Goal: Transaction & Acquisition: Purchase product/service

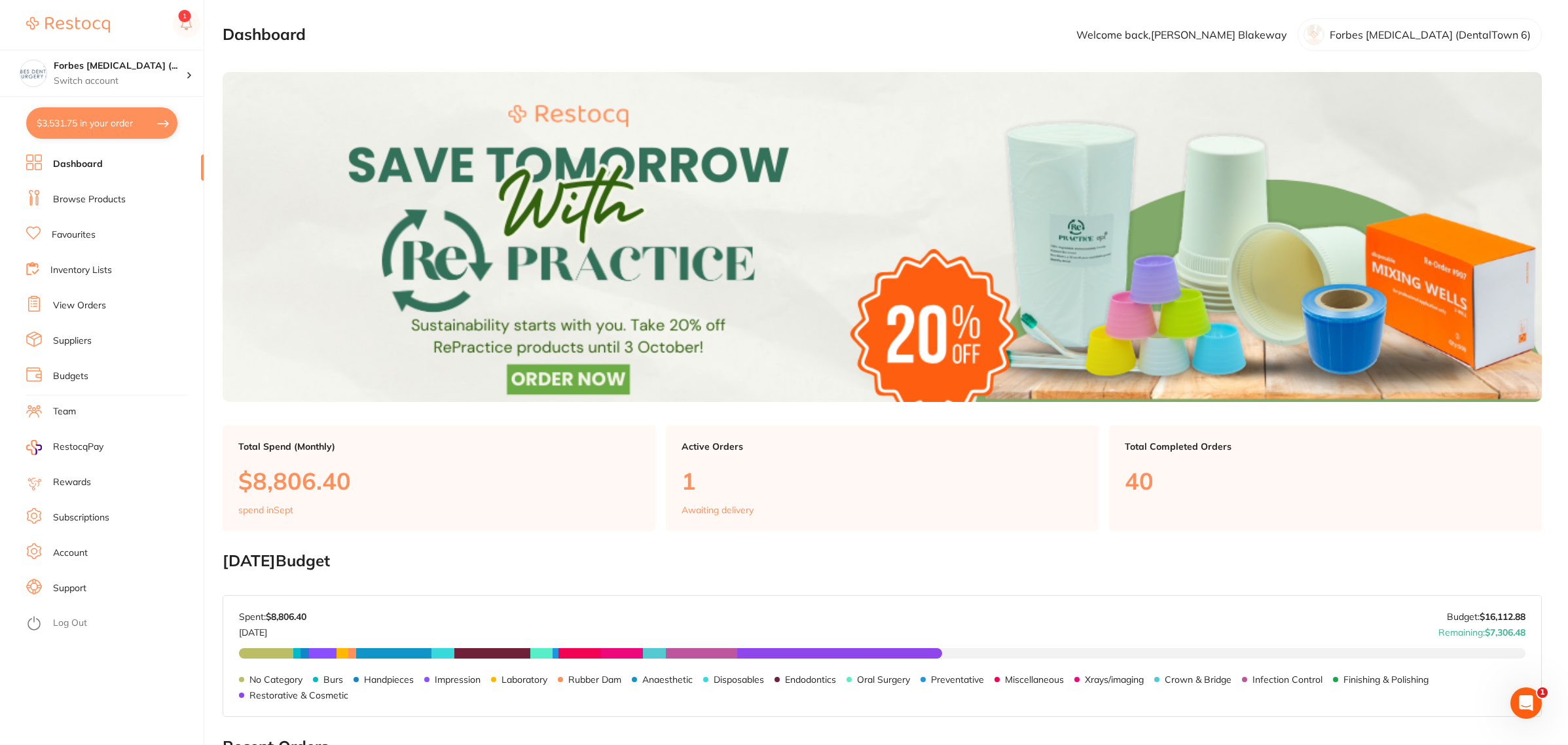
click at [79, 122] on button "$3,531.75 in your order" at bounding box center [102, 123] width 151 height 31
checkbox input "true"
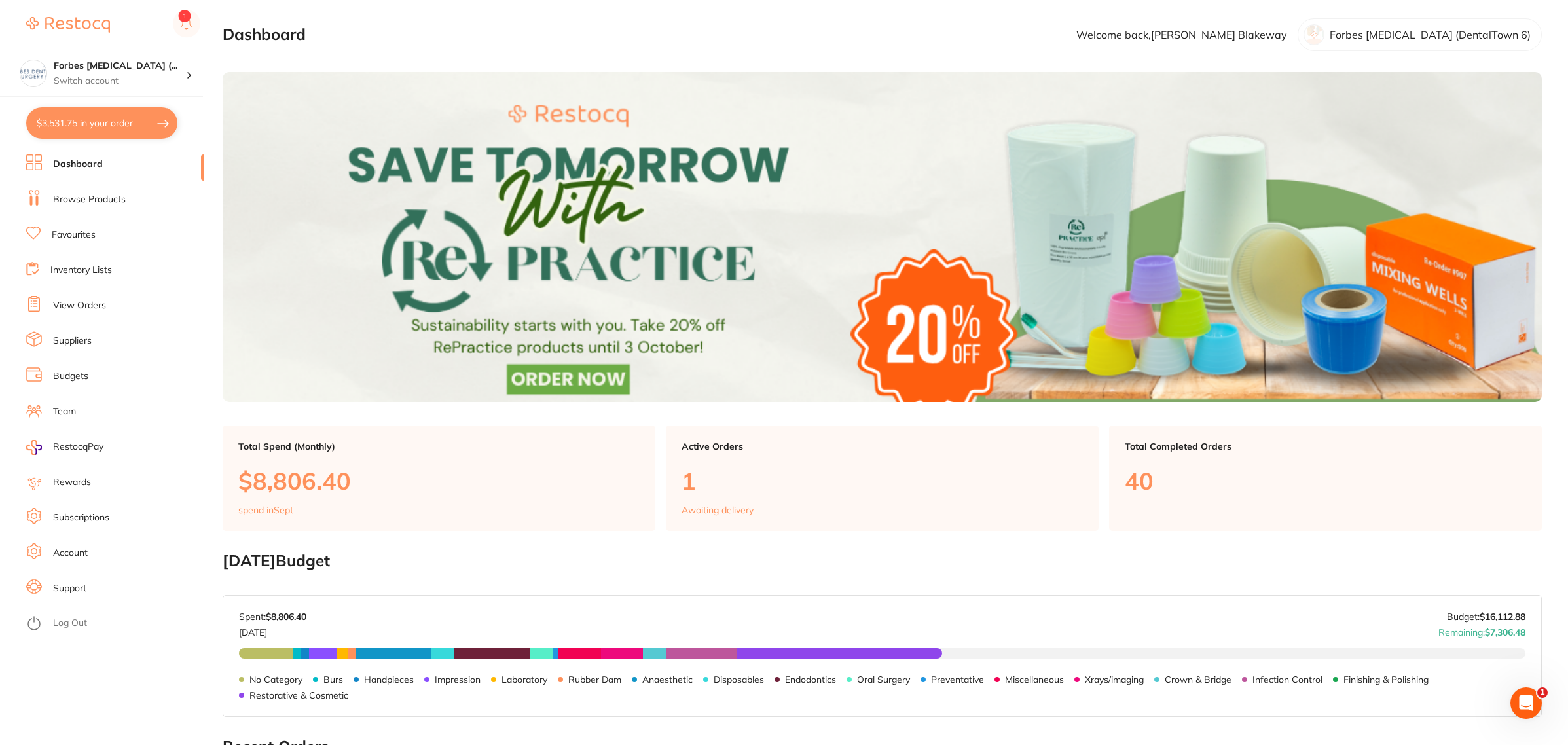
checkbox input "true"
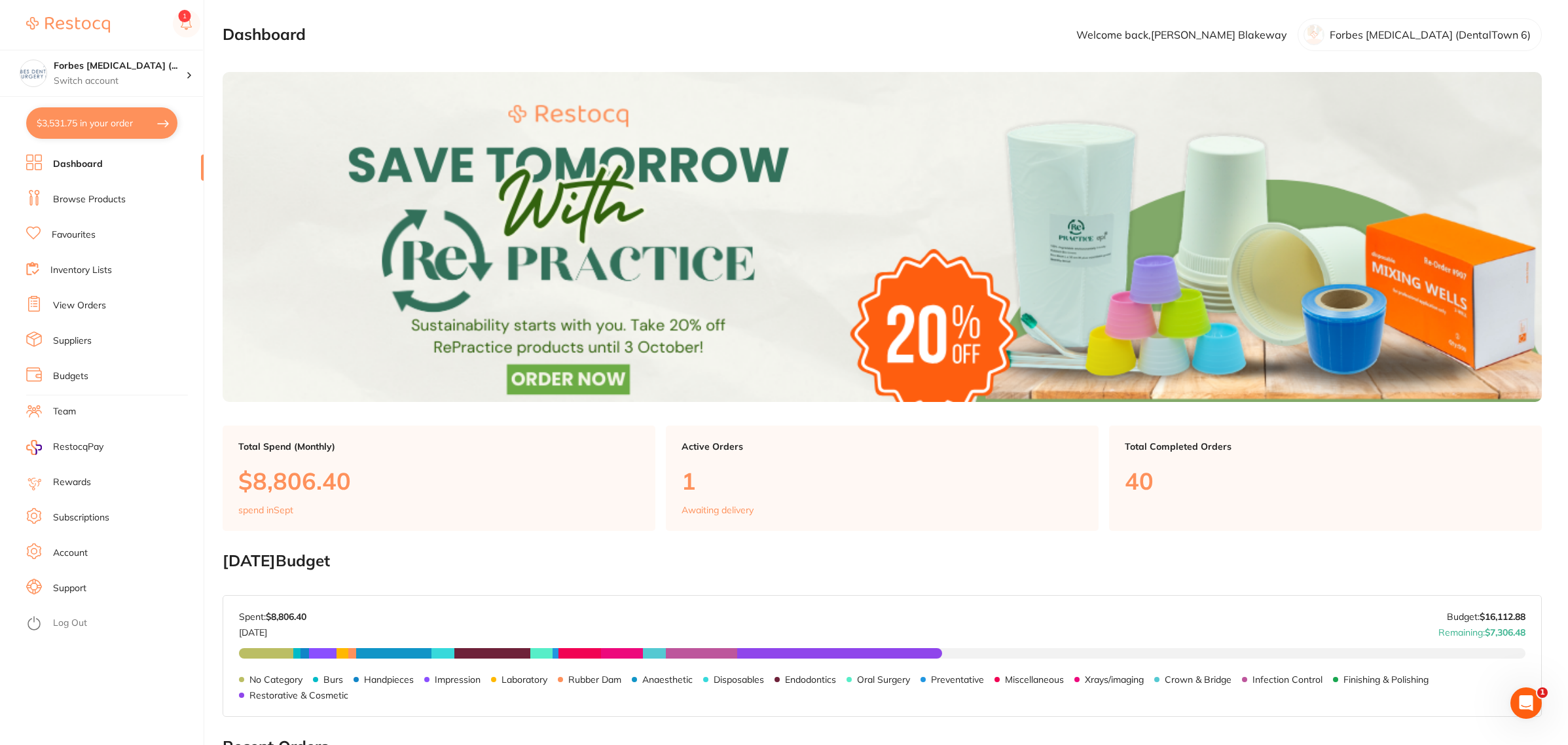
checkbox input "true"
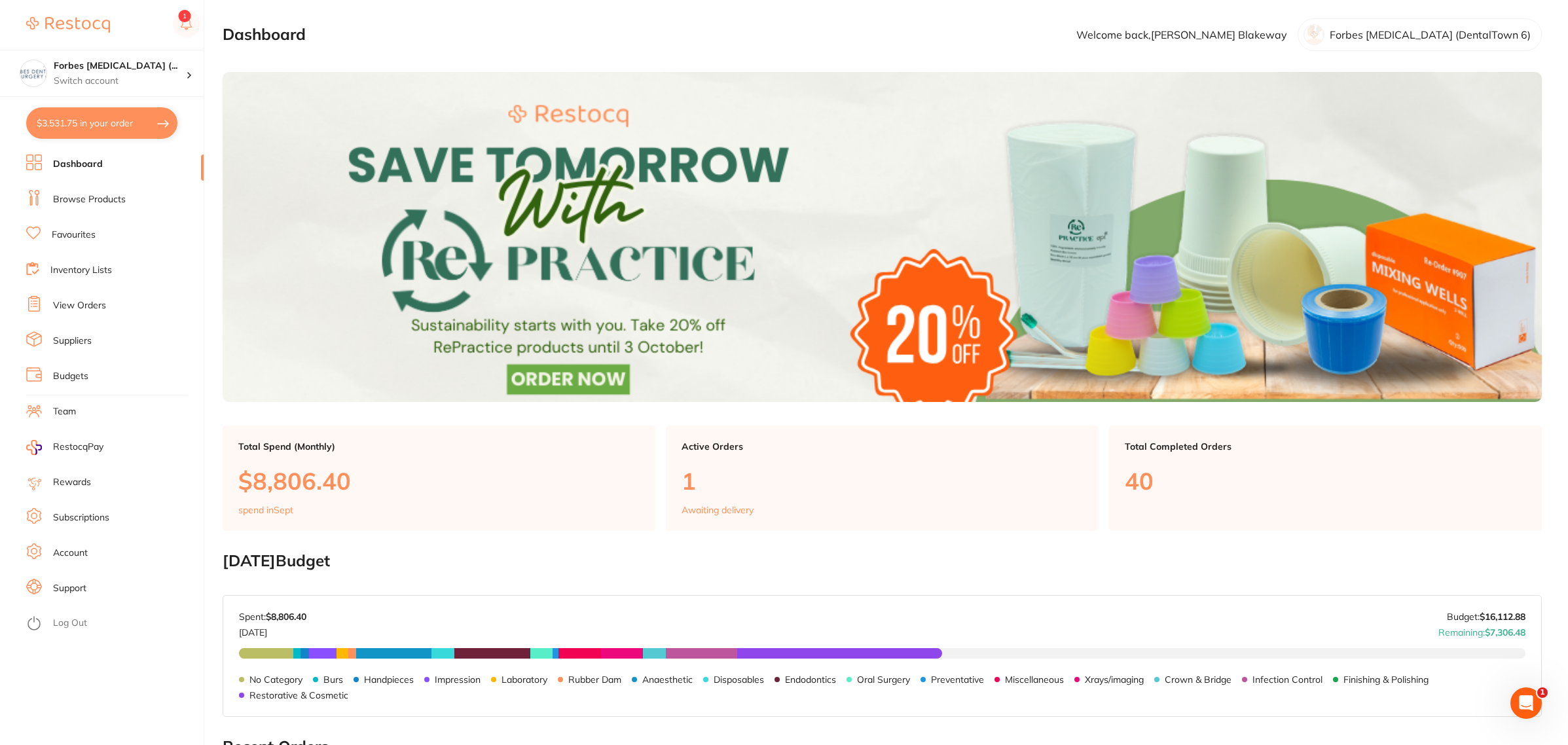
checkbox input "true"
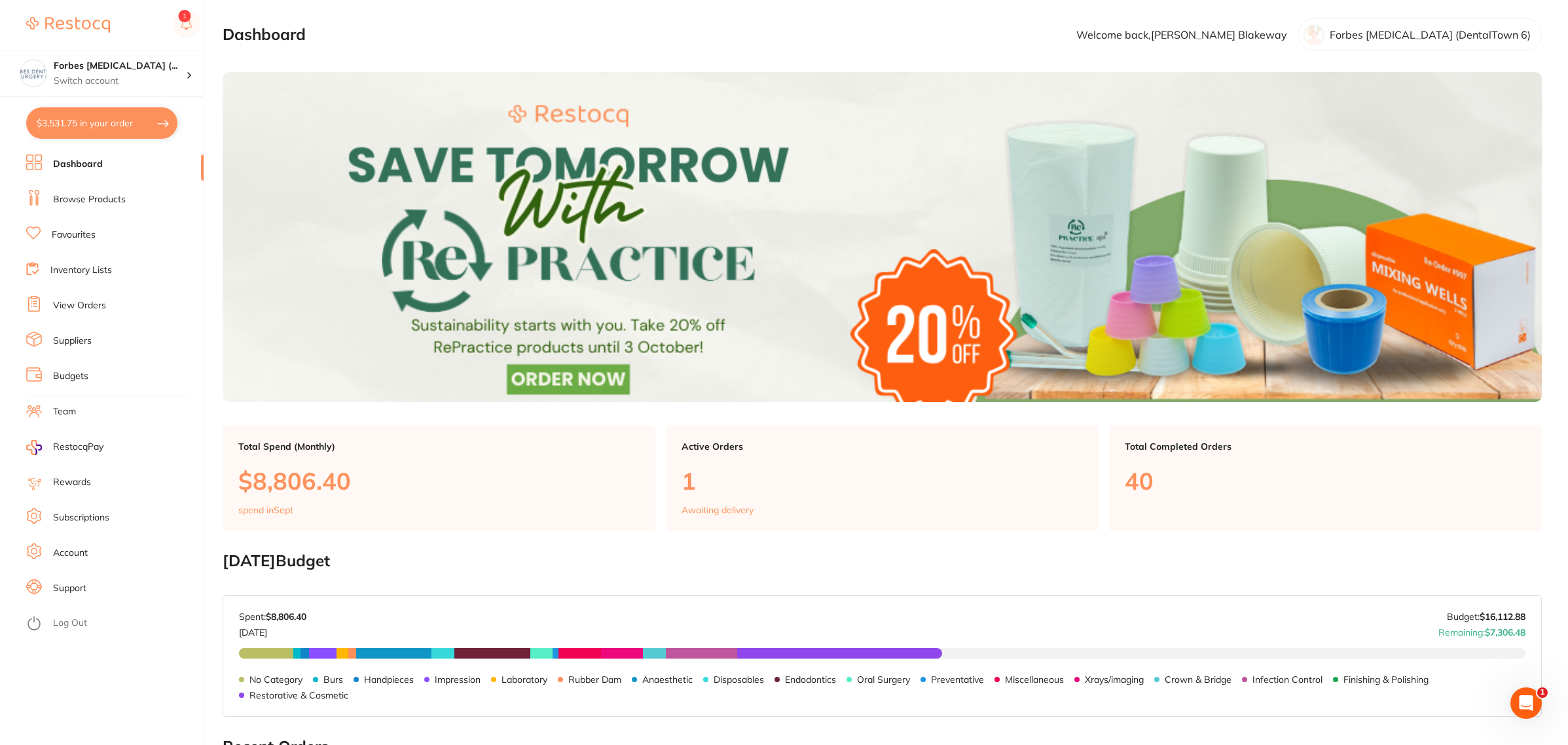
checkbox input "true"
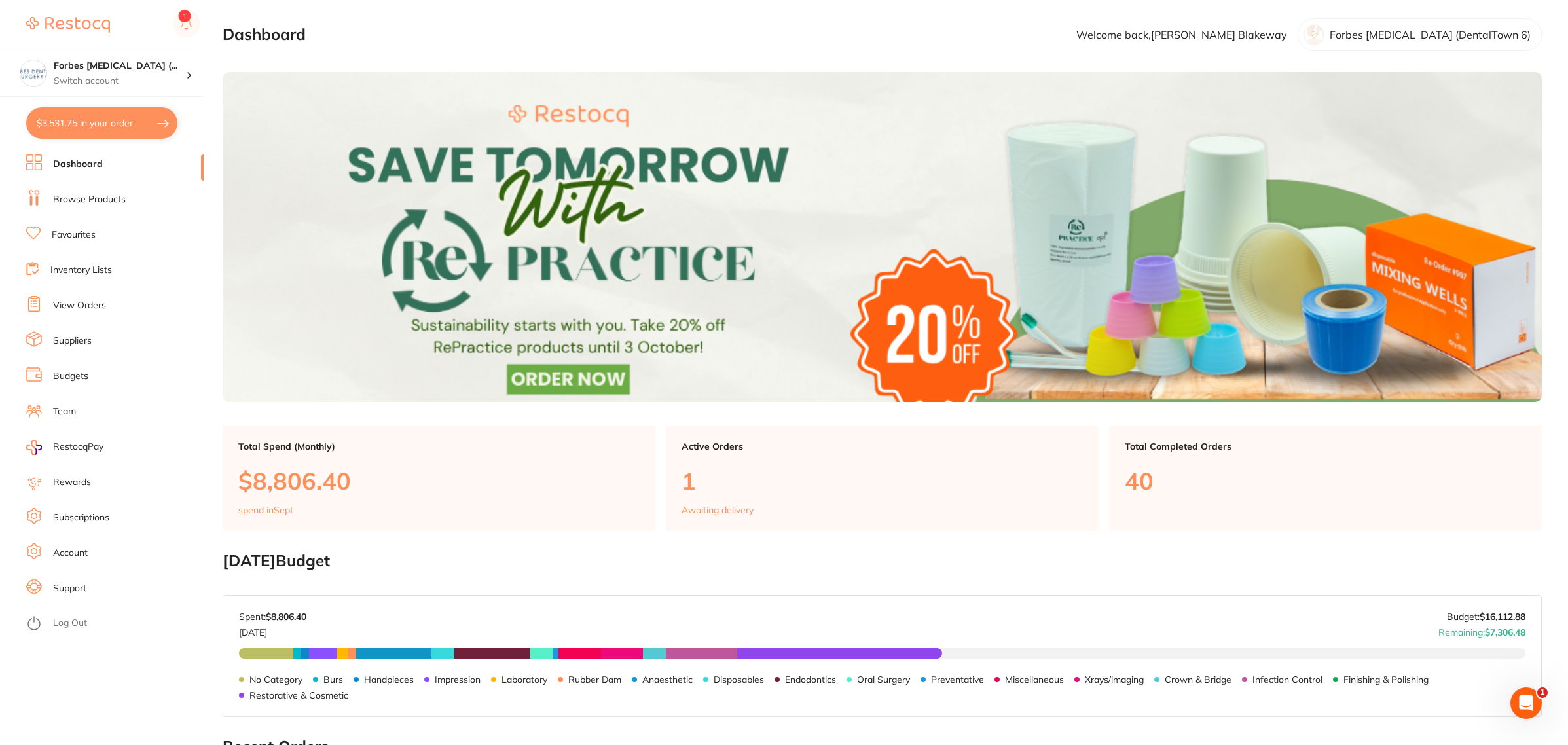
checkbox input "true"
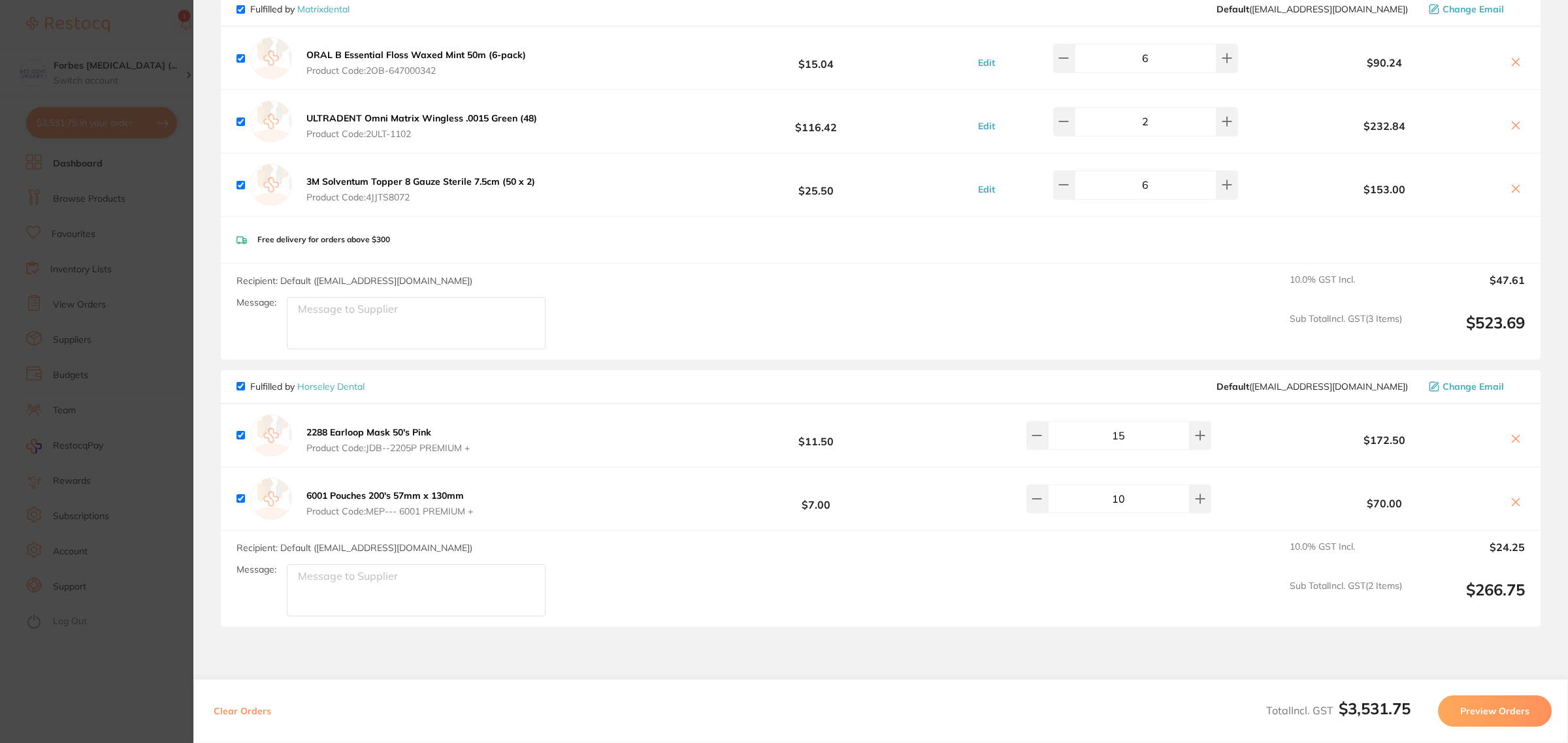
scroll to position [1878, 0]
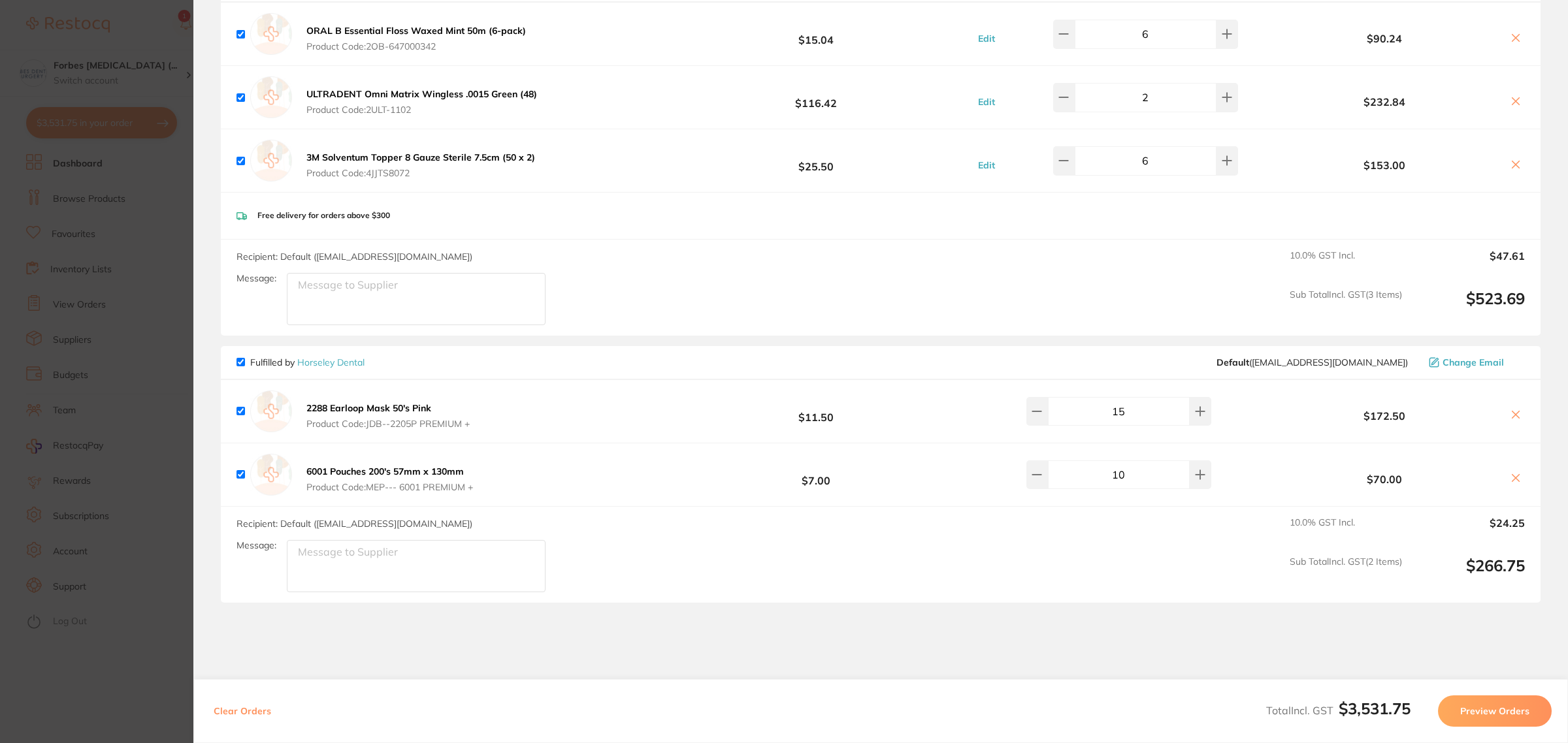
click at [1516, 482] on icon at bounding box center [1516, 478] width 7 height 7
checkbox input "false"
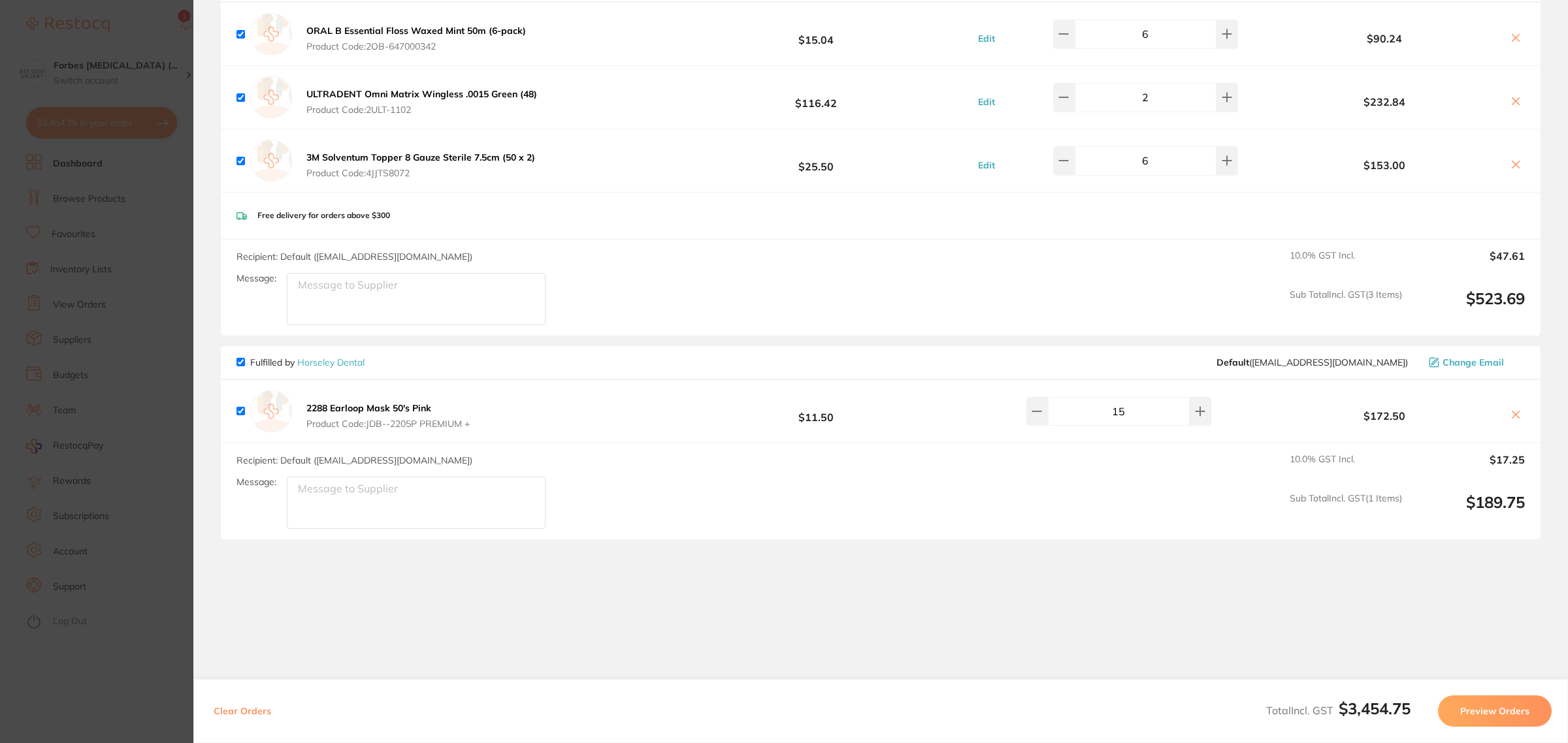
click at [177, 667] on section "Update RRP Set your pre negotiated price for this item. Item Agreed RRP (excl. …" at bounding box center [784, 372] width 1568 height 743
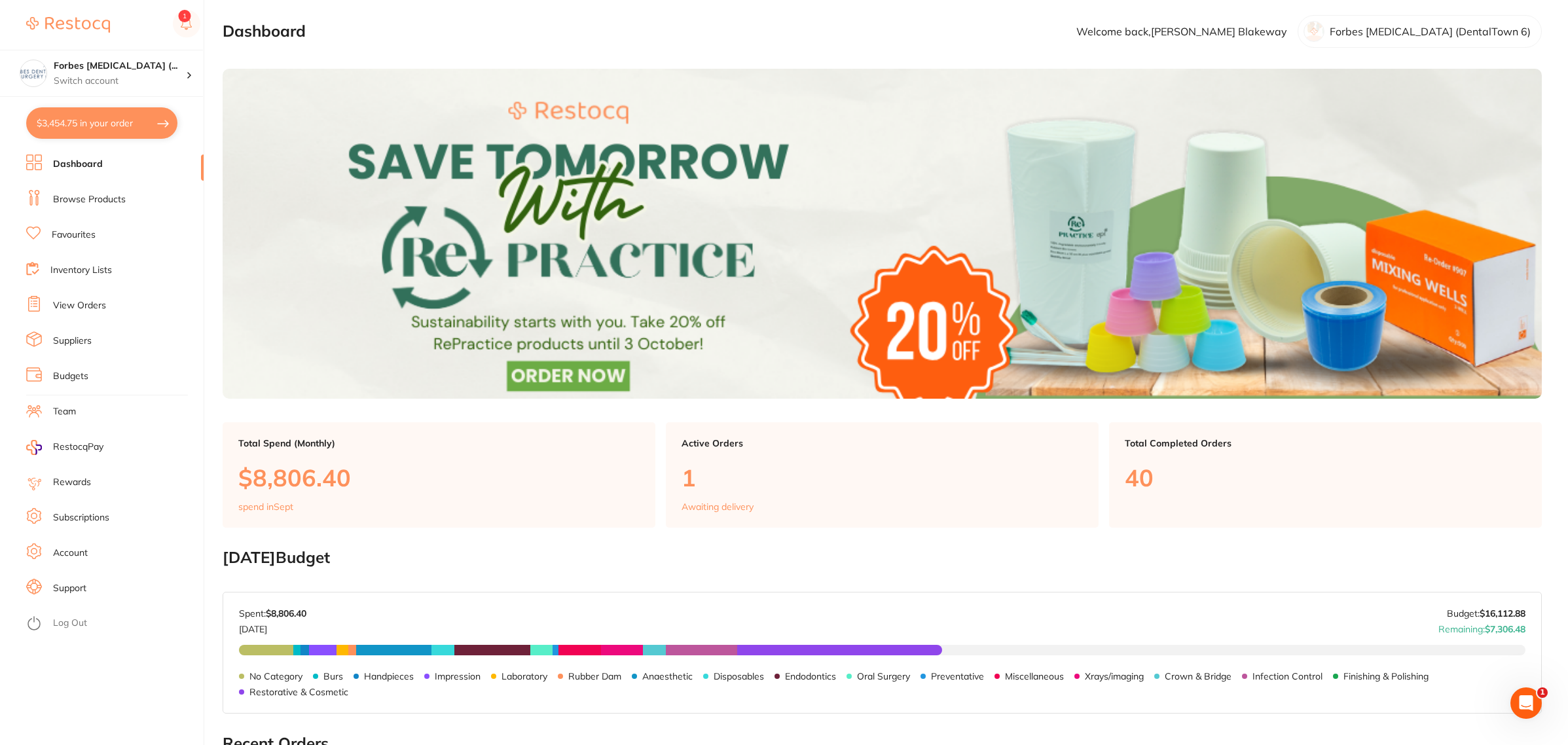
scroll to position [0, 0]
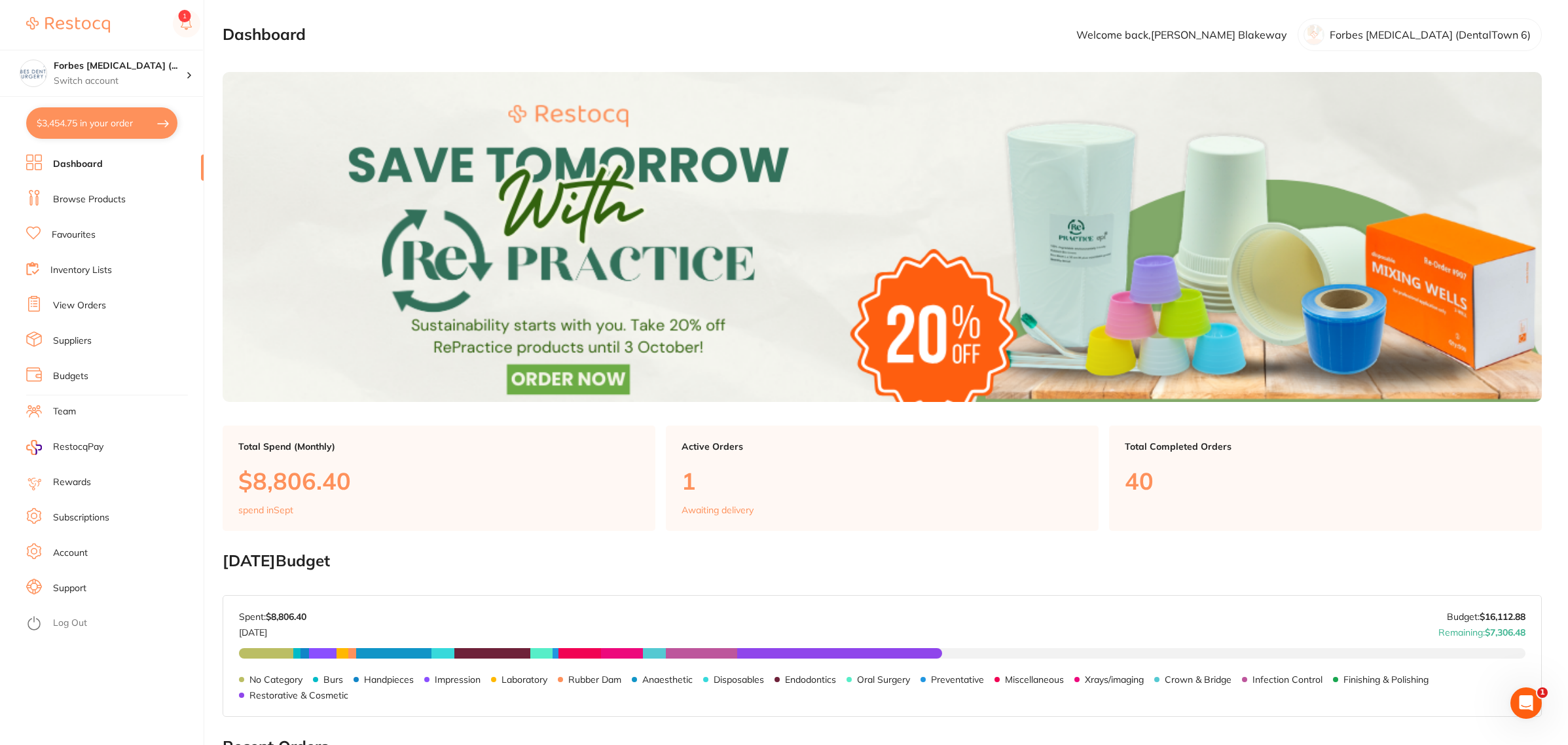
click at [90, 190] on li "Browse Products" at bounding box center [115, 199] width 177 height 19
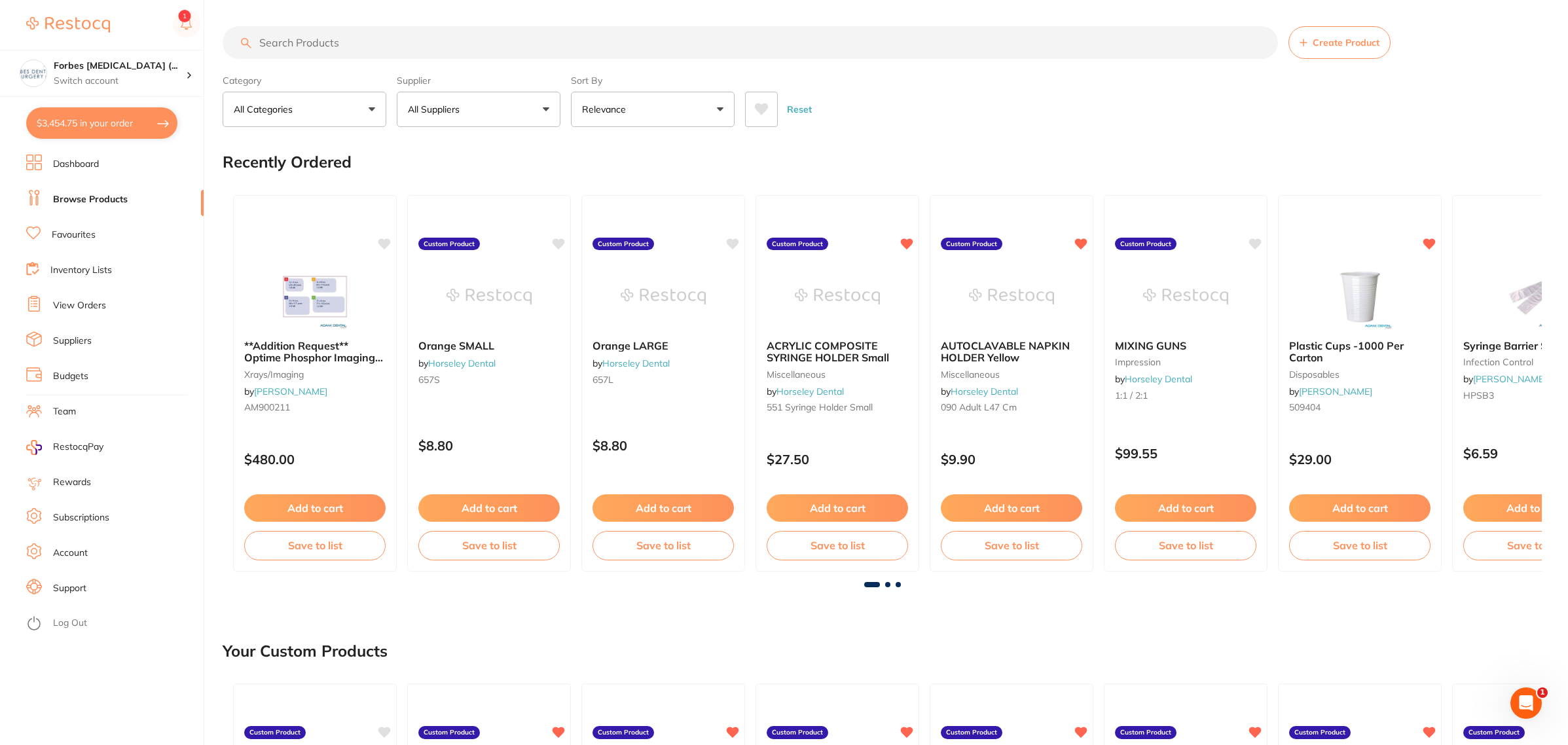
click at [388, 46] on input "search" at bounding box center [750, 42] width 1055 height 33
type input "6003"
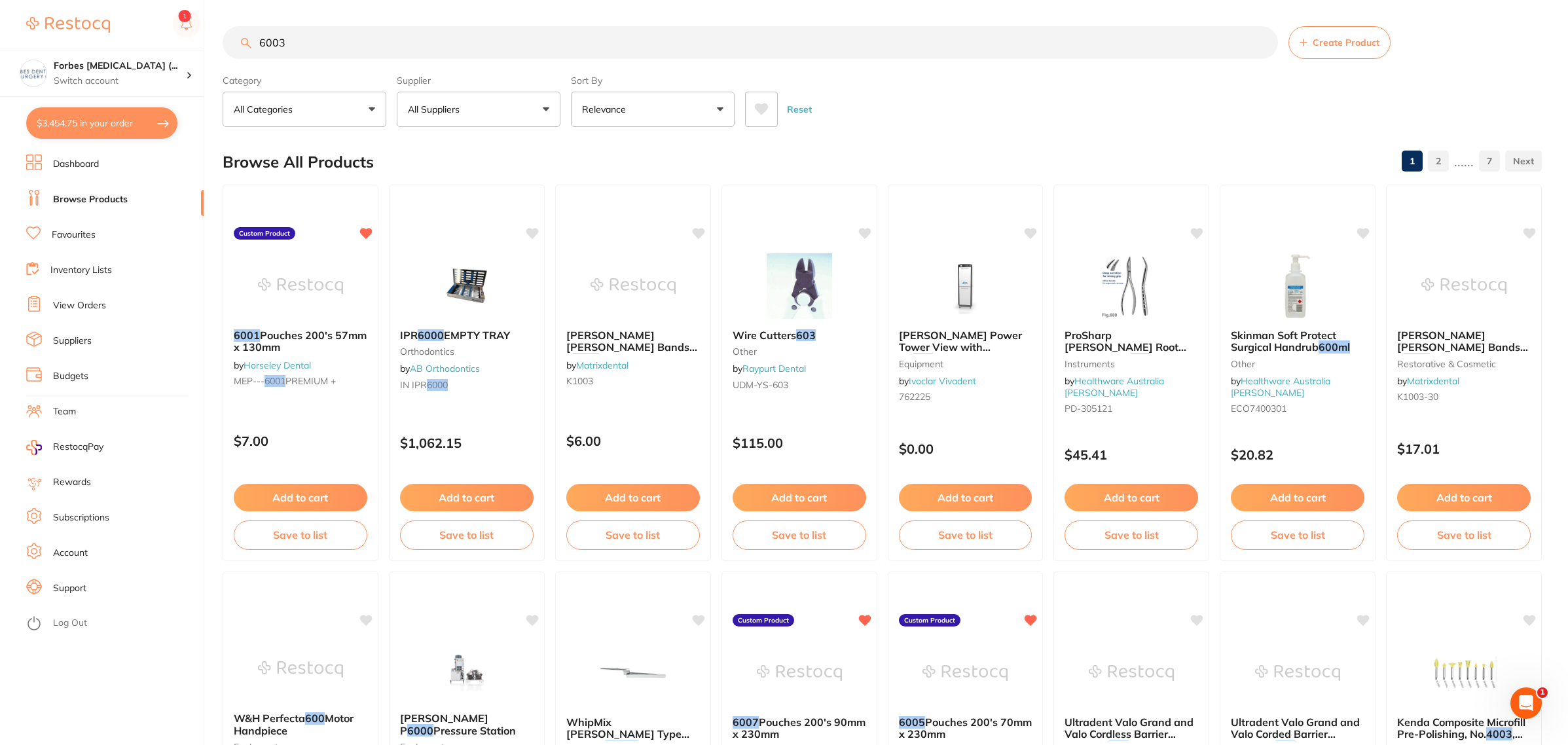
click at [485, 115] on button "All Suppliers" at bounding box center [479, 109] width 164 height 35
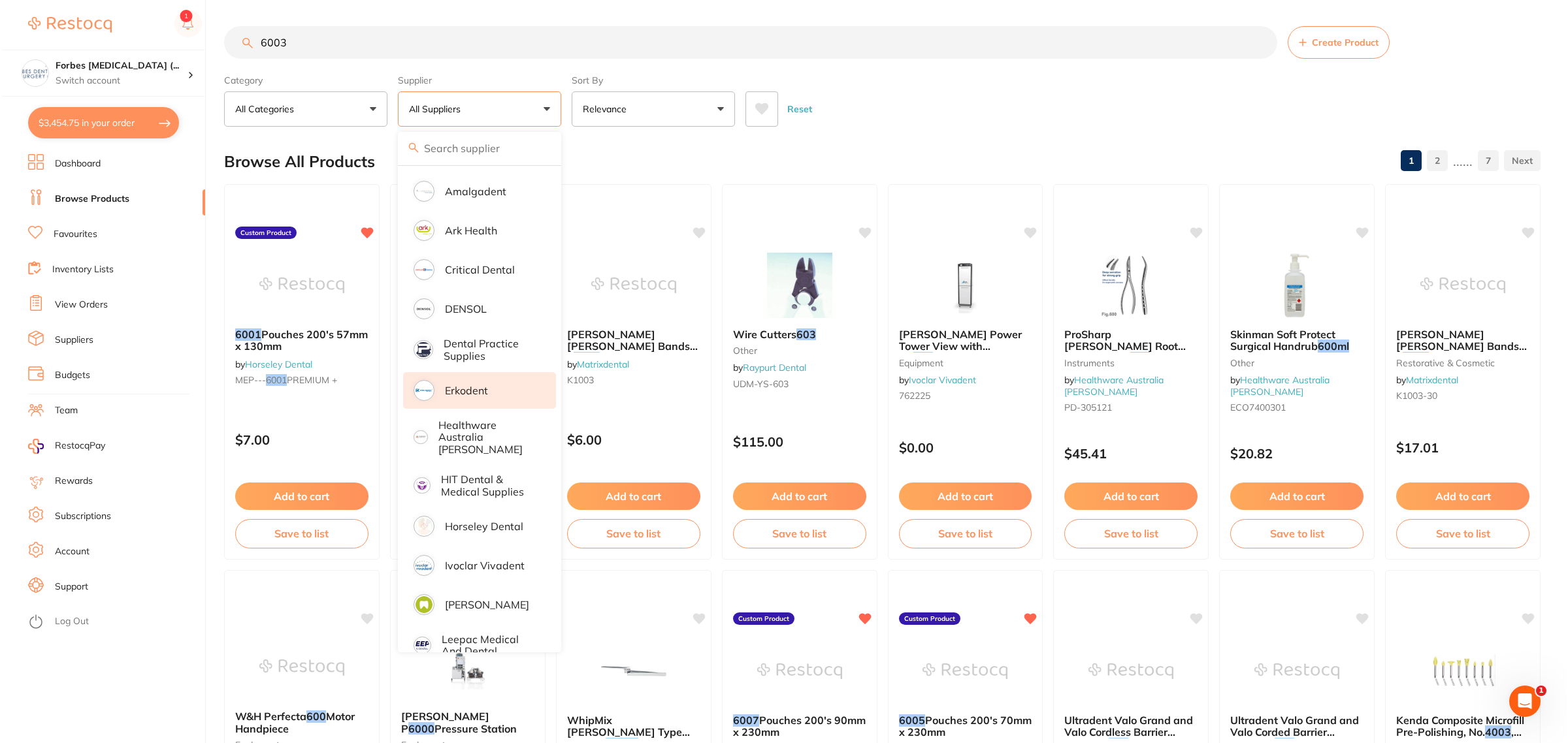
scroll to position [164, 0]
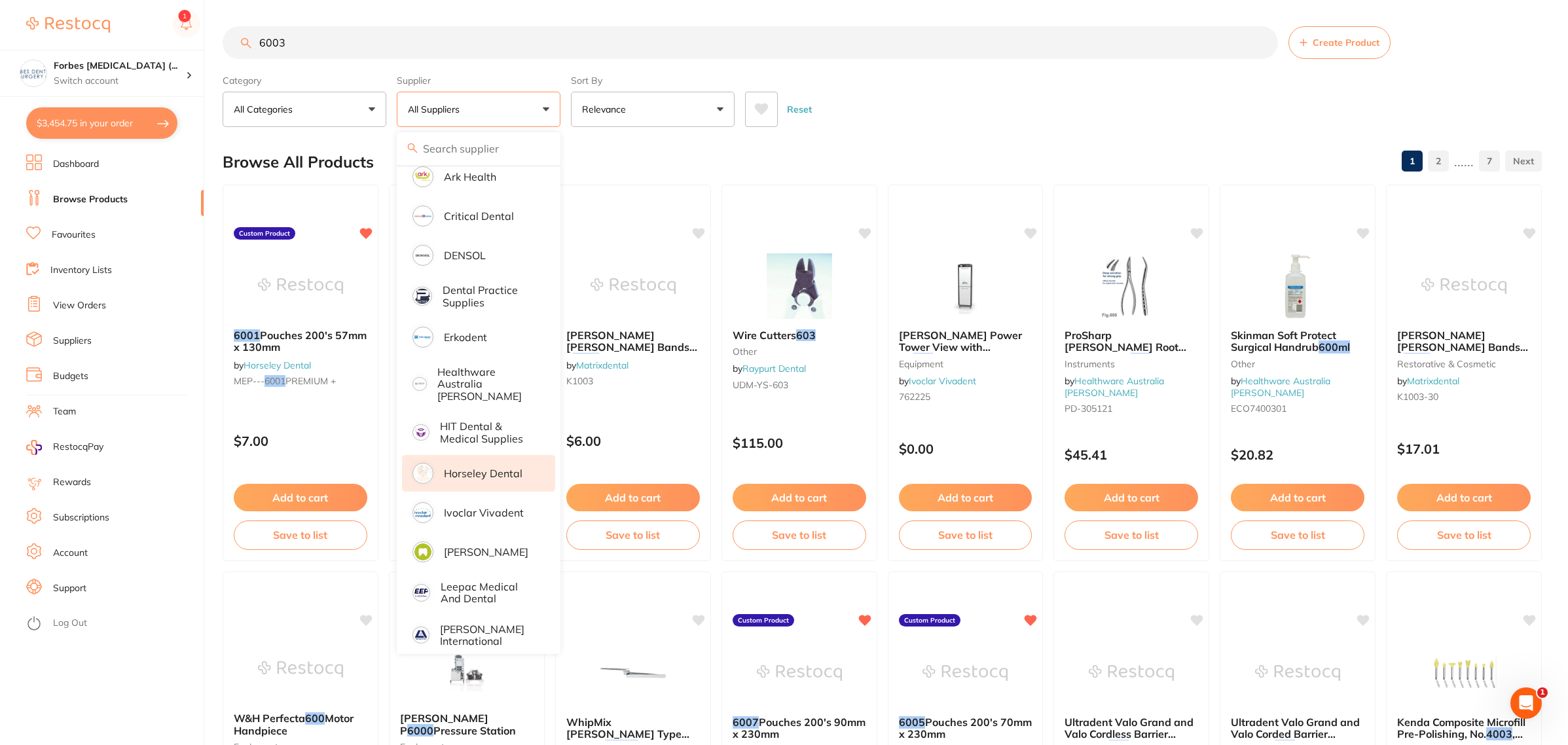
click at [478, 468] on p "Horseley Dental" at bounding box center [483, 473] width 79 height 12
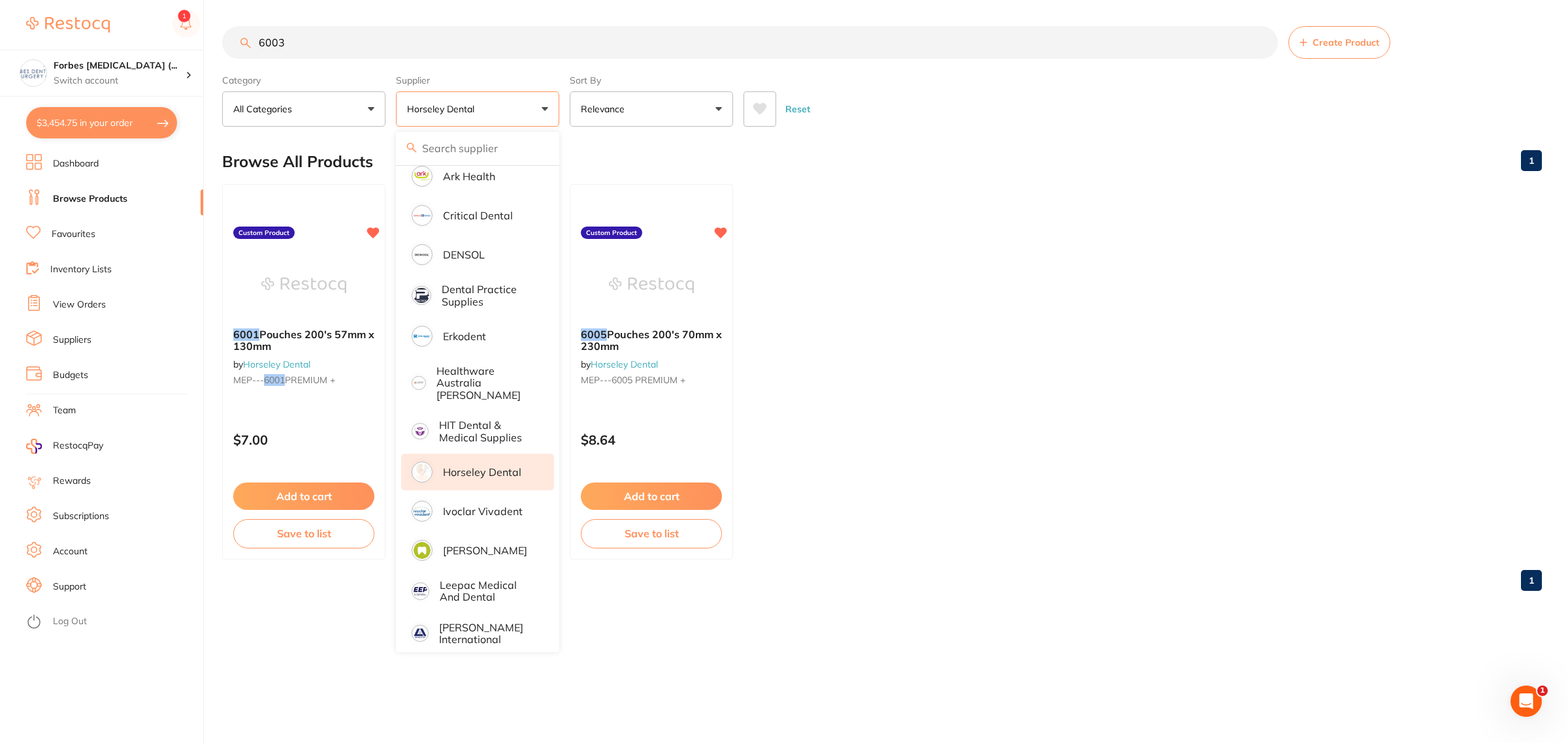
scroll to position [0, 0]
click at [907, 165] on div "Browse All Products 1" at bounding box center [881, 161] width 1320 height 44
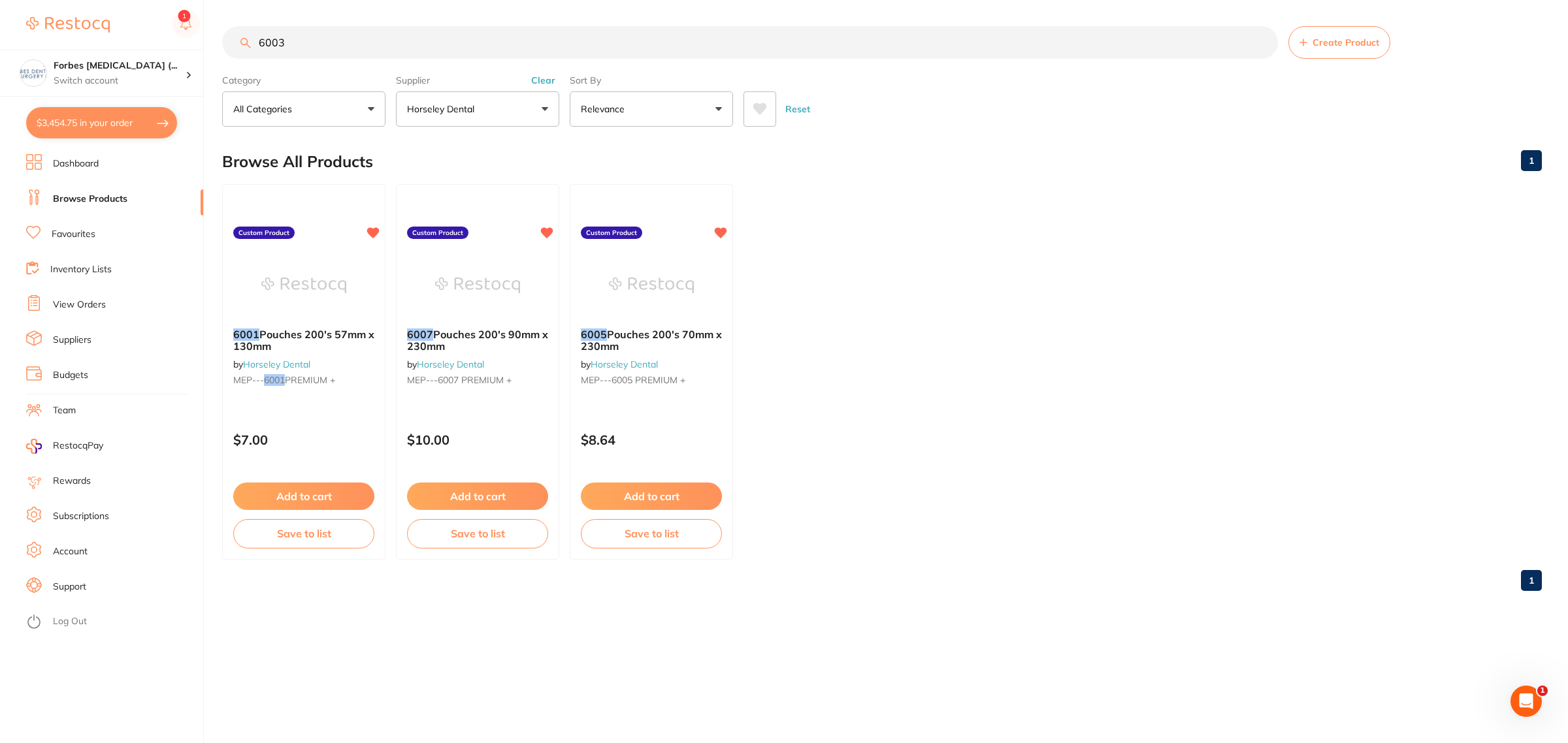
click at [1323, 33] on button "Create Product" at bounding box center [1339, 42] width 102 height 33
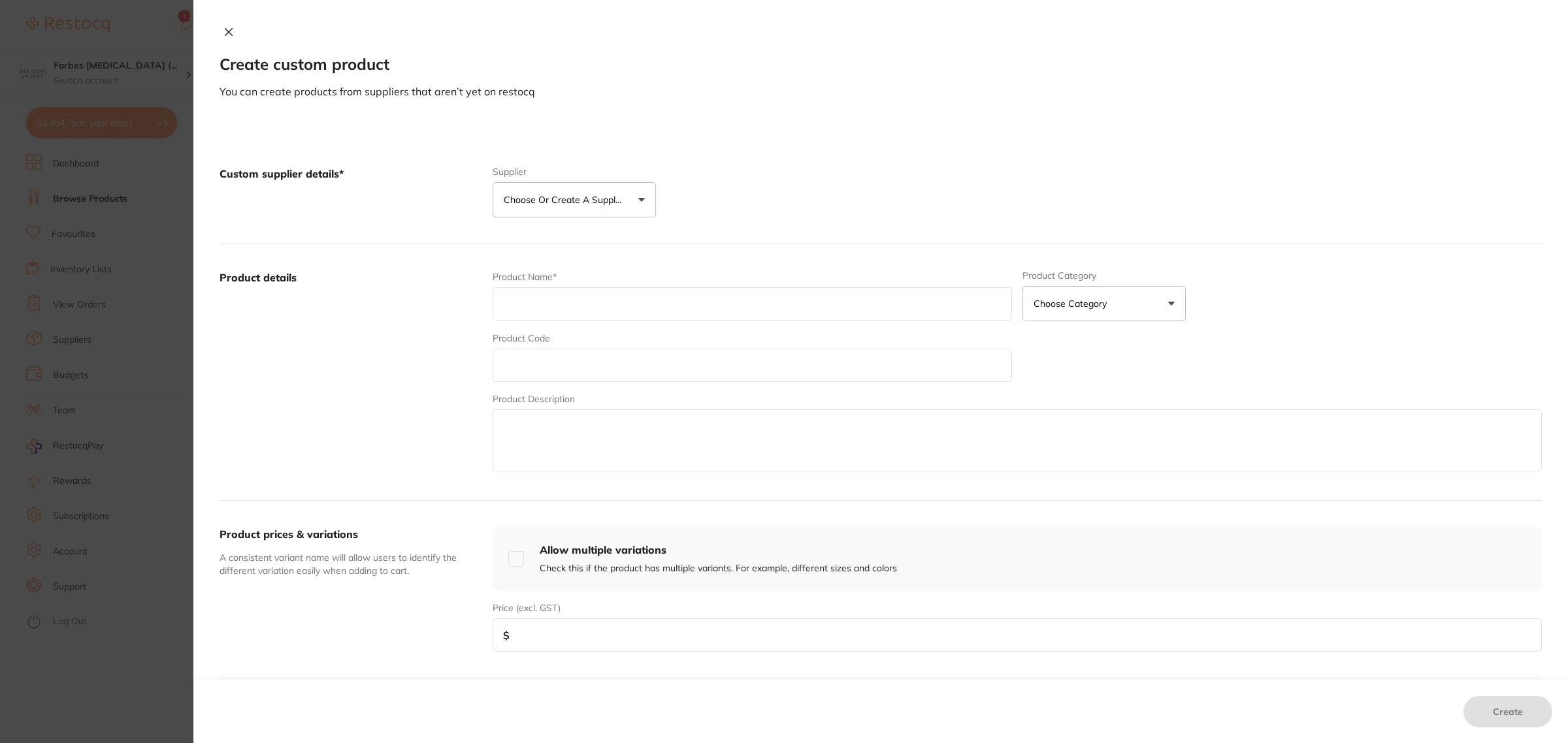
click at [232, 40] on button at bounding box center [229, 33] width 18 height 14
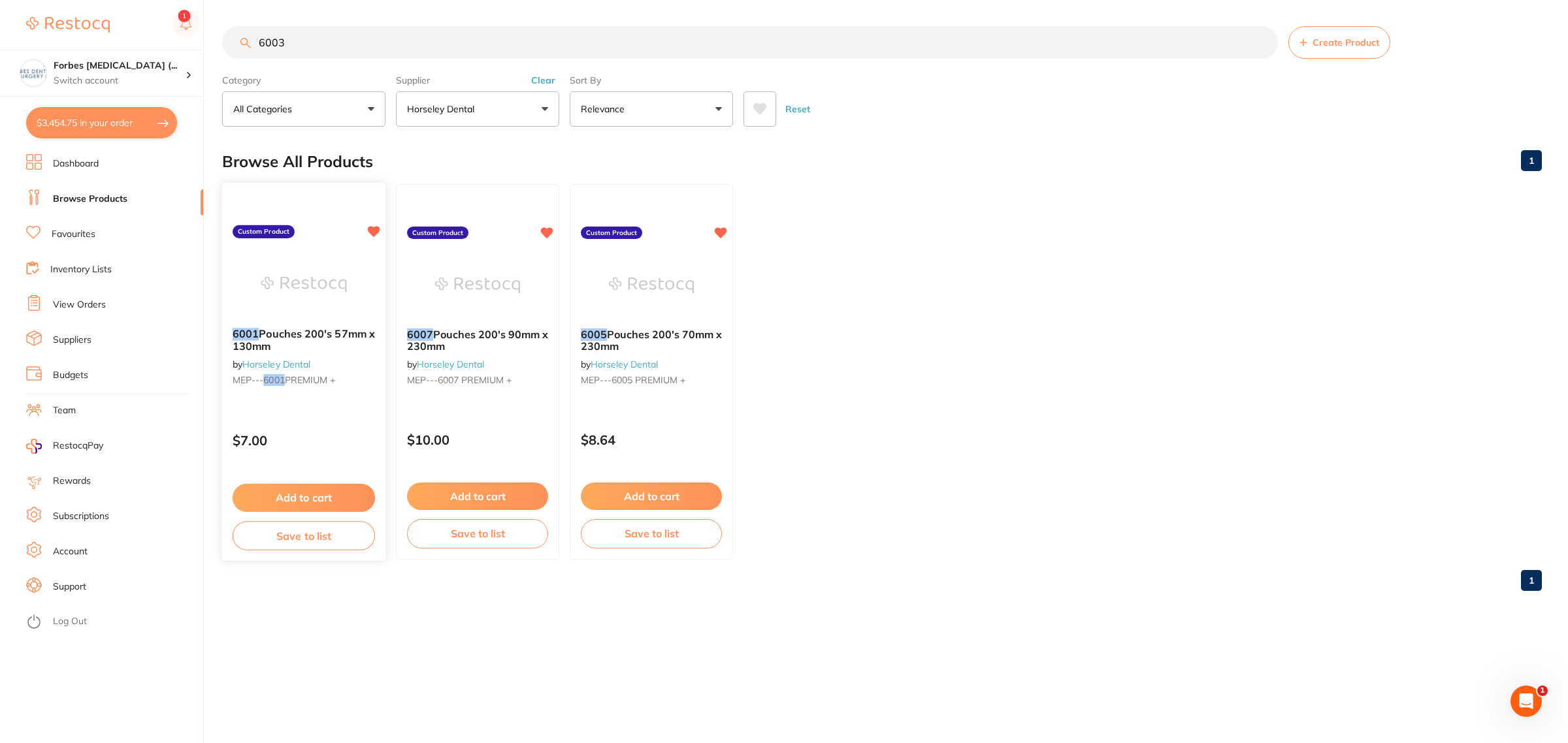
click at [334, 341] on b "6001 Pouches 200's 57mm x 130mm" at bounding box center [303, 340] width 142 height 24
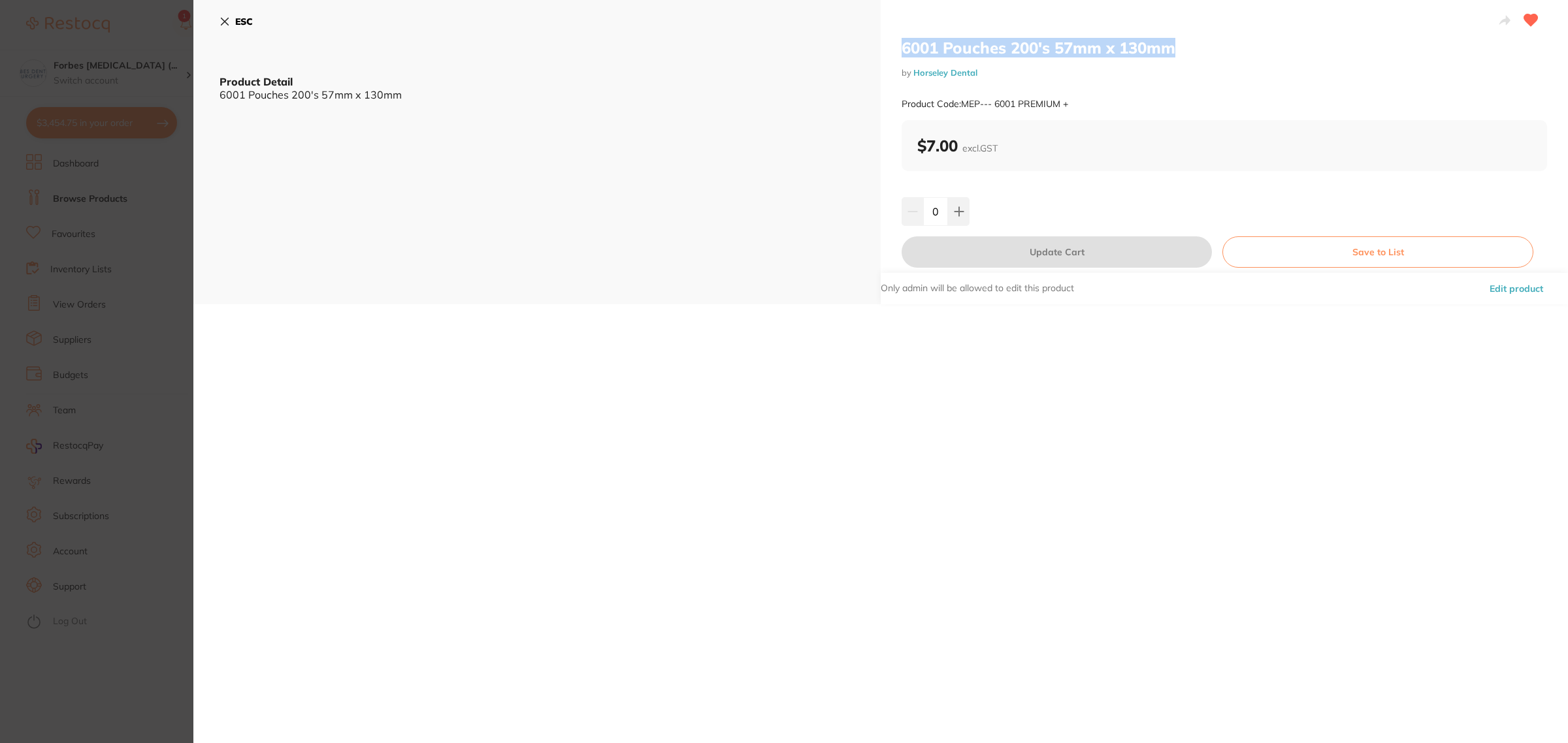
drag, startPoint x: 1170, startPoint y: 50, endPoint x: 940, endPoint y: 31, distance: 230.8
click at [940, 31] on div "6001 Pouches 200's 57mm x 130mm by Horseley Dental Product Code: MEP--- 6001 PR…" at bounding box center [1224, 152] width 687 height 304
copy h2 "6001 Pouches 200's 57mm x 130mm"
click at [24, 308] on section "6001 Pouches 200's 57mm x 130mm by Horseley Dental Product Code: MEP--- 6001 PR…" at bounding box center [784, 372] width 1568 height 743
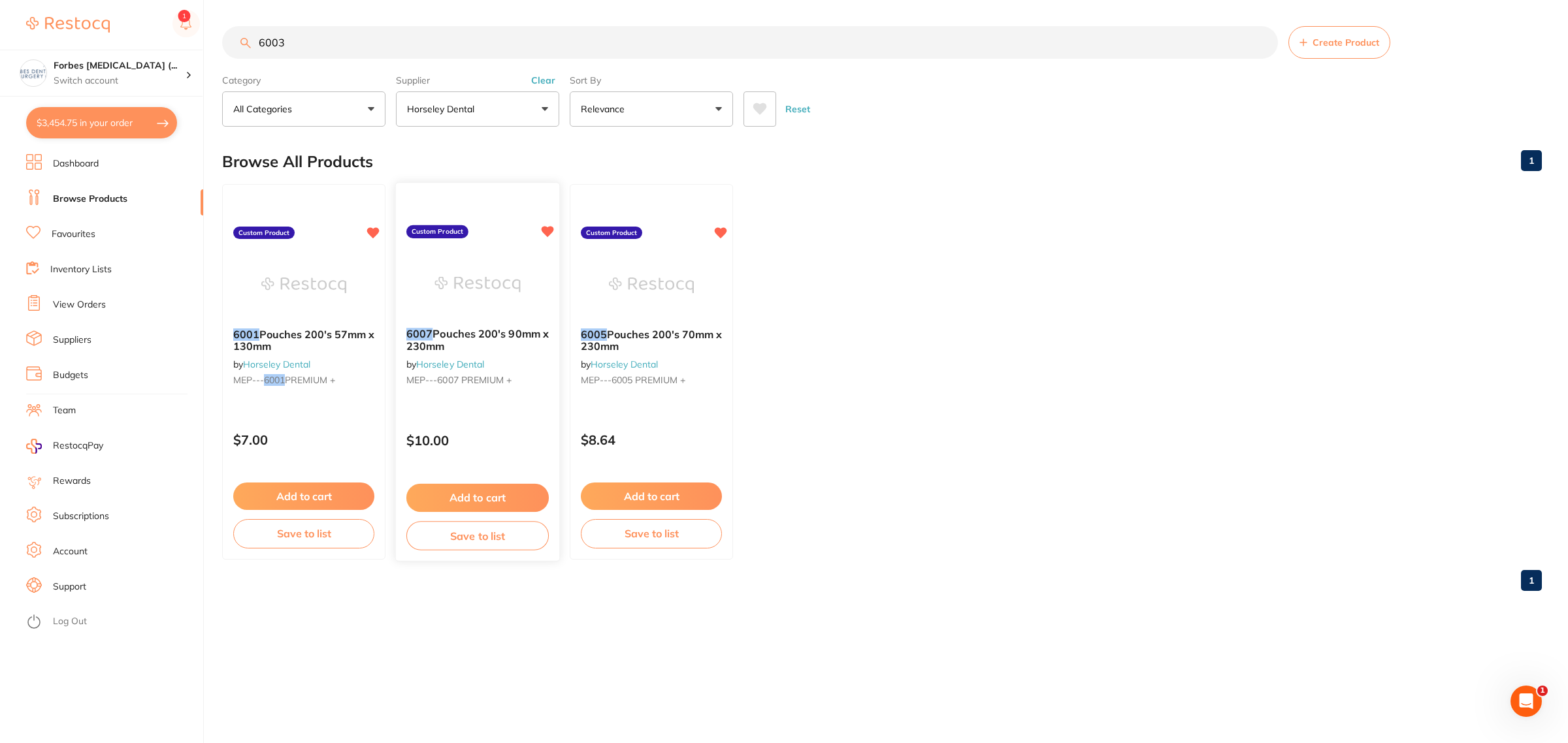
click at [487, 331] on span "Pouches 200's 90mm x 230mm" at bounding box center [477, 340] width 142 height 26
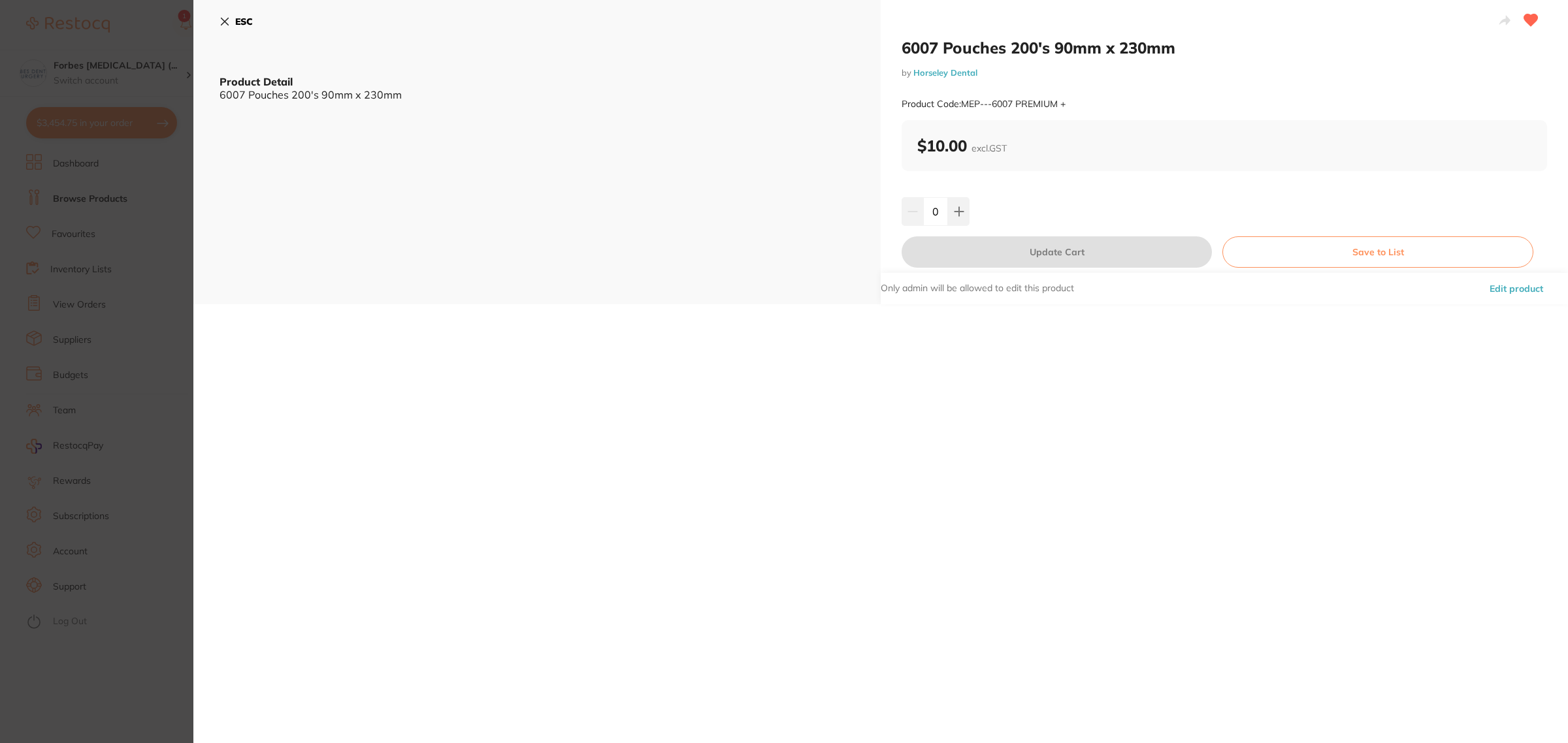
click at [141, 269] on section "6007 Pouches 200's 90mm x 230mm by Horseley Dental Product Code: MEP---6007 PRE…" at bounding box center [784, 372] width 1568 height 743
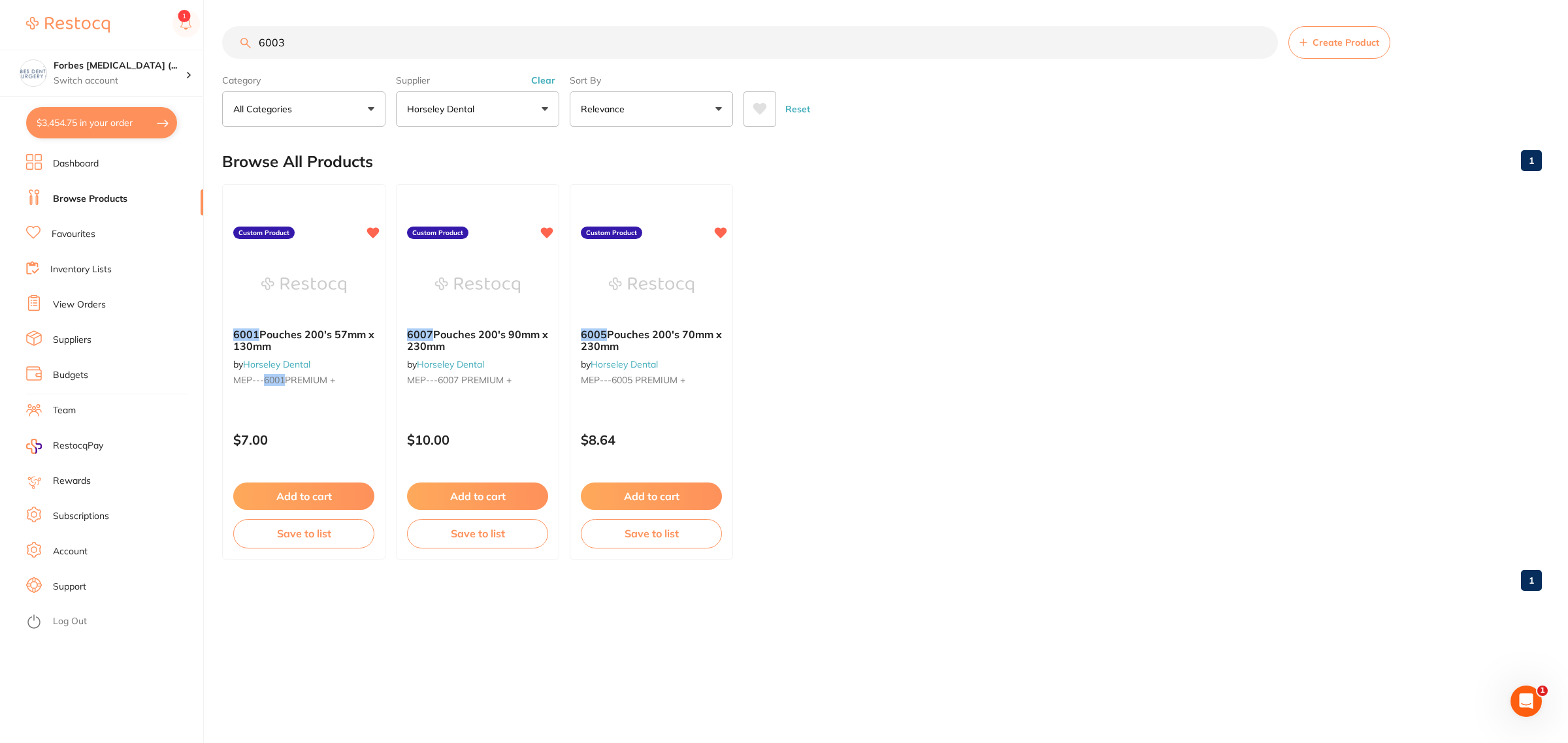
click at [1344, 49] on button "Create Product" at bounding box center [1339, 42] width 102 height 33
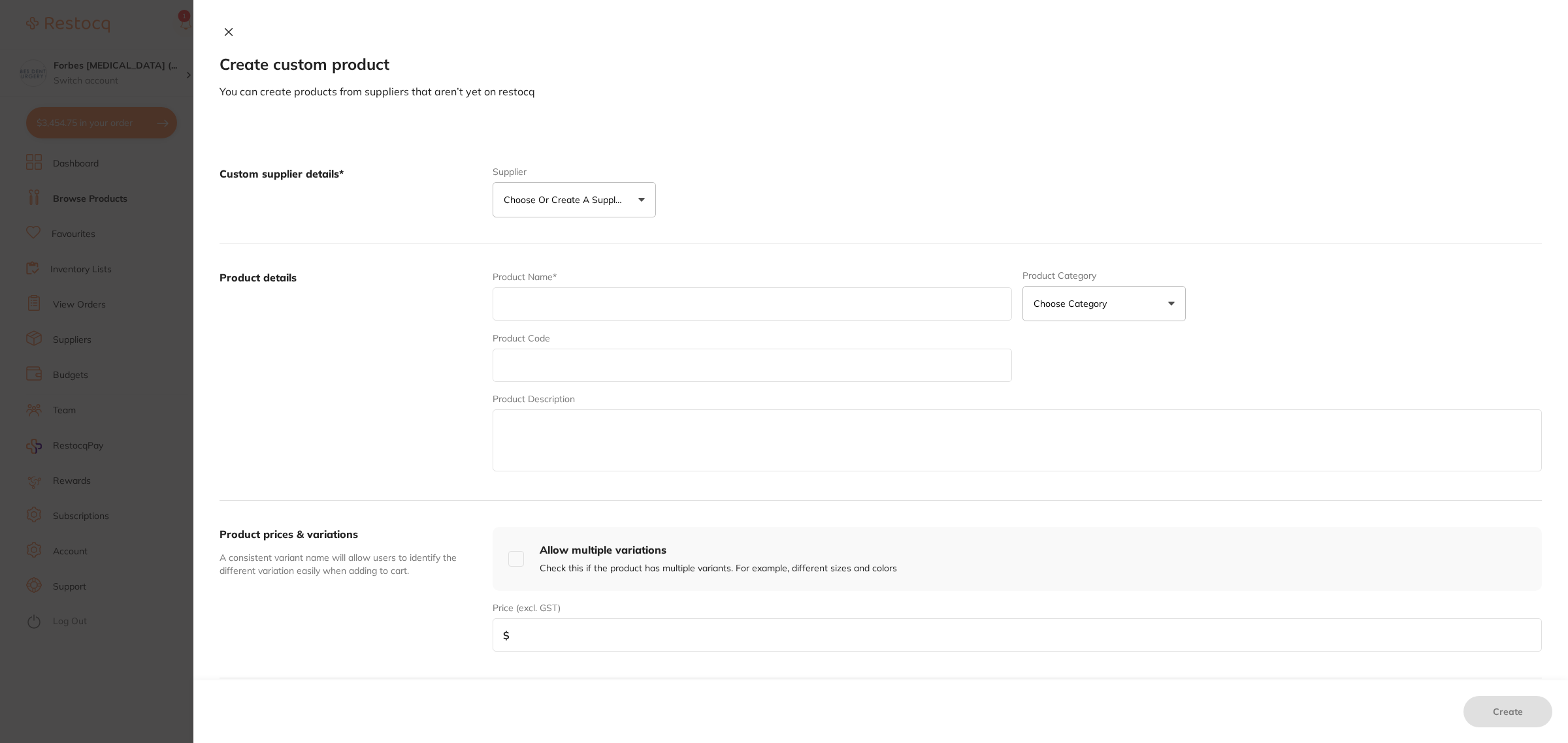
click at [528, 288] on div "Product Name*" at bounding box center [752, 295] width 519 height 51
click at [531, 305] on input "text" at bounding box center [752, 304] width 519 height 33
paste input "6001 Pouches 200's 57mm x 130mm"
click at [526, 309] on input "6001 Pouches 200's 57mm x 130mm" at bounding box center [752, 304] width 519 height 33
drag, startPoint x: 613, startPoint y: 308, endPoint x: 605, endPoint y: 308, distance: 8.0
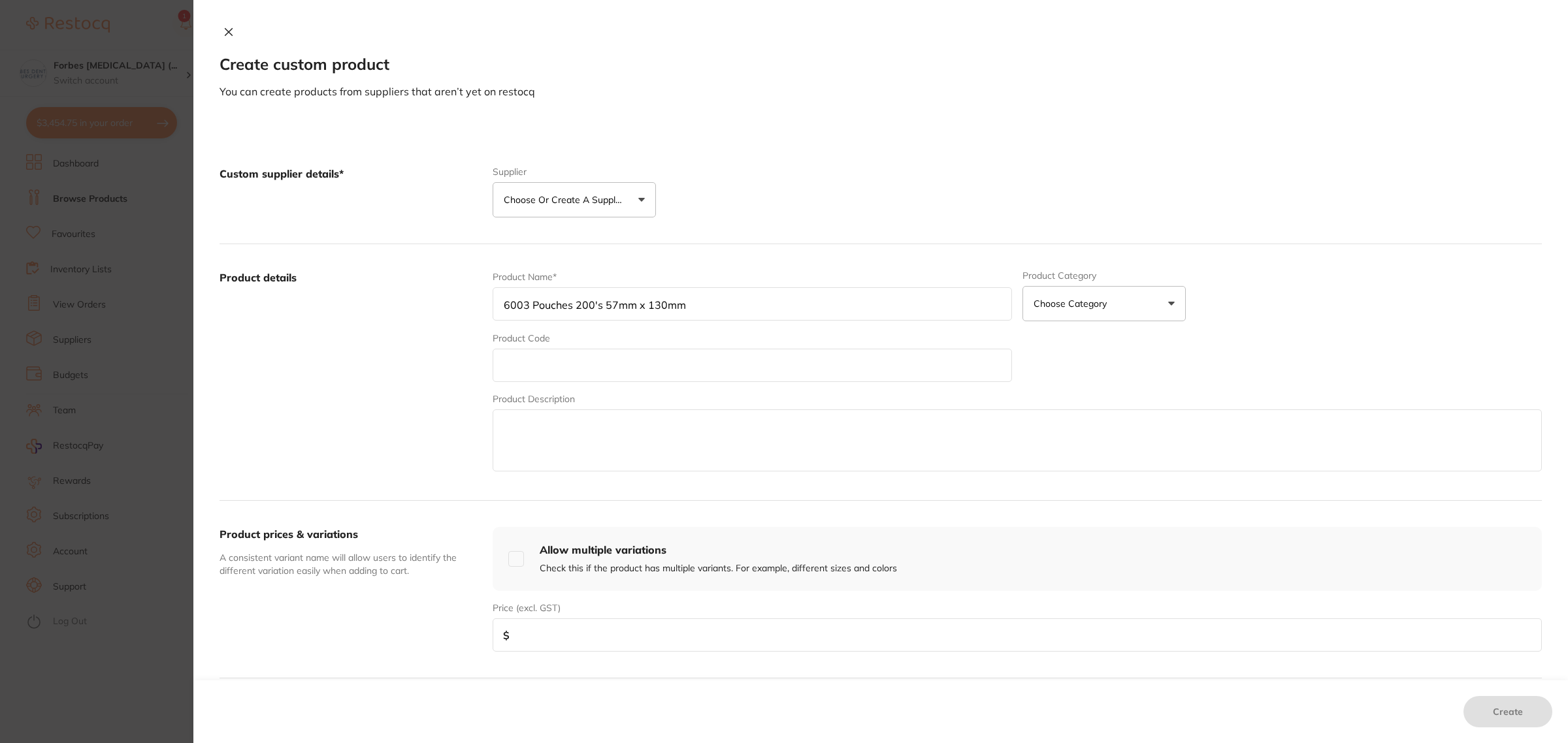
click at [605, 308] on input "6003 Pouches 200's 57mm x 130mm" at bounding box center [752, 304] width 519 height 33
click at [657, 307] on input "6003 Pouches 200's 90mm x 130mm" at bounding box center [752, 304] width 519 height 33
type input "6003 Pouches 200's 90mm x 145mm"
click at [1178, 299] on button "Choose Category" at bounding box center [1105, 304] width 164 height 35
click at [1159, 305] on button "Choose Category" at bounding box center [1105, 304] width 164 height 35
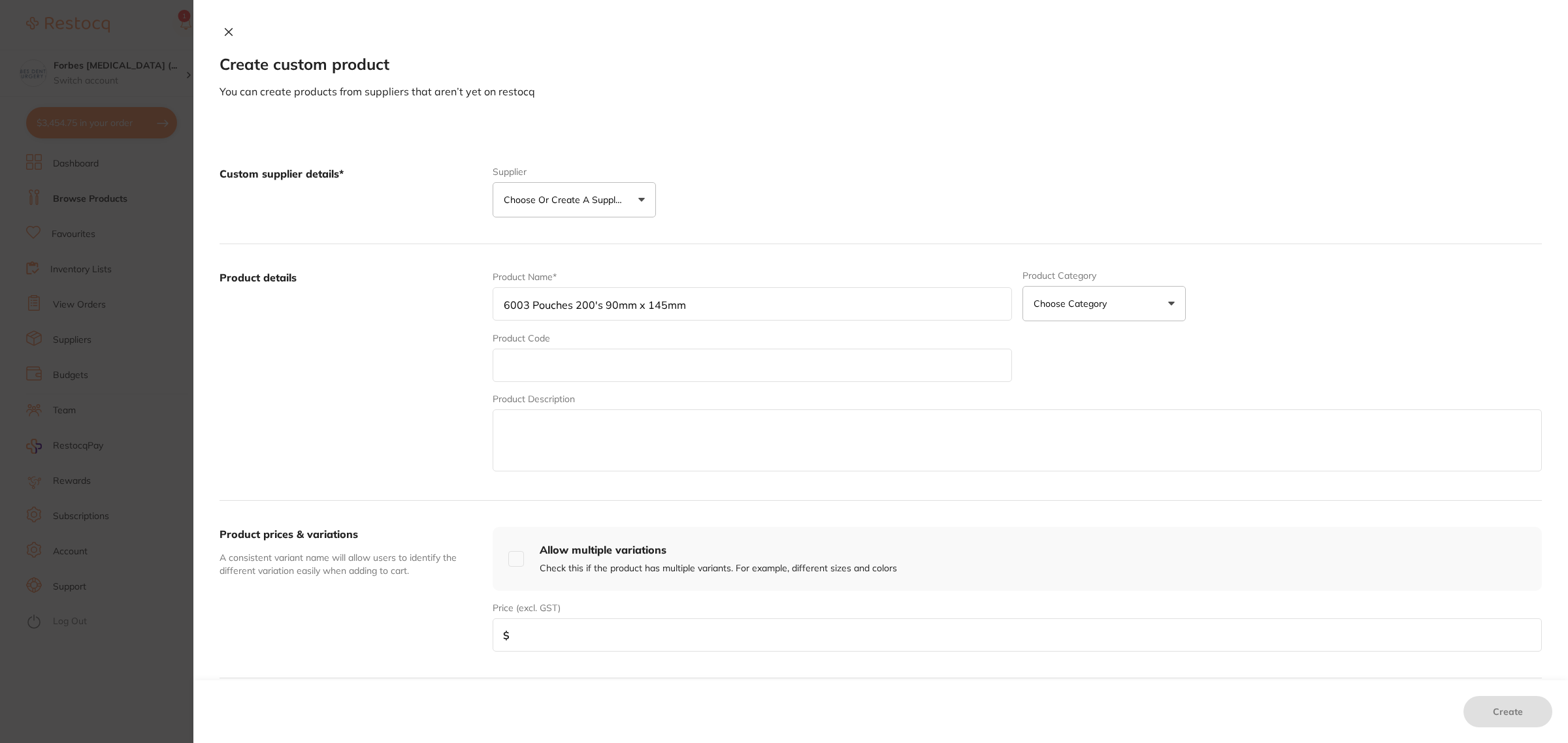
click at [1122, 318] on button "Choose Category" at bounding box center [1105, 304] width 164 height 35
click at [1072, 644] on p "Infection Control" at bounding box center [1068, 643] width 70 height 13
click at [535, 369] on input "text" at bounding box center [752, 365] width 519 height 33
type input "6003"
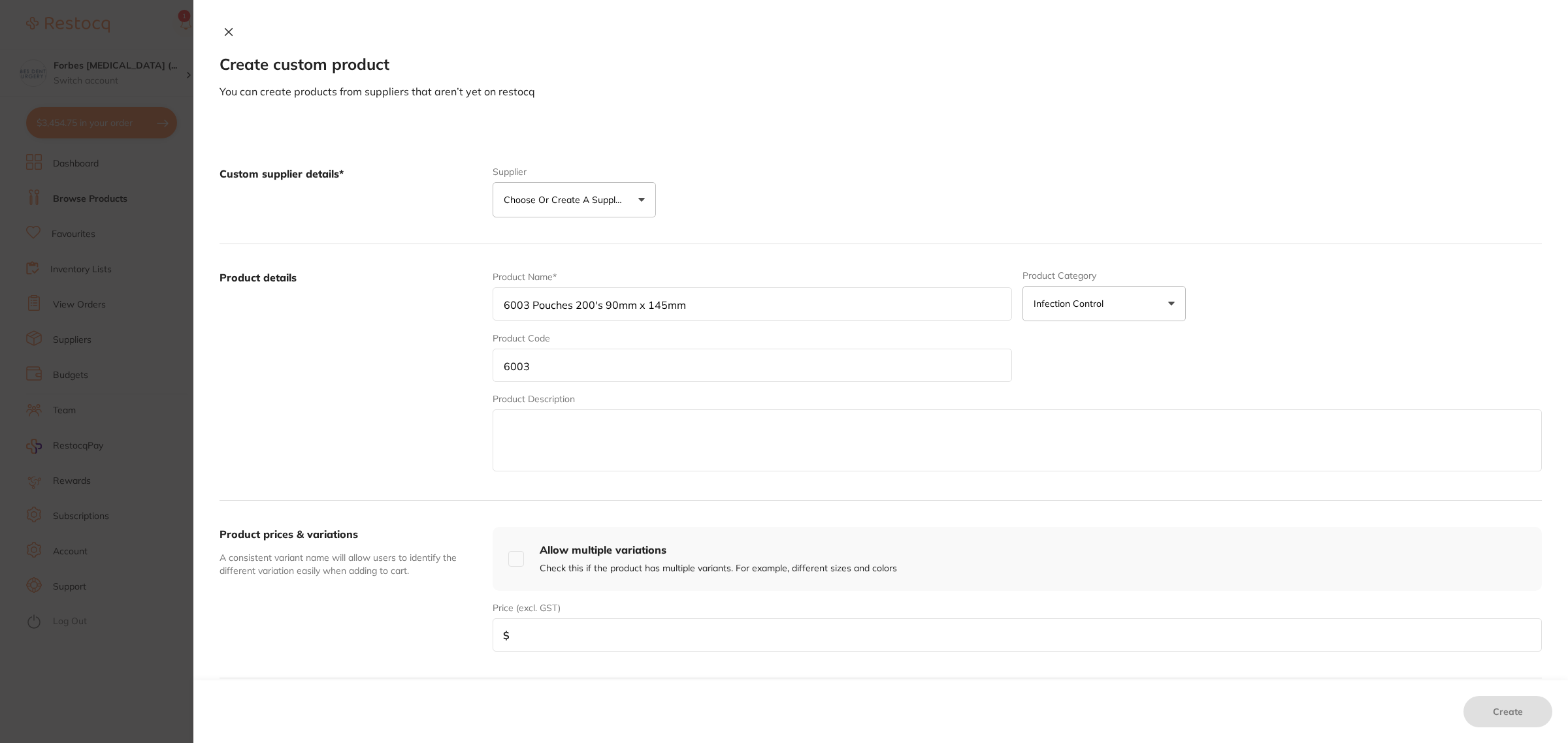
click at [546, 198] on p "Choose or create a supplier" at bounding box center [565, 200] width 124 height 13
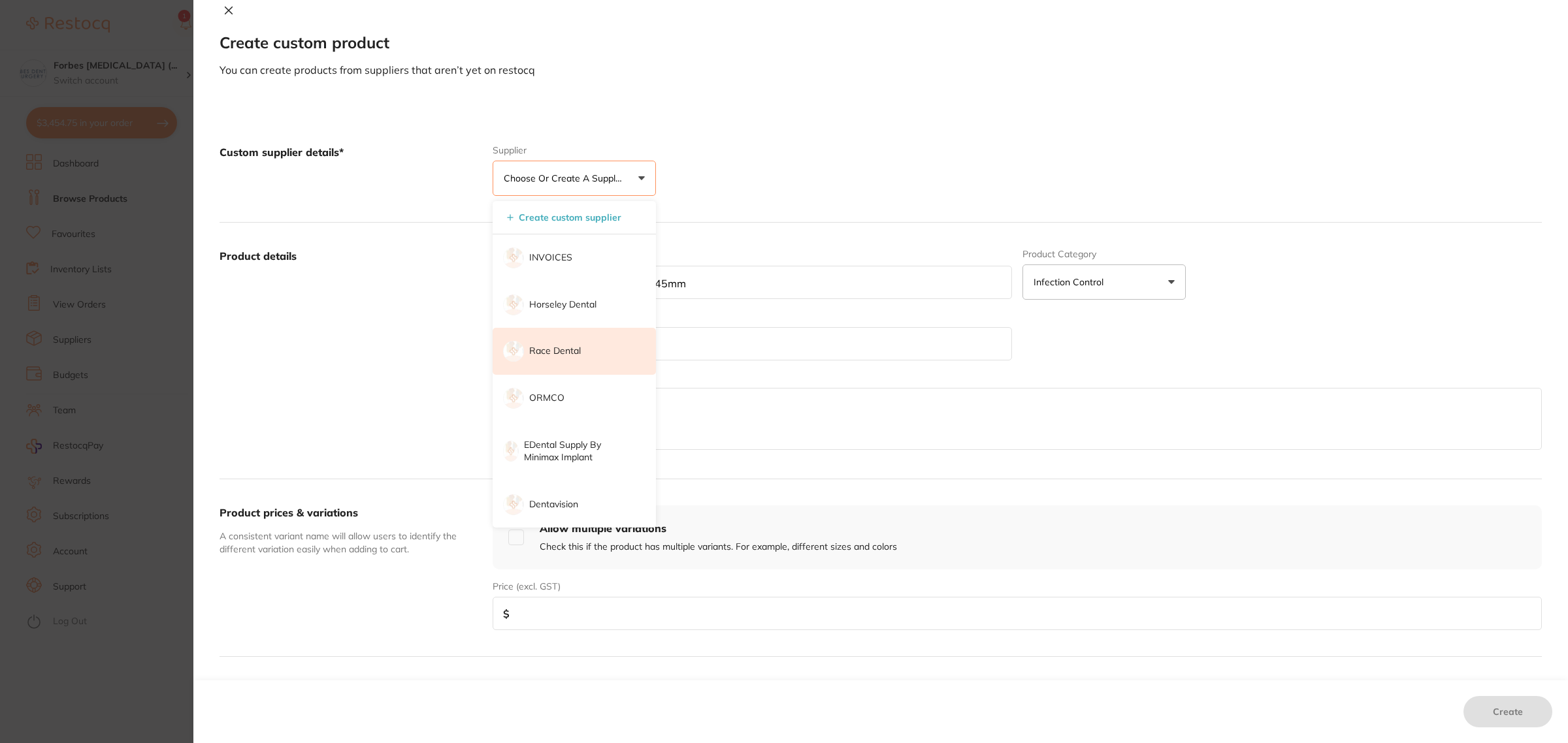
scroll to position [0, 0]
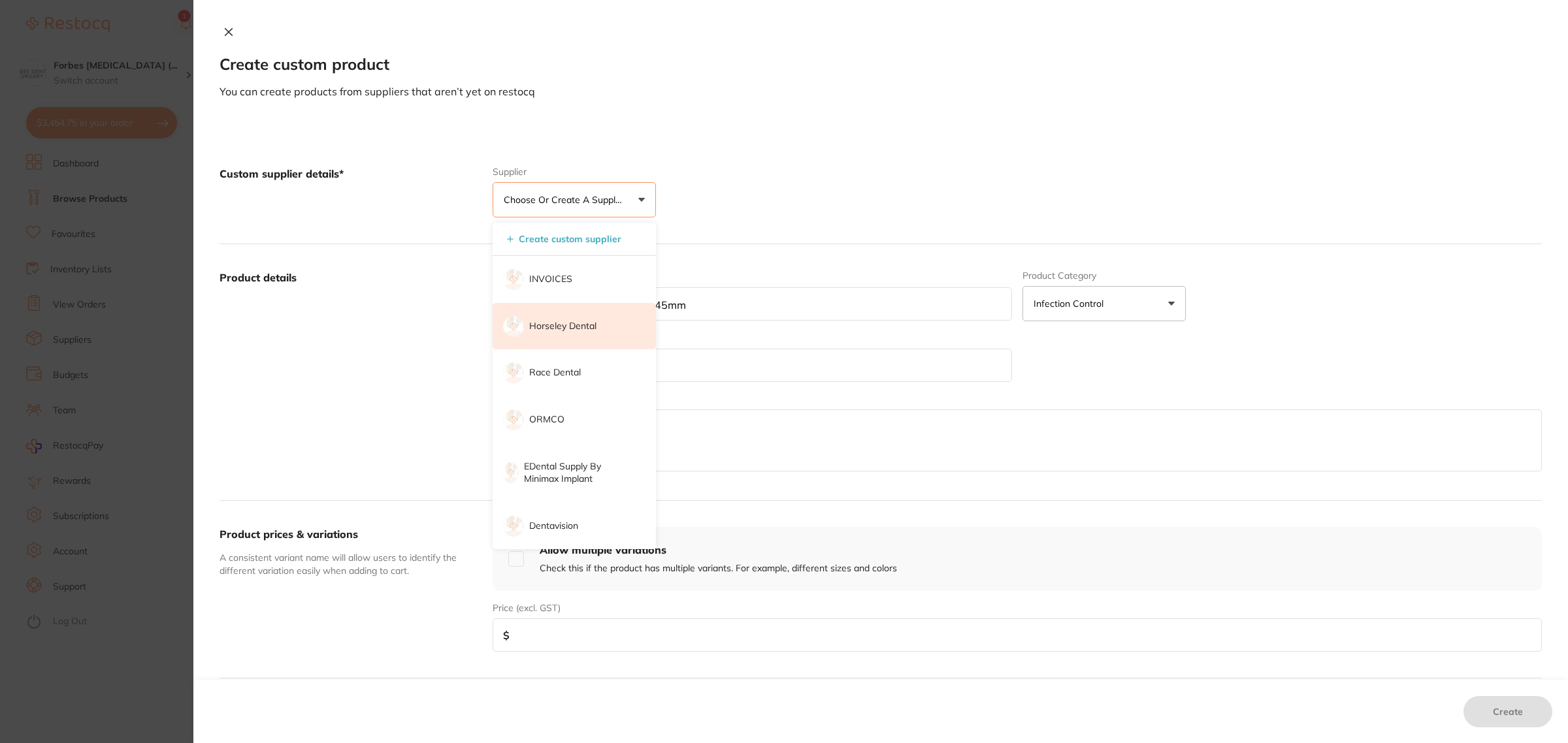
click at [542, 331] on p "Horseley Dental" at bounding box center [562, 326] width 67 height 13
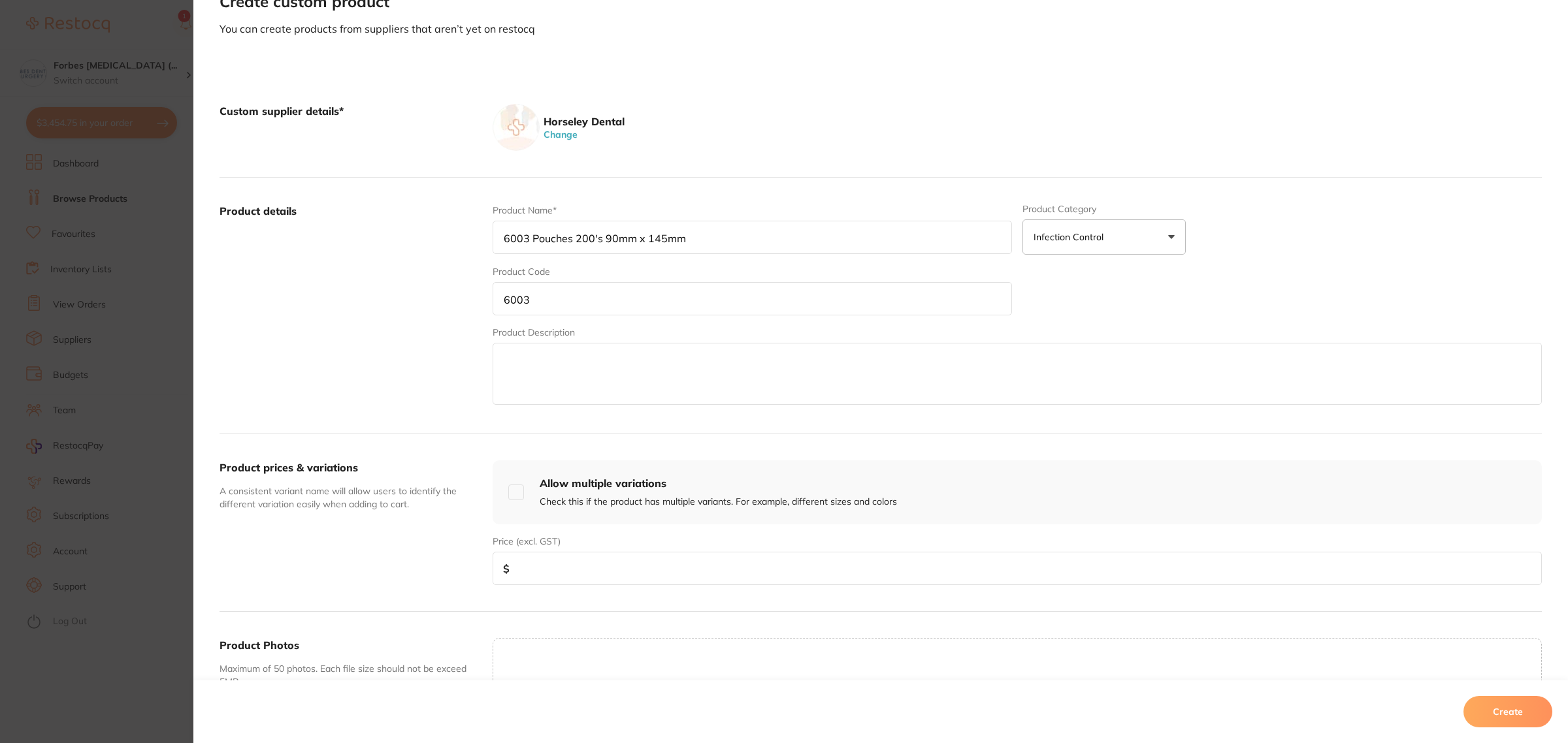
scroll to position [164, 0]
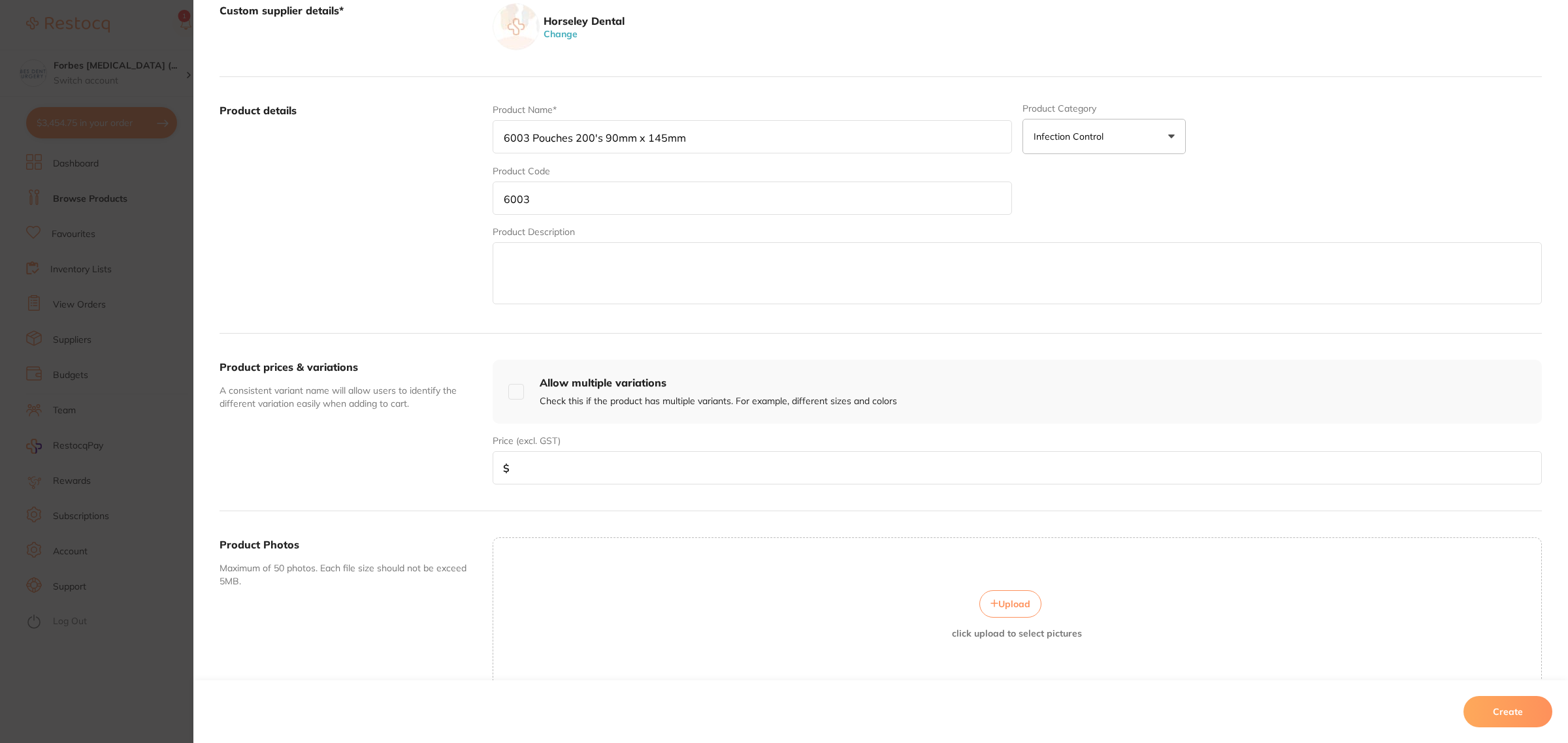
click at [684, 461] on input "number" at bounding box center [1017, 468] width 1049 height 33
type input "9.90"
click at [897, 439] on div "Price (excl. GST) $ 9.90" at bounding box center [1017, 460] width 1049 height 51
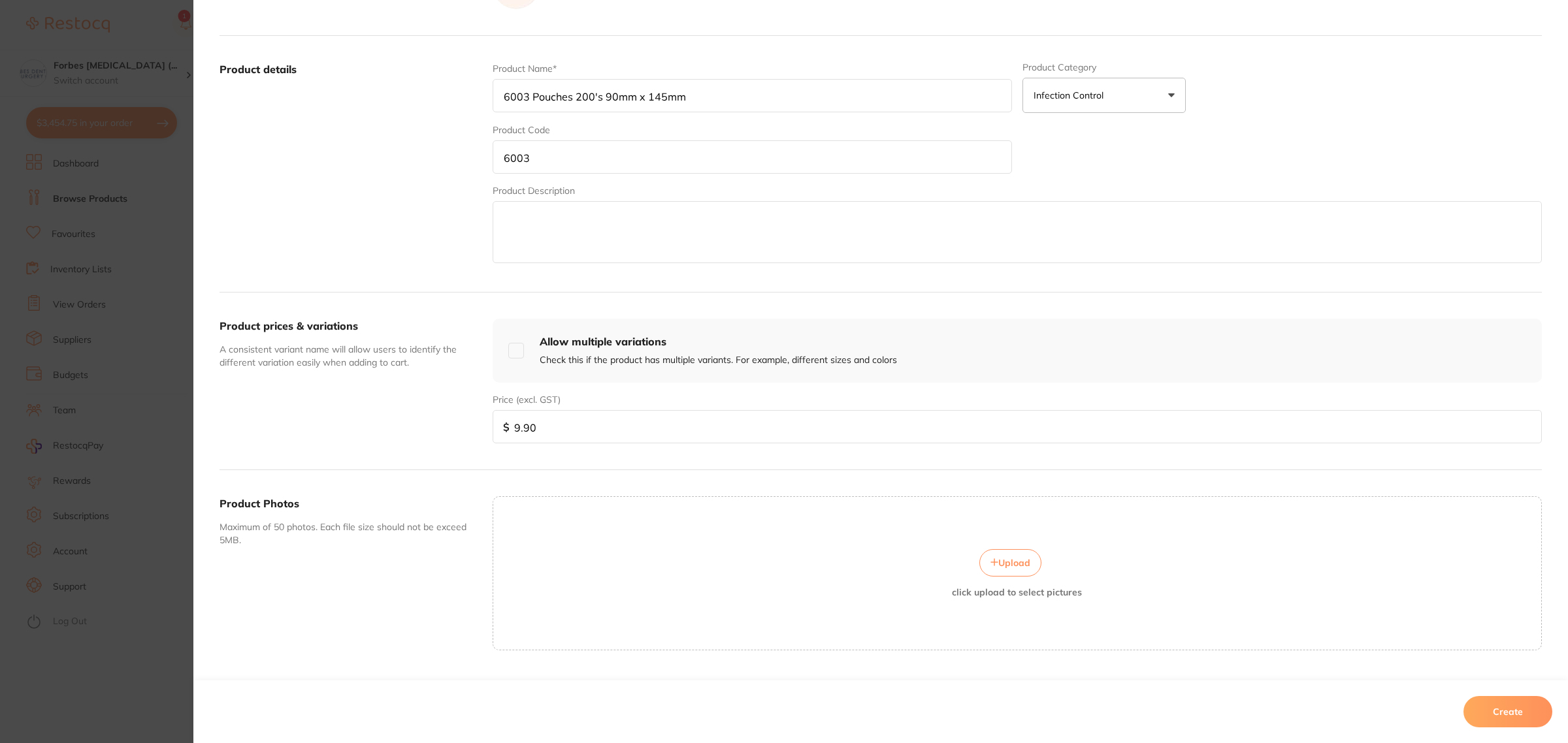
scroll to position [239, 0]
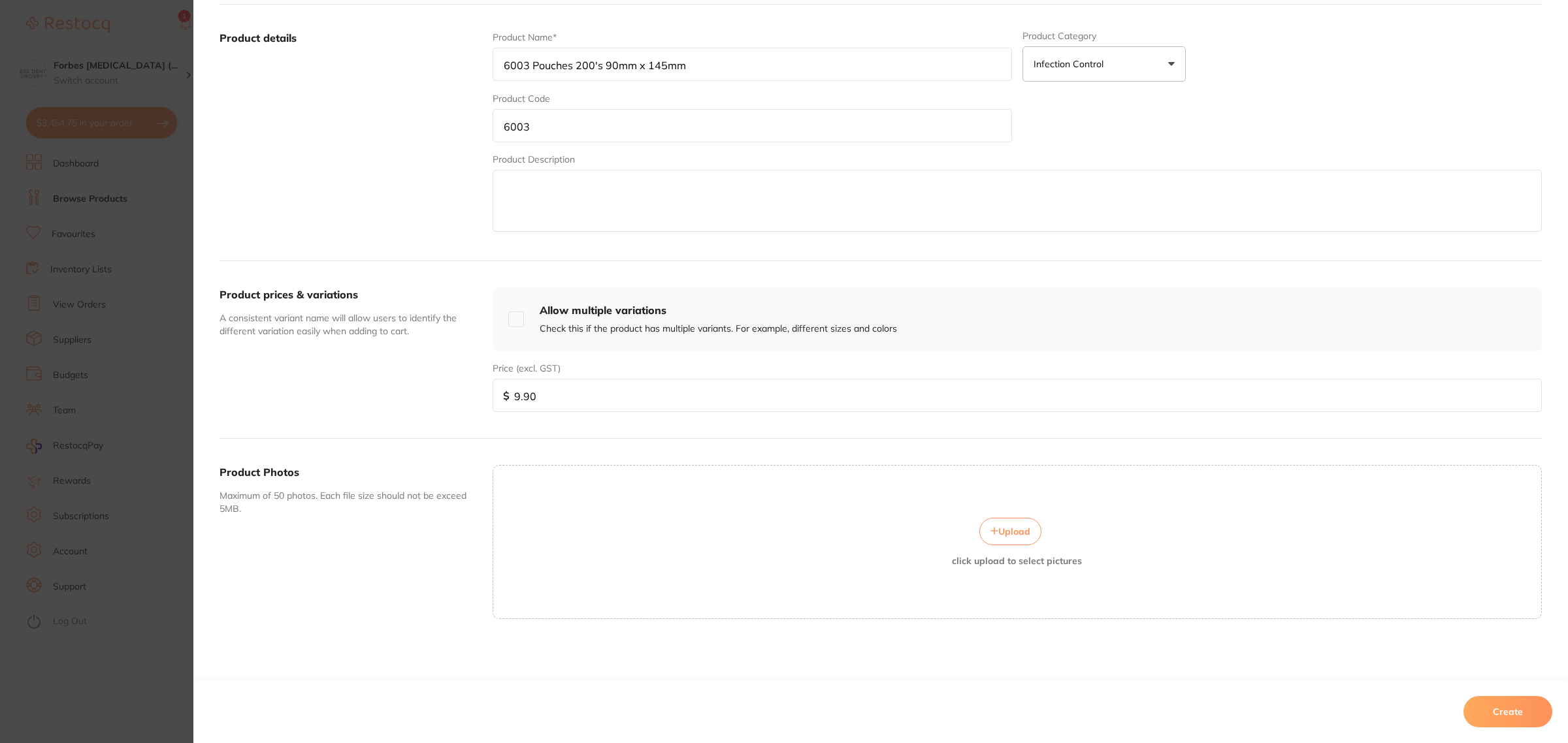
click at [1488, 718] on button "Create" at bounding box center [1508, 711] width 89 height 31
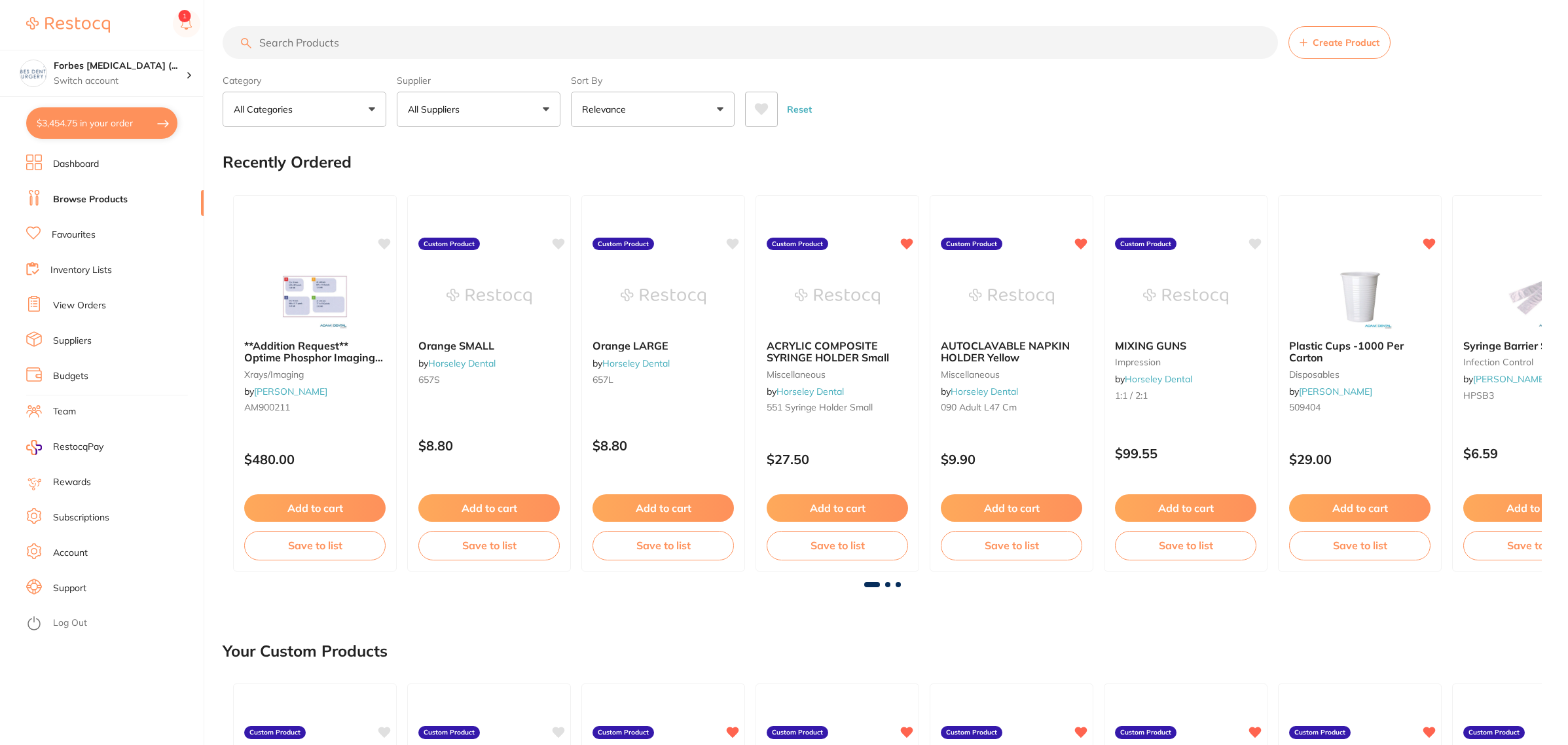
click at [384, 47] on input "search" at bounding box center [750, 42] width 1055 height 33
click at [377, 51] on input "search" at bounding box center [750, 42] width 1055 height 33
type input "6003"
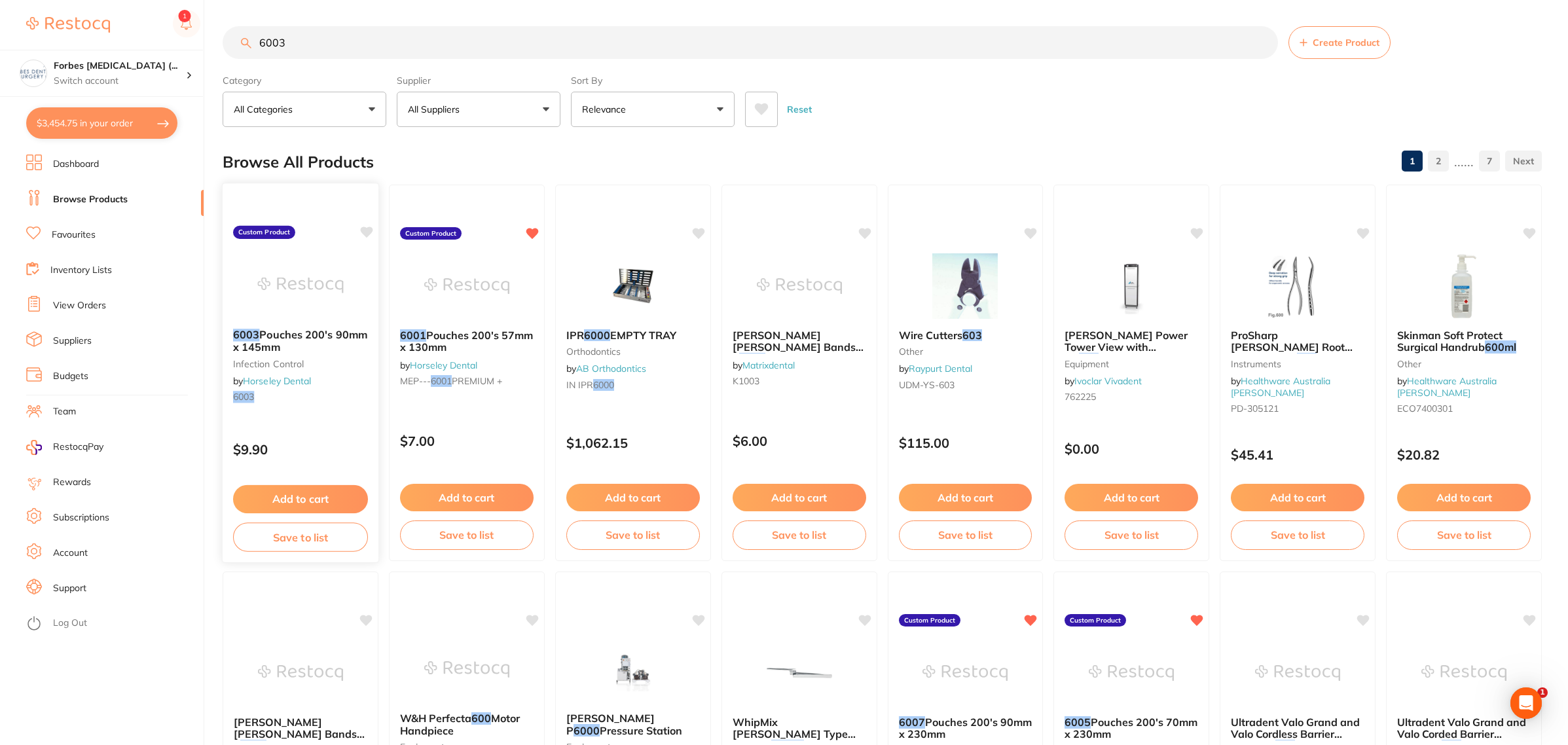
click at [302, 267] on img at bounding box center [299, 285] width 85 height 66
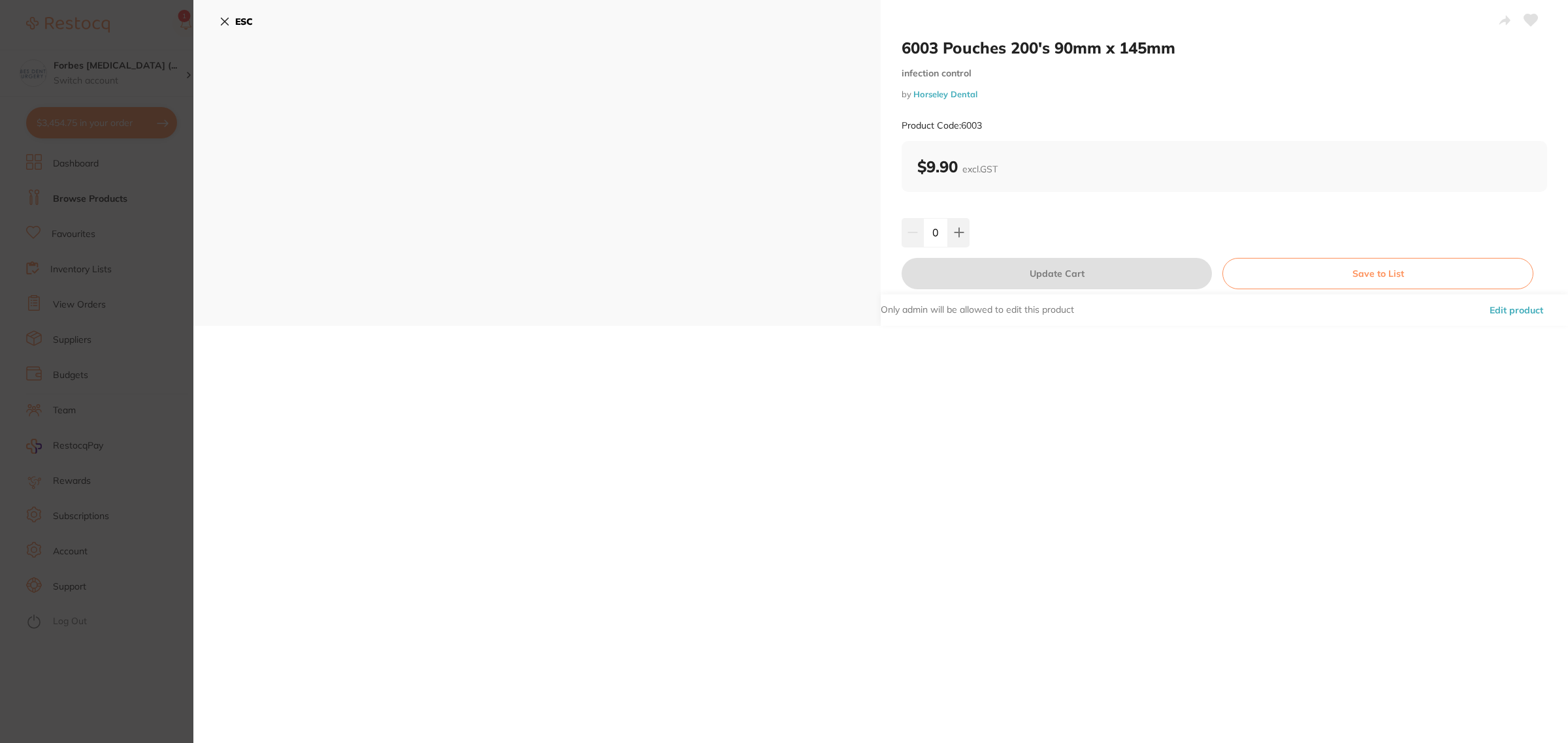
click at [112, 229] on section "6003 Pouches 200's 90mm x 145mm infection control by Horseley Dental Product Co…" at bounding box center [784, 372] width 1568 height 743
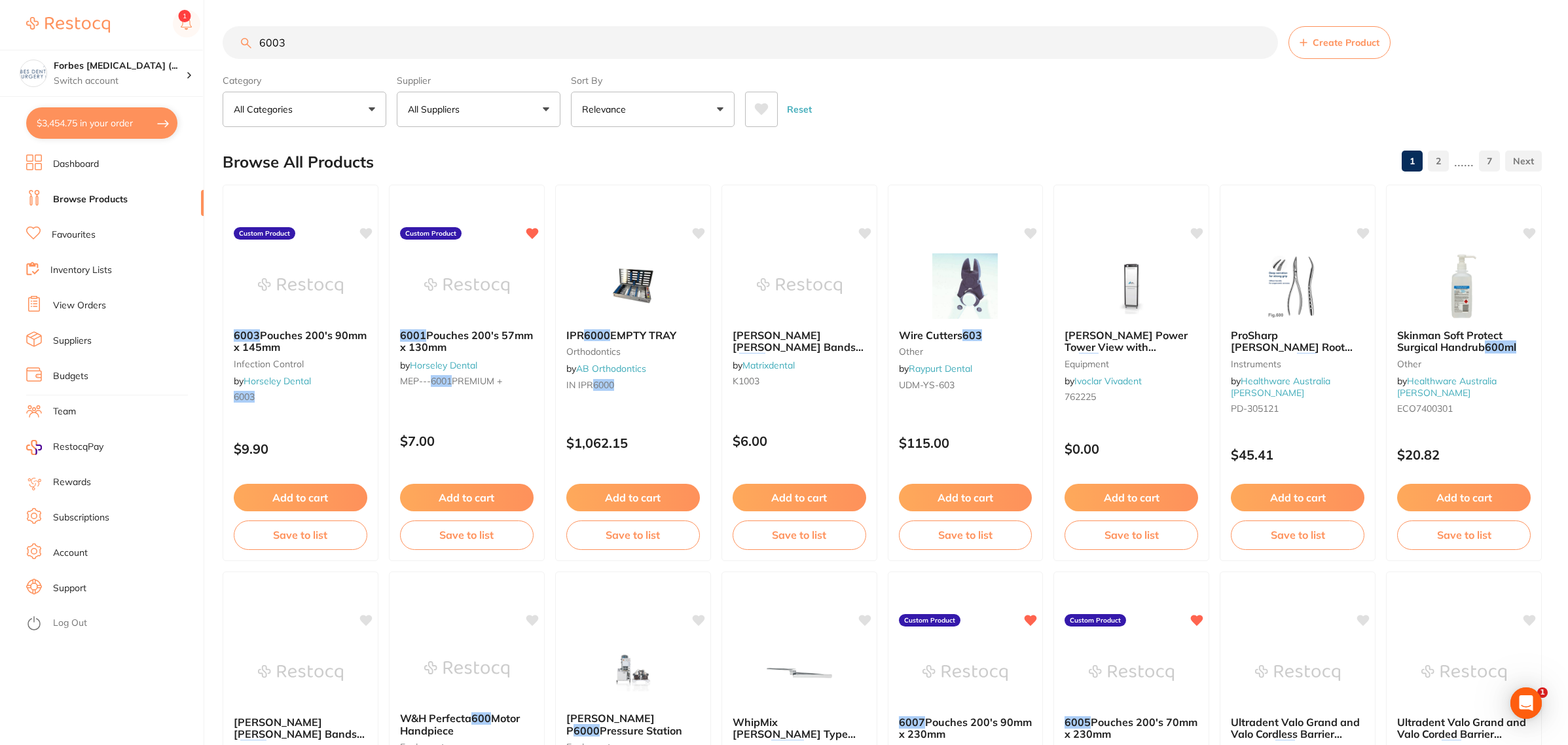
drag, startPoint x: 272, startPoint y: 275, endPoint x: 402, endPoint y: 398, distance: 179.0
click at [272, 276] on img at bounding box center [300, 286] width 85 height 65
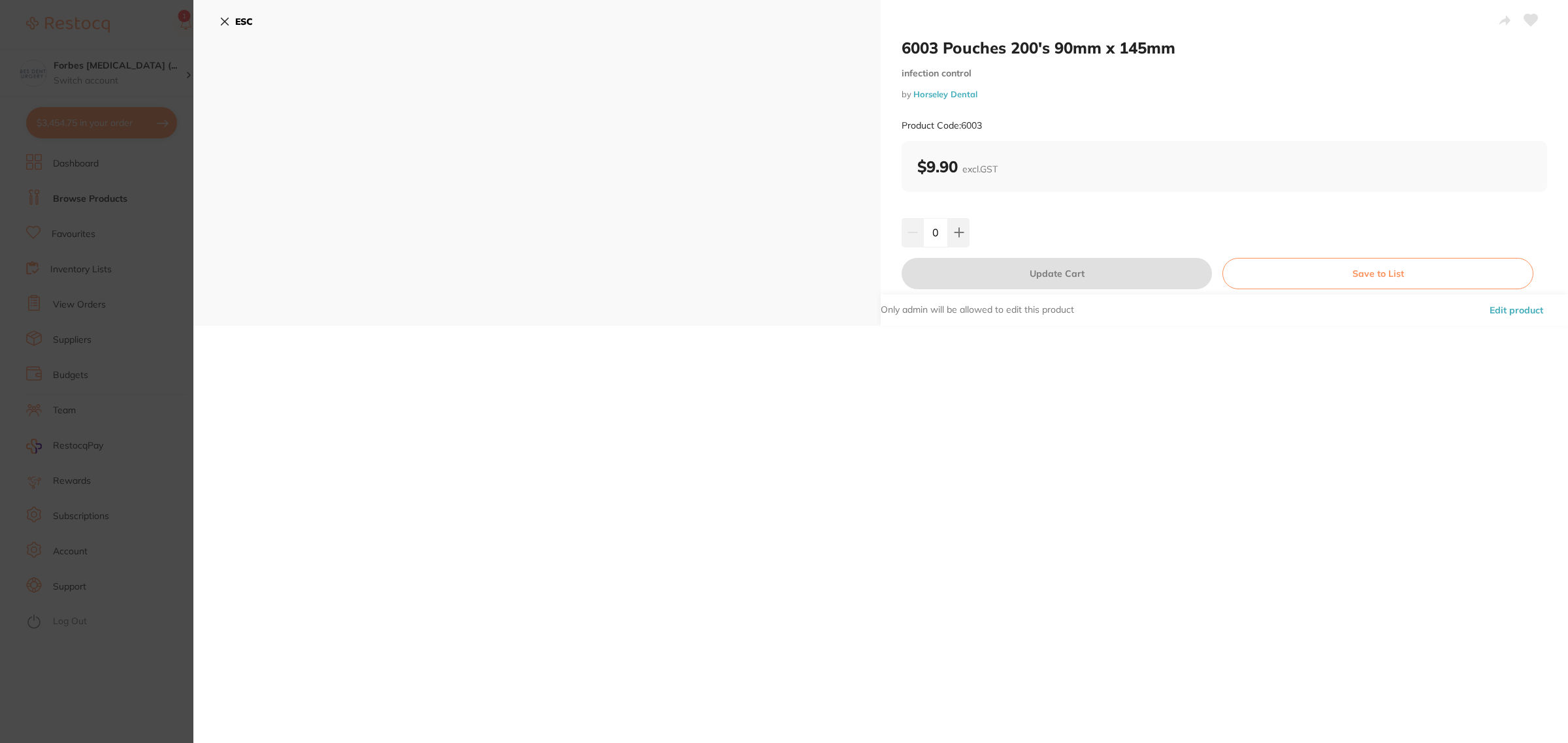
click at [918, 239] on div "0" at bounding box center [936, 232] width 68 height 28
type input "3"
click at [1096, 451] on div "6003 Pouches 200's 90mm x 145mm infection control by Horseley Dental Product Co…" at bounding box center [881, 372] width 1375 height 743
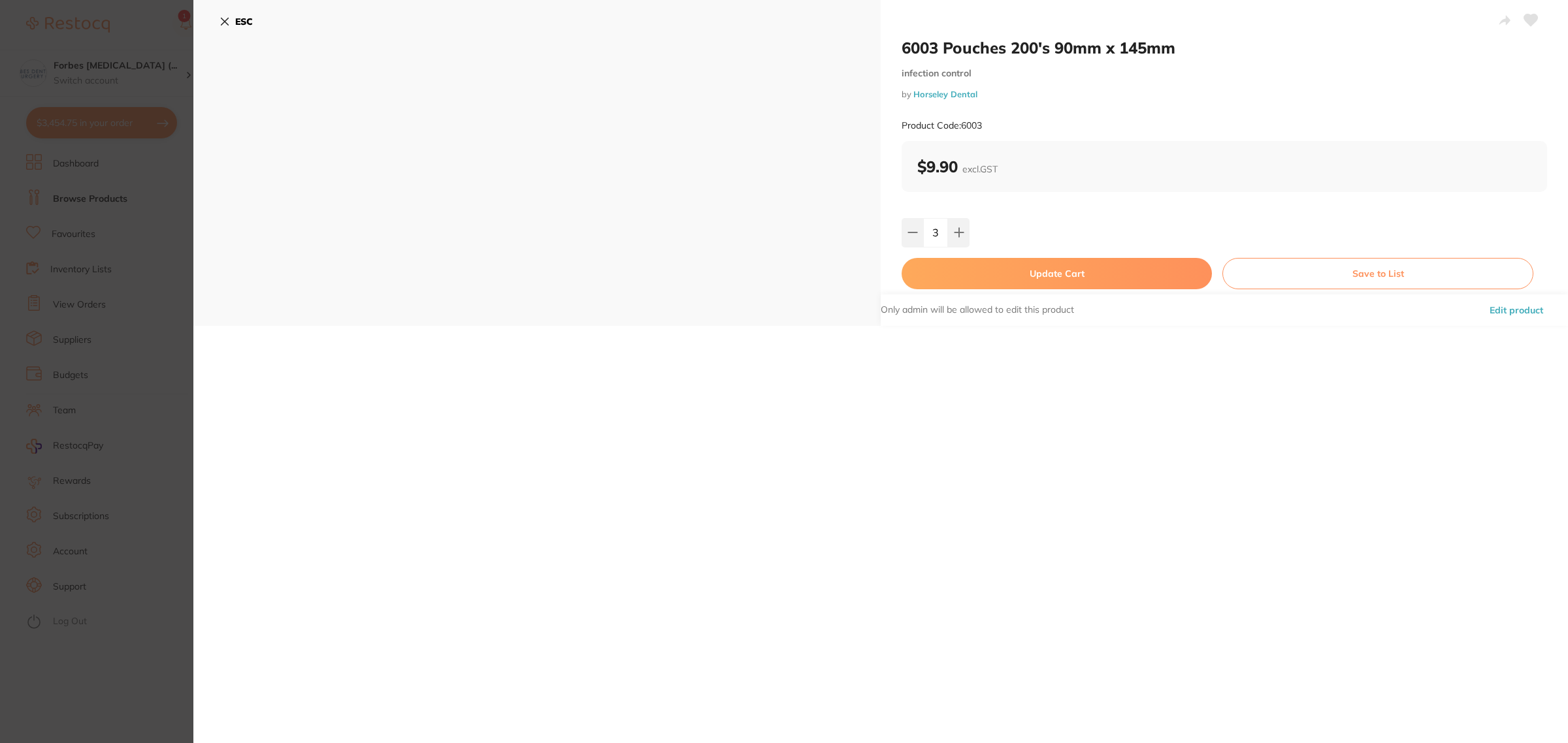
click at [1056, 277] on button "Update Cart" at bounding box center [1057, 273] width 311 height 31
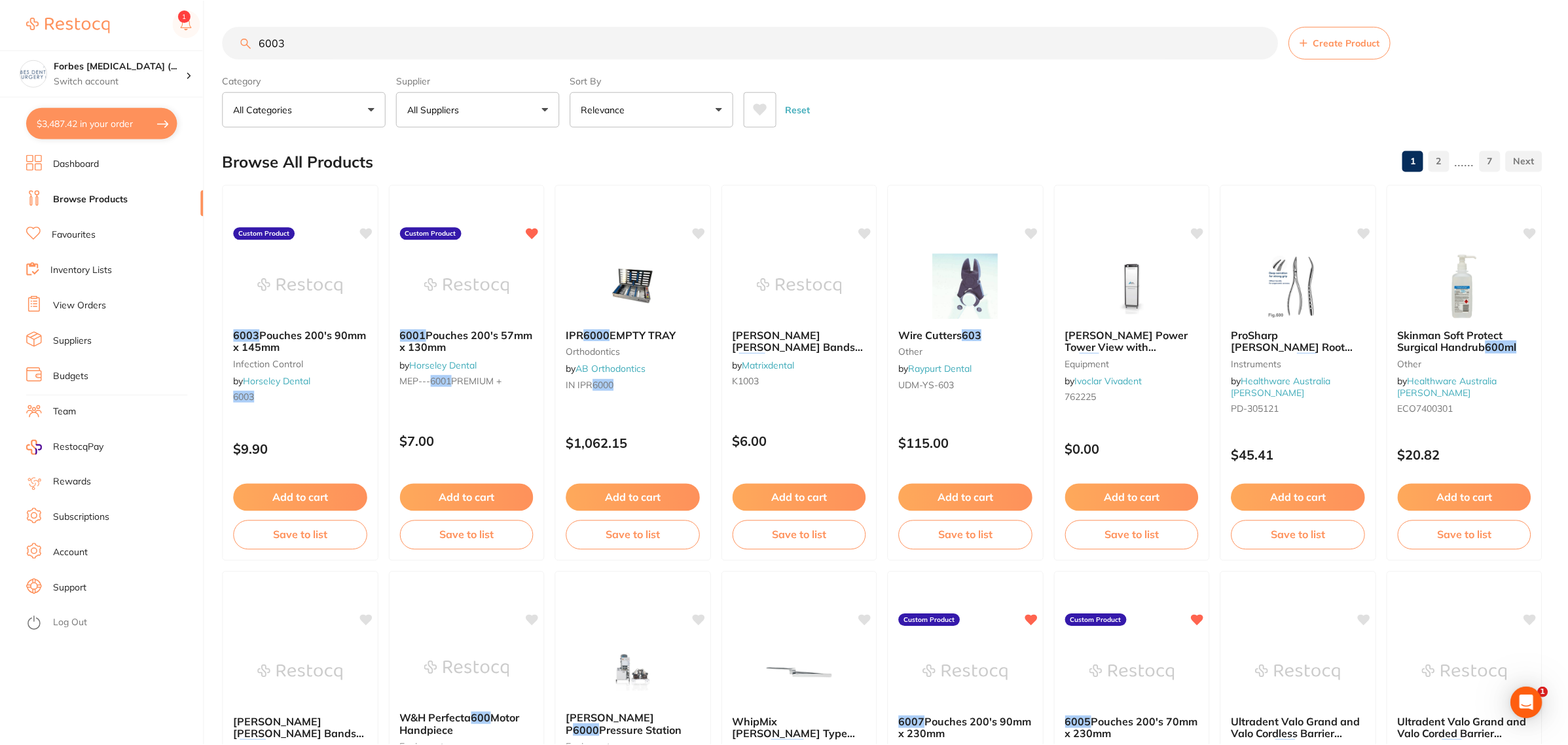
scroll to position [1, 0]
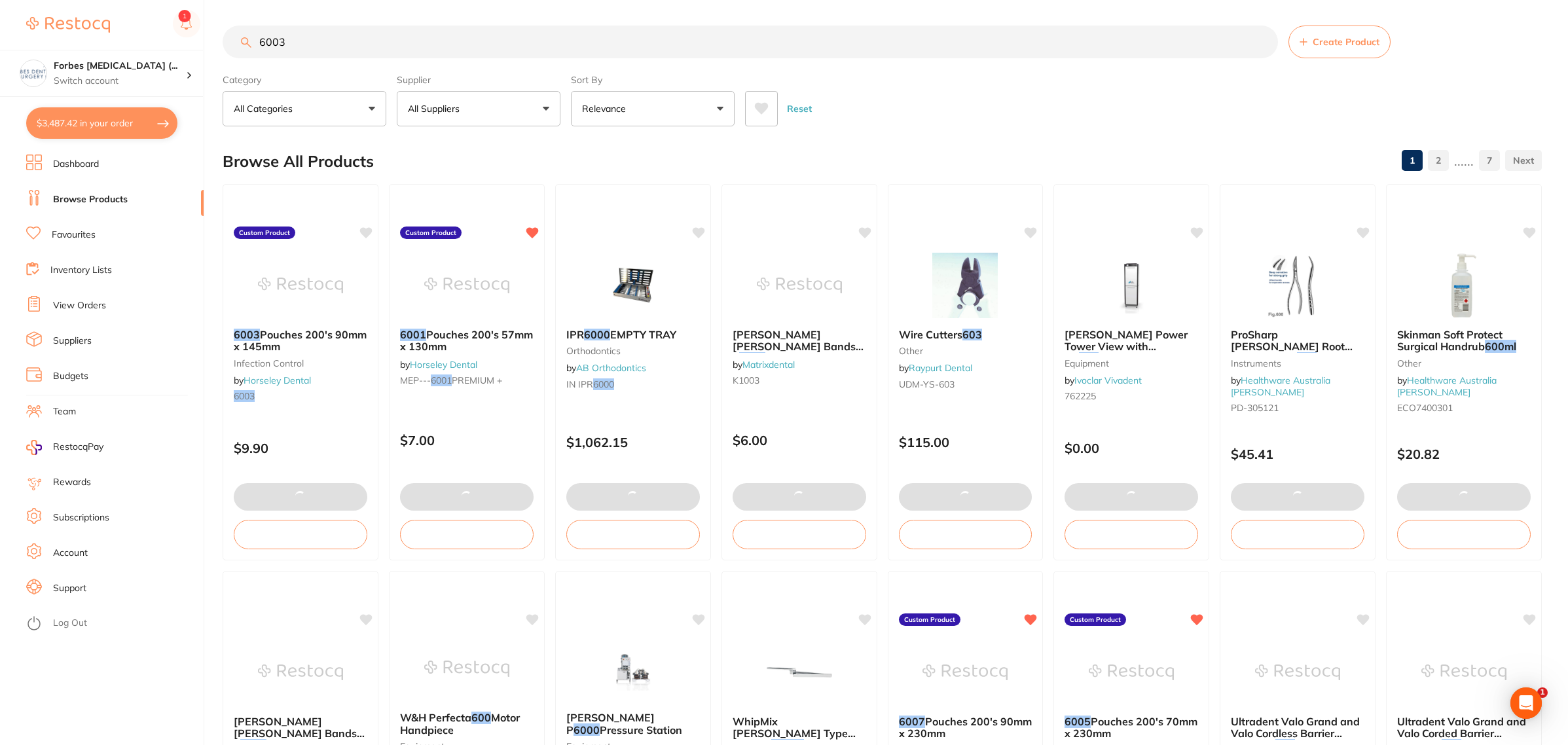
click at [66, 123] on button "$3,487.42 in your order" at bounding box center [102, 123] width 151 height 31
checkbox input "true"
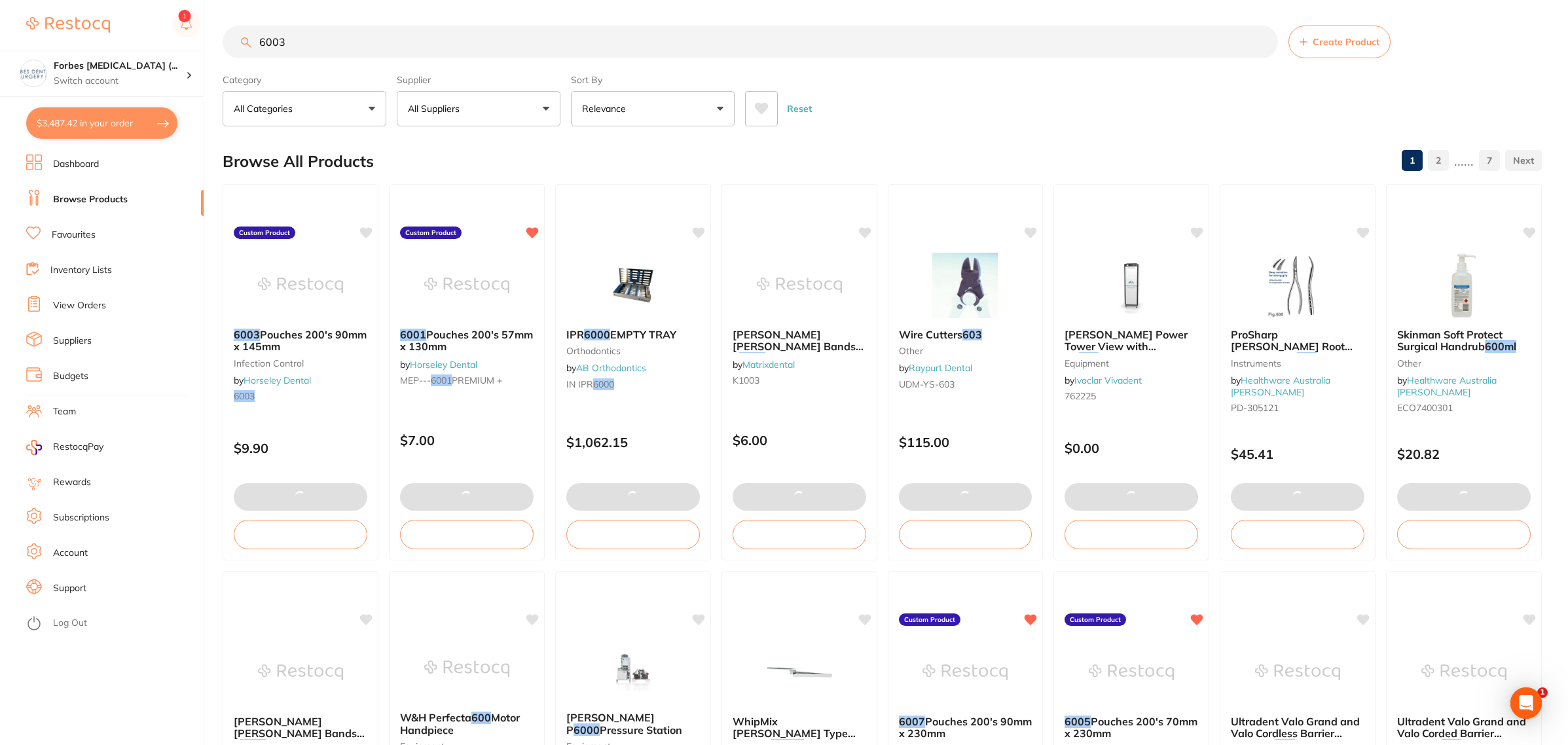
checkbox input "true"
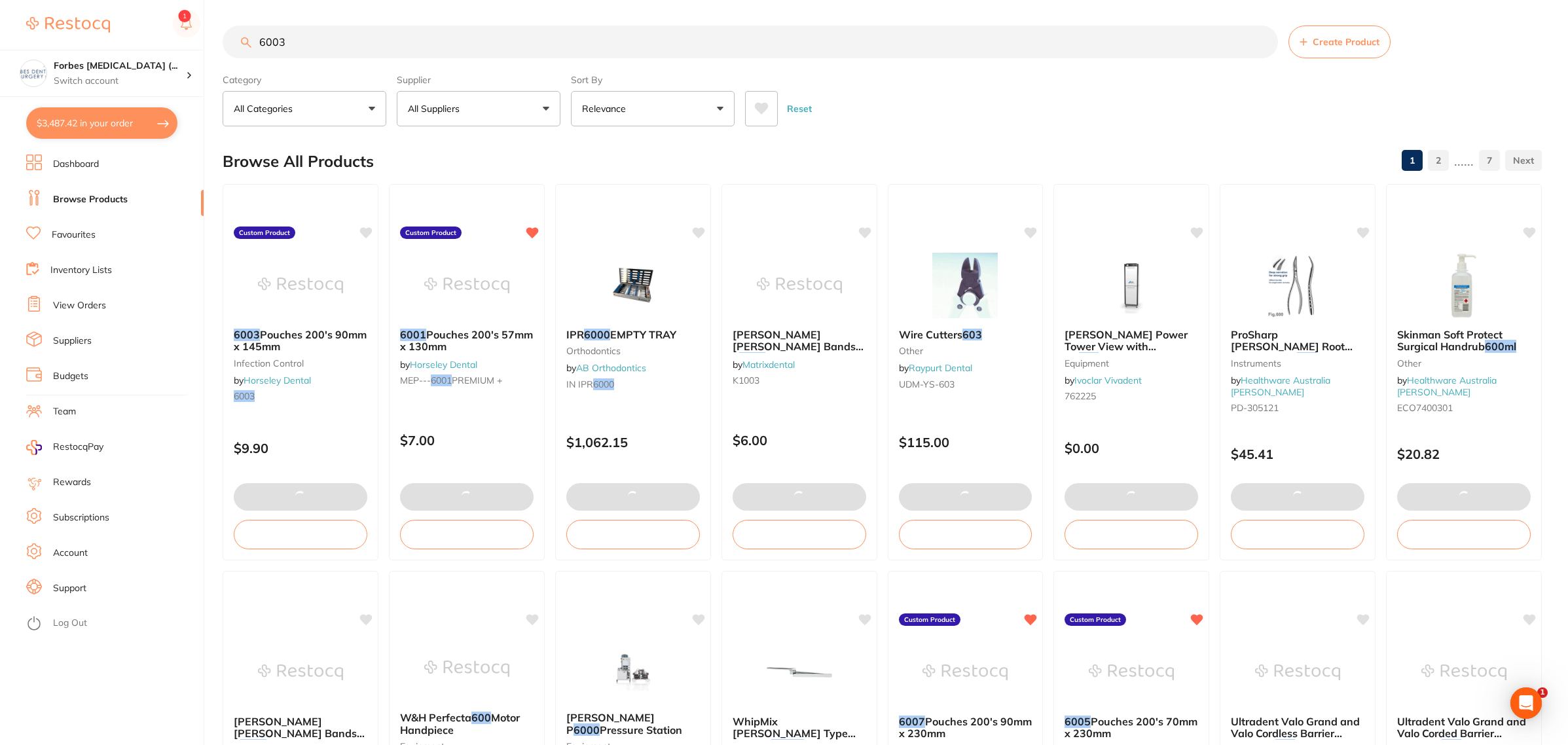
checkbox input "true"
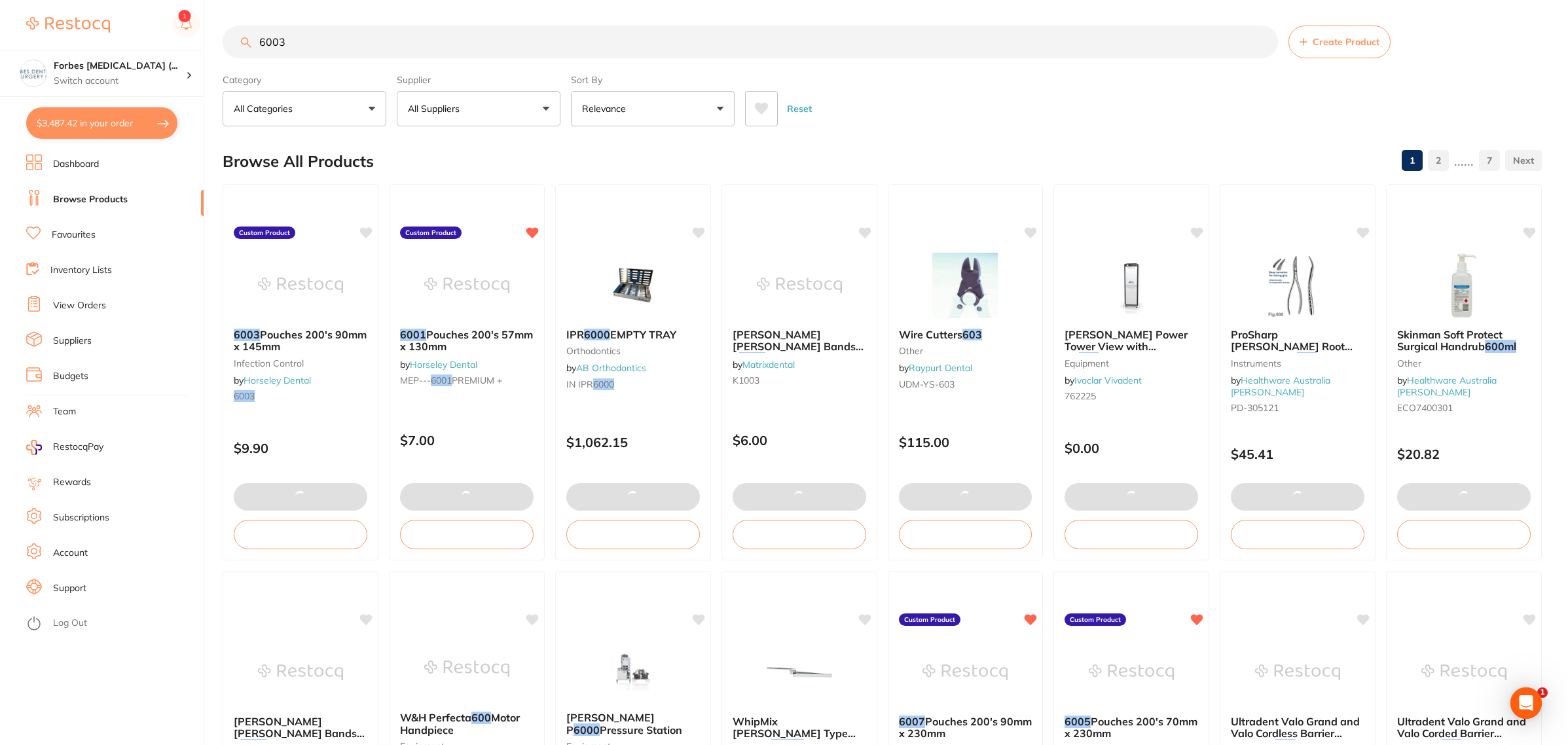
checkbox input "true"
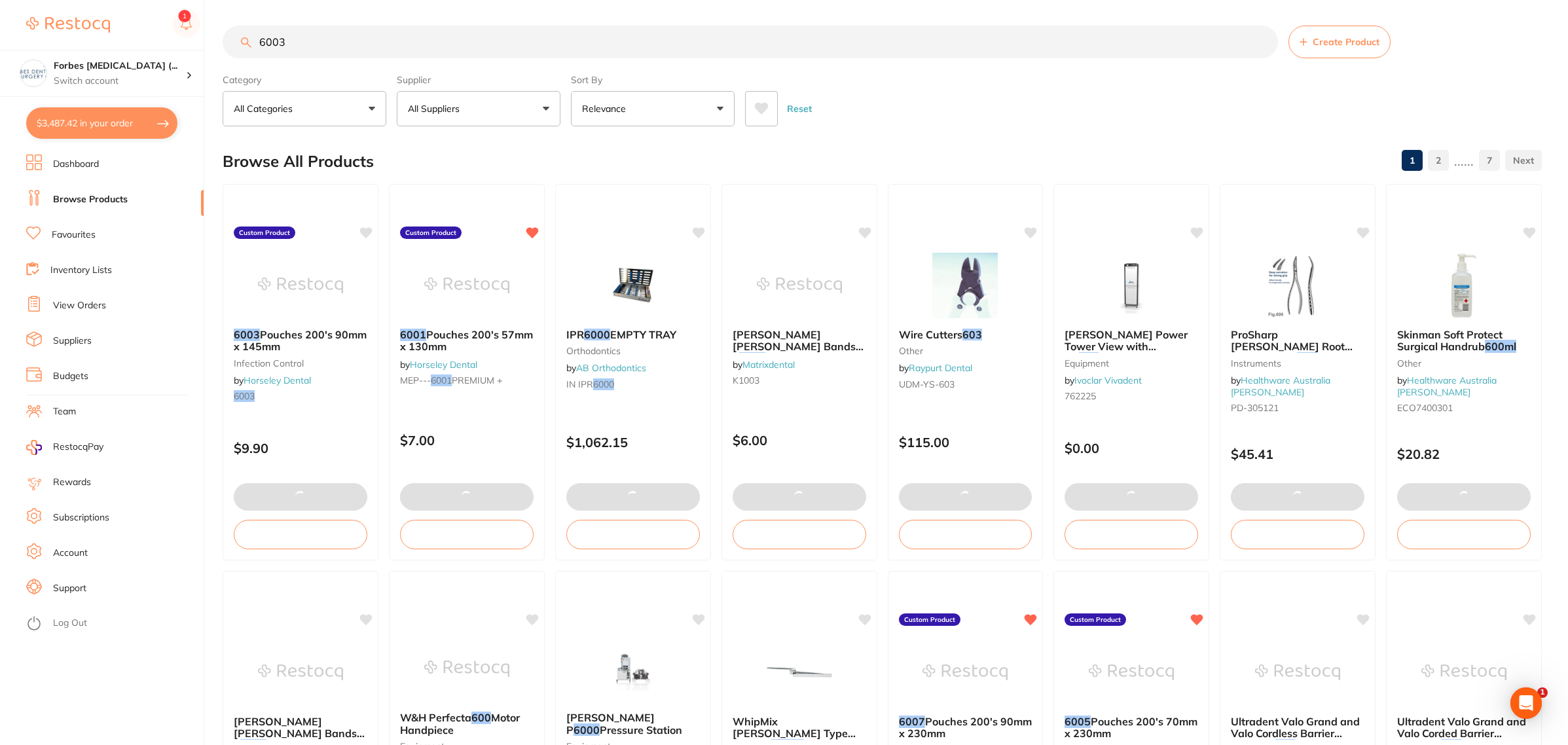
checkbox input "true"
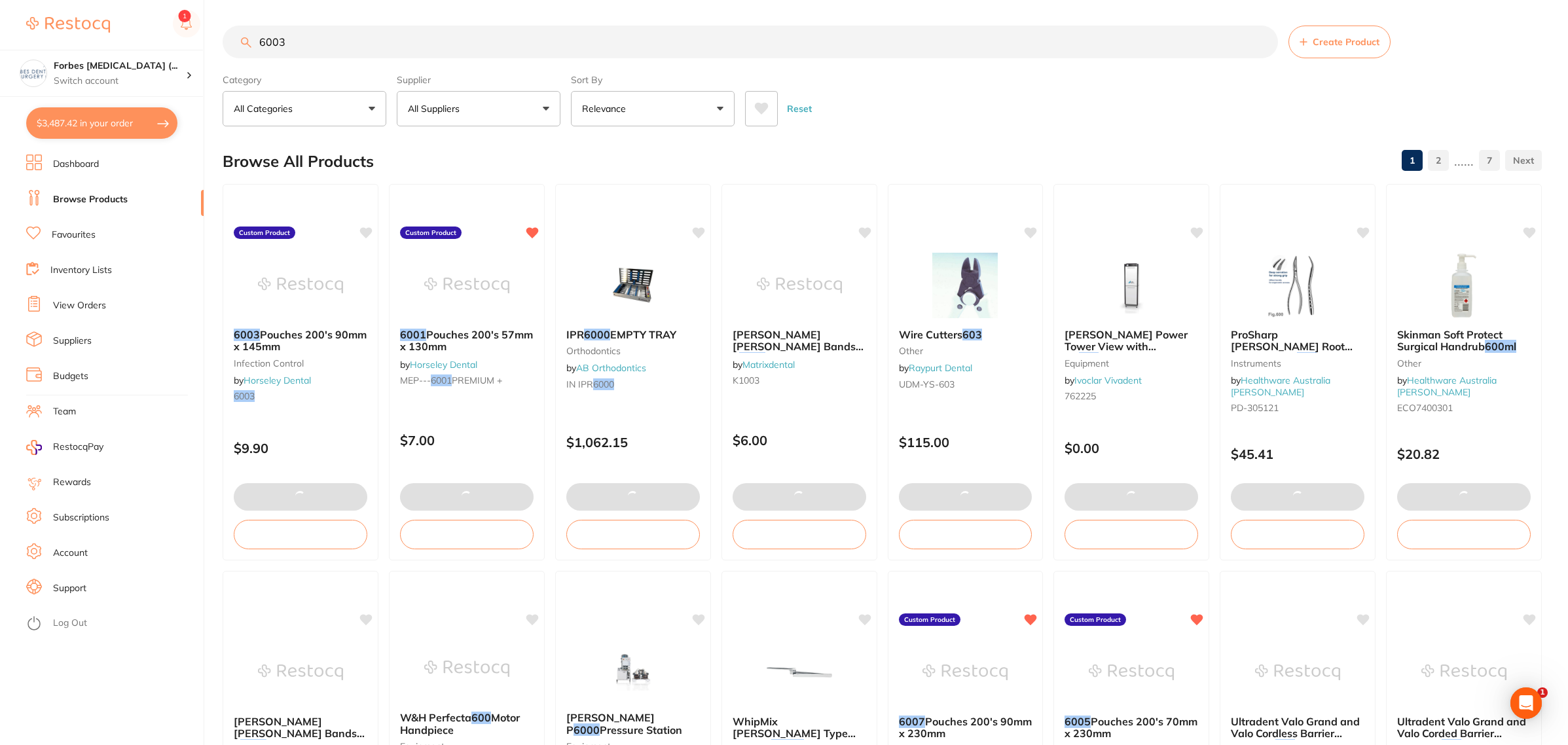
checkbox input "true"
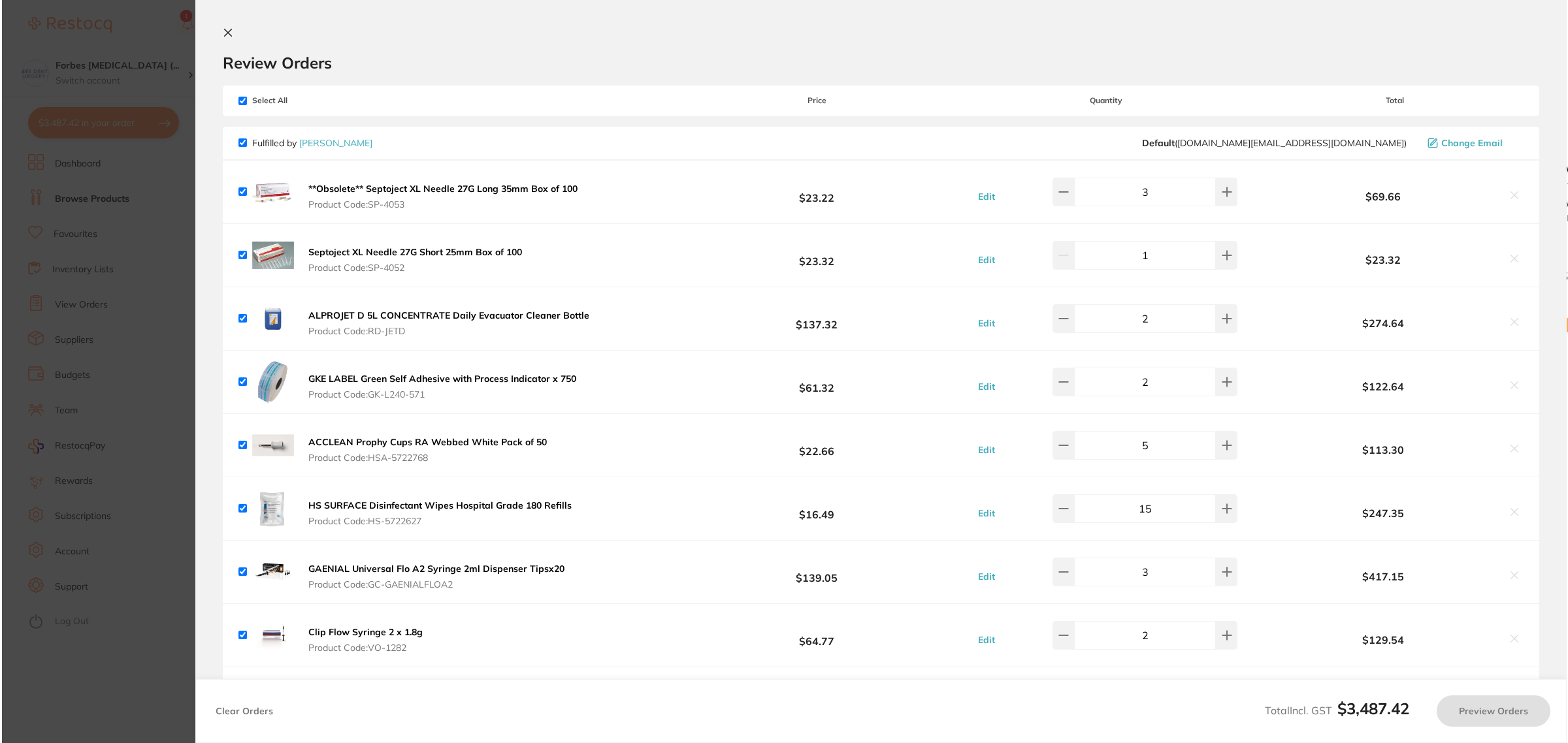
scroll to position [0, 0]
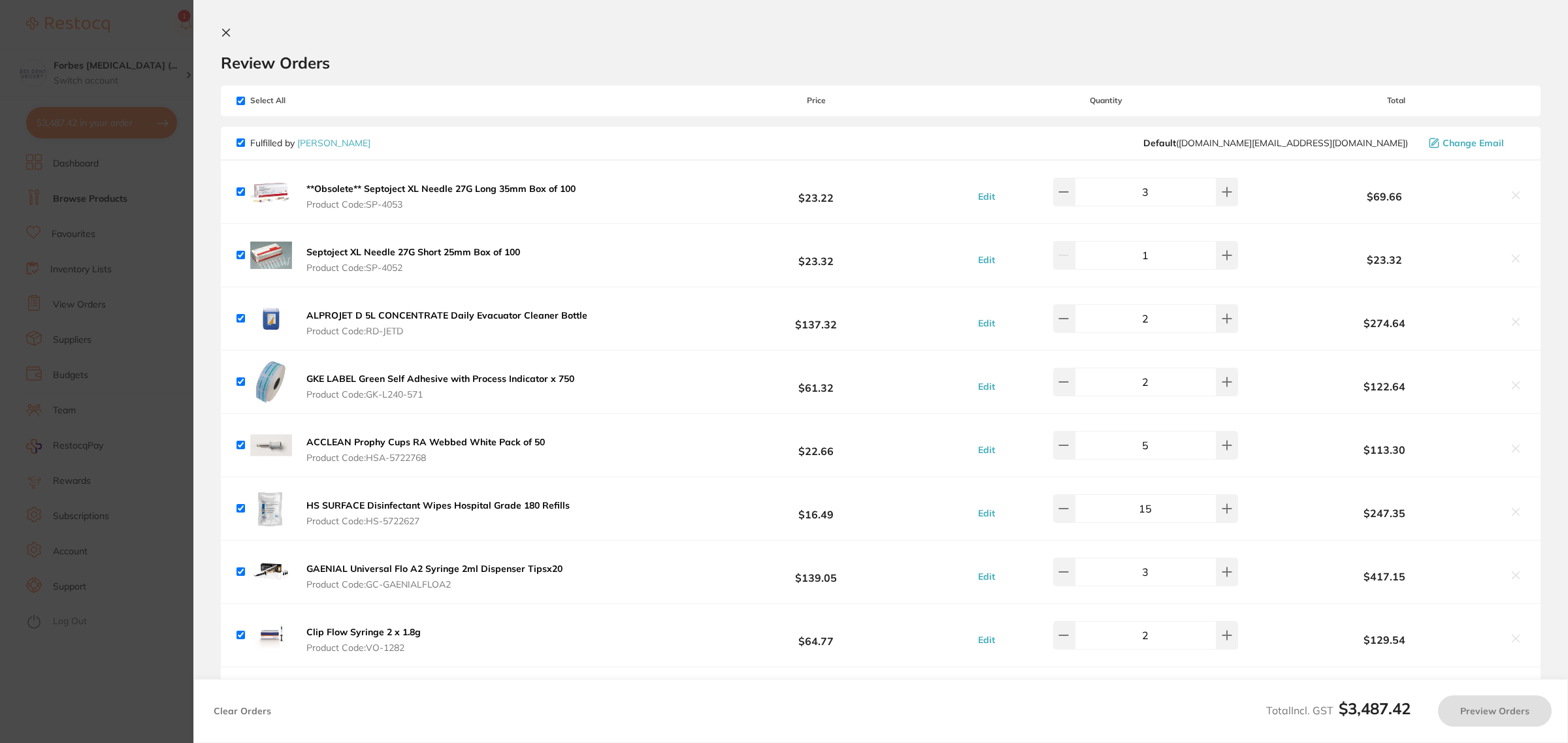
checkbox input "true"
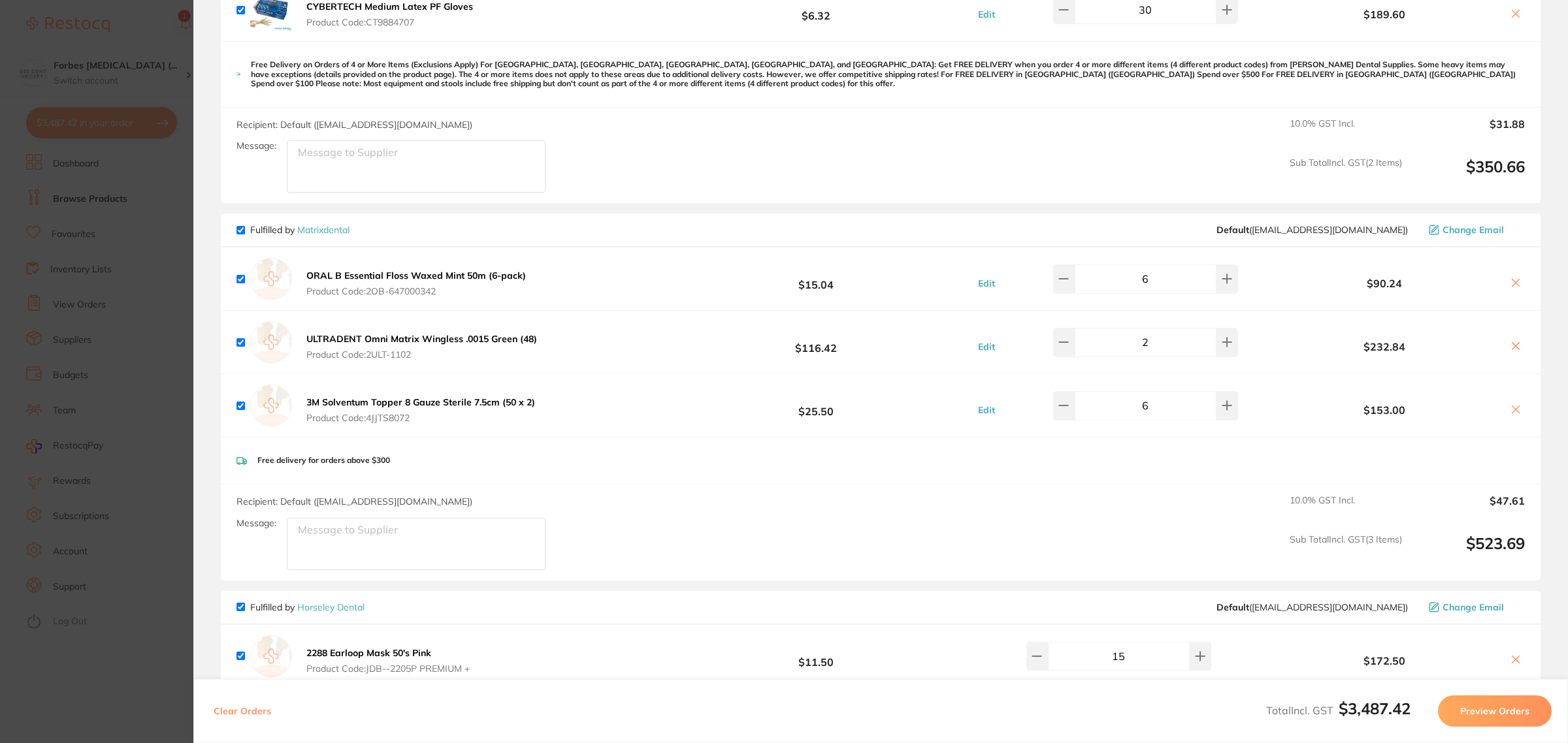
scroll to position [1878, 0]
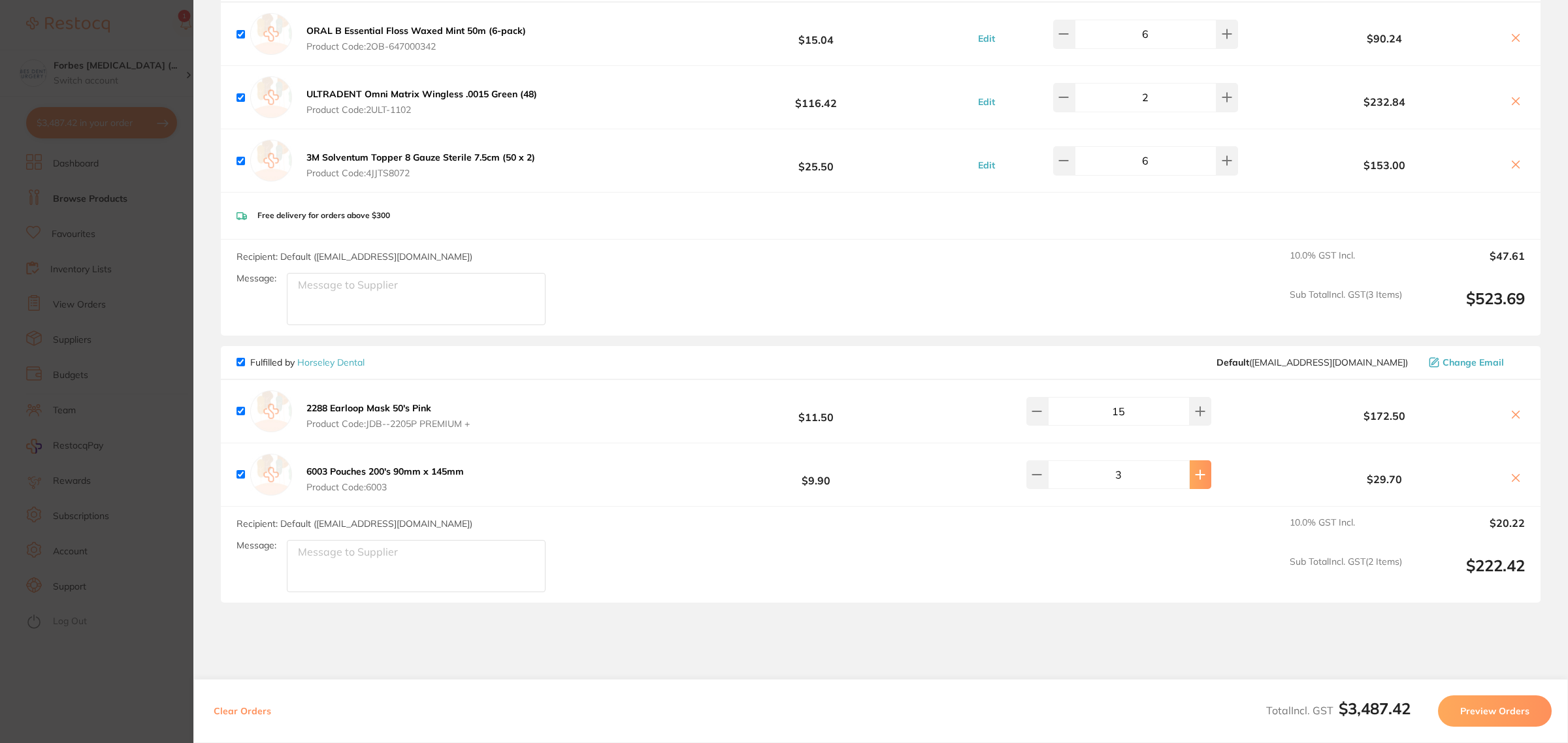
click at [1190, 477] on button at bounding box center [1200, 474] width 21 height 28
type input "5"
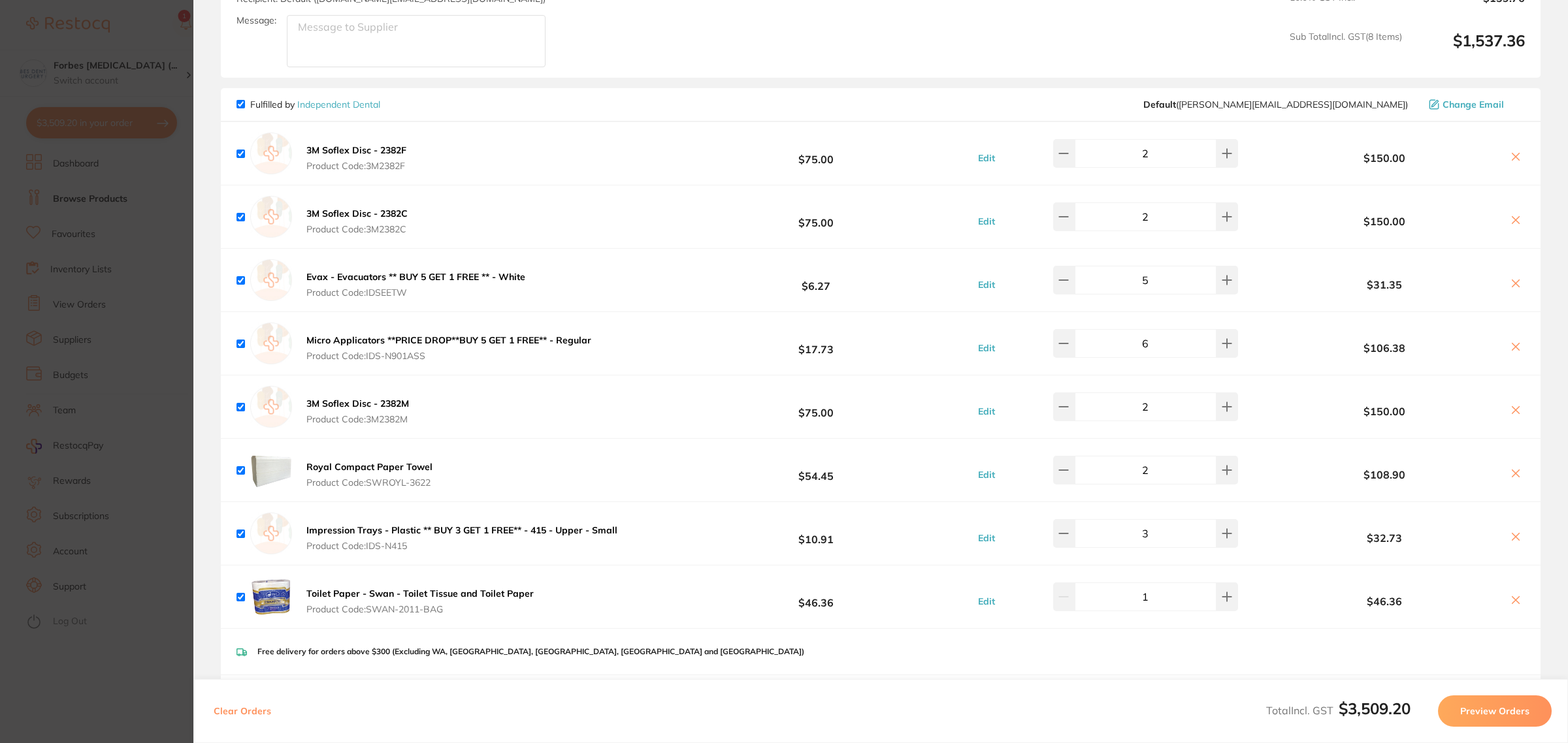
scroll to position [735, 0]
click at [144, 387] on section "Update RRP Set your pre negotiated price for this item. Item Agreed RRP (excl. …" at bounding box center [784, 372] width 1568 height 743
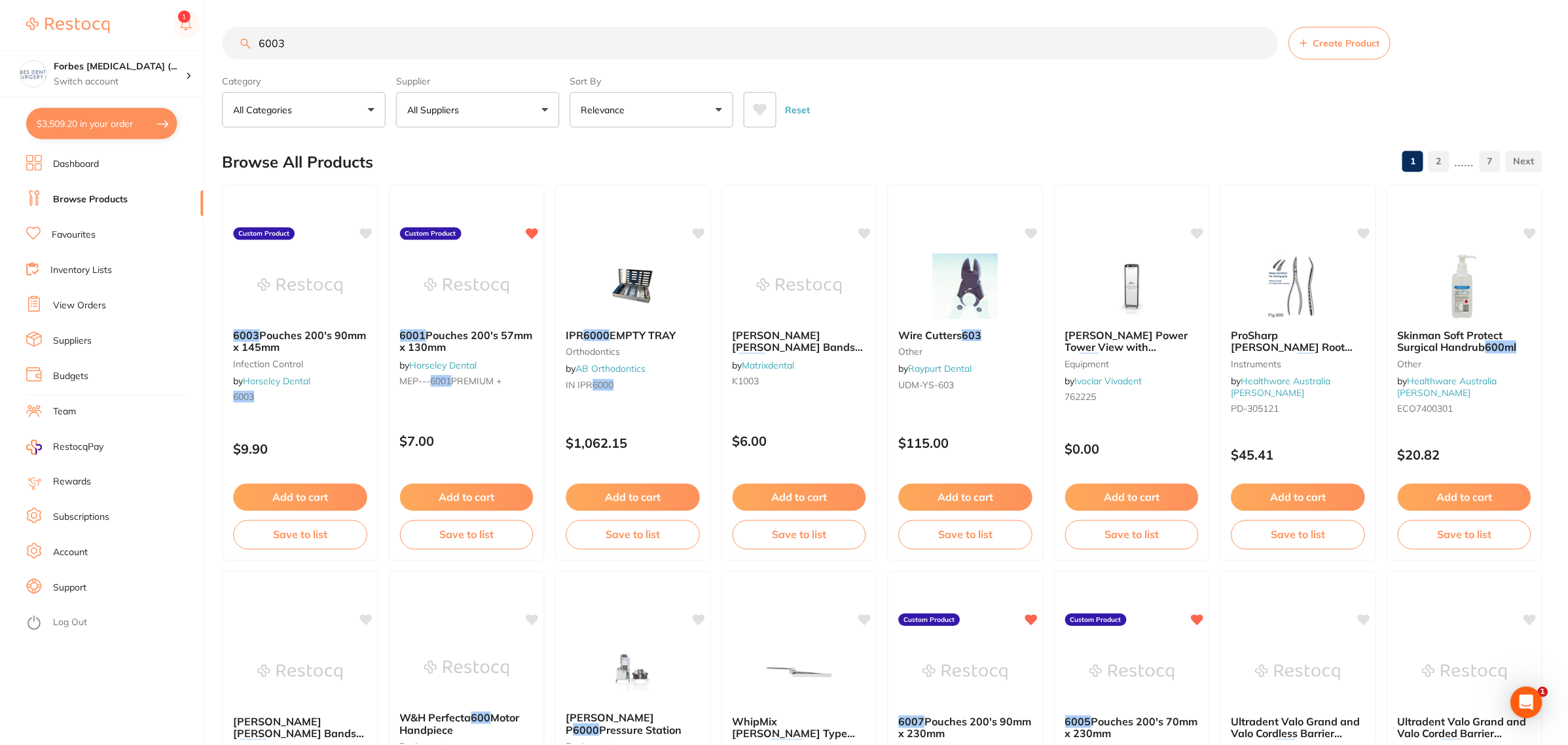
scroll to position [1, 0]
drag, startPoint x: 302, startPoint y: 33, endPoint x: 31, endPoint y: 21, distance: 271.3
click at [107, 33] on div "$3,509.20 Forbes [MEDICAL_DATA] (... Switch account Forbes [MEDICAL_DATA] (Dent…" at bounding box center [784, 372] width 1568 height 745
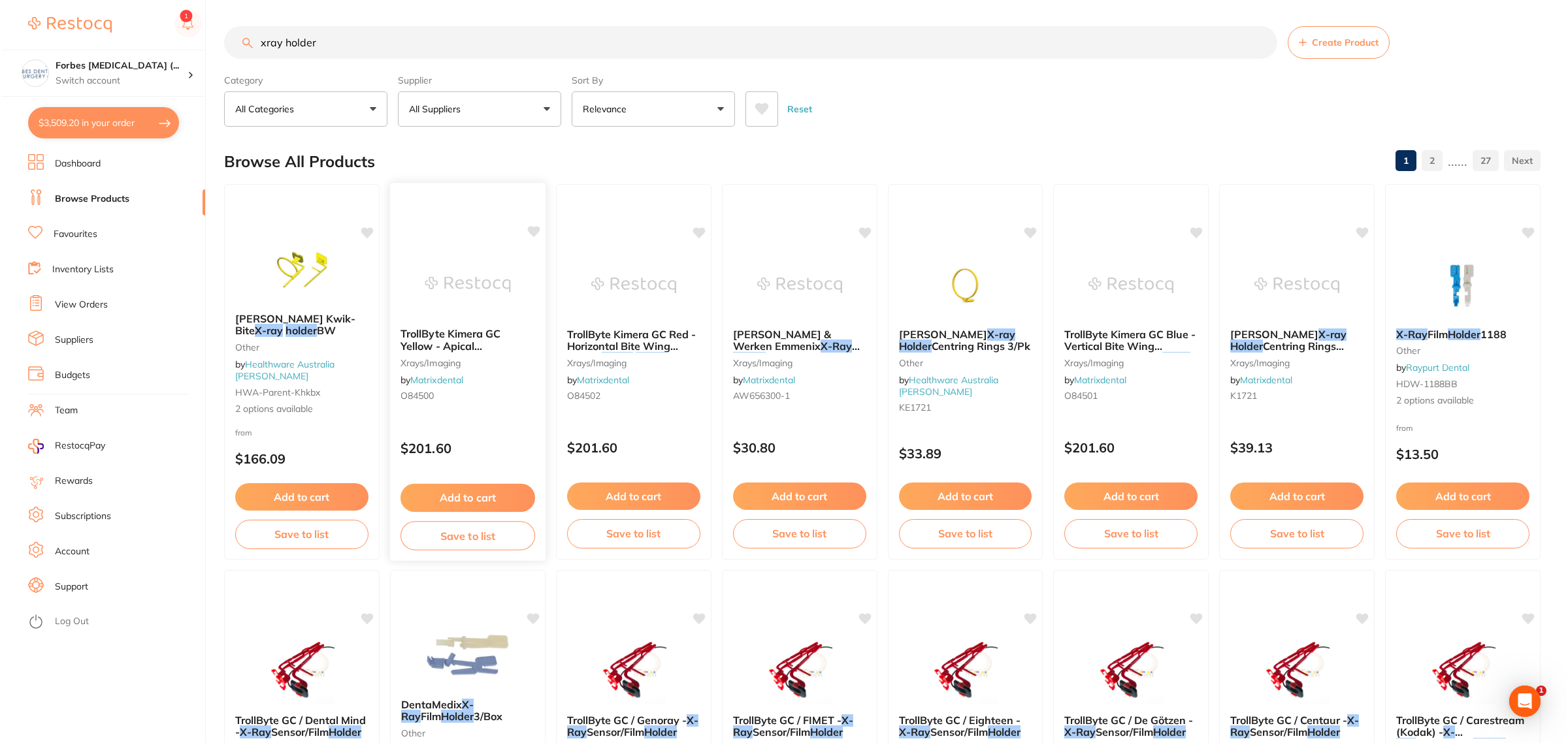
scroll to position [0, 0]
drag, startPoint x: 317, startPoint y: 40, endPoint x: 197, endPoint y: 53, distance: 120.7
click at [232, 42] on input "xray holder" at bounding box center [748, 42] width 1053 height 33
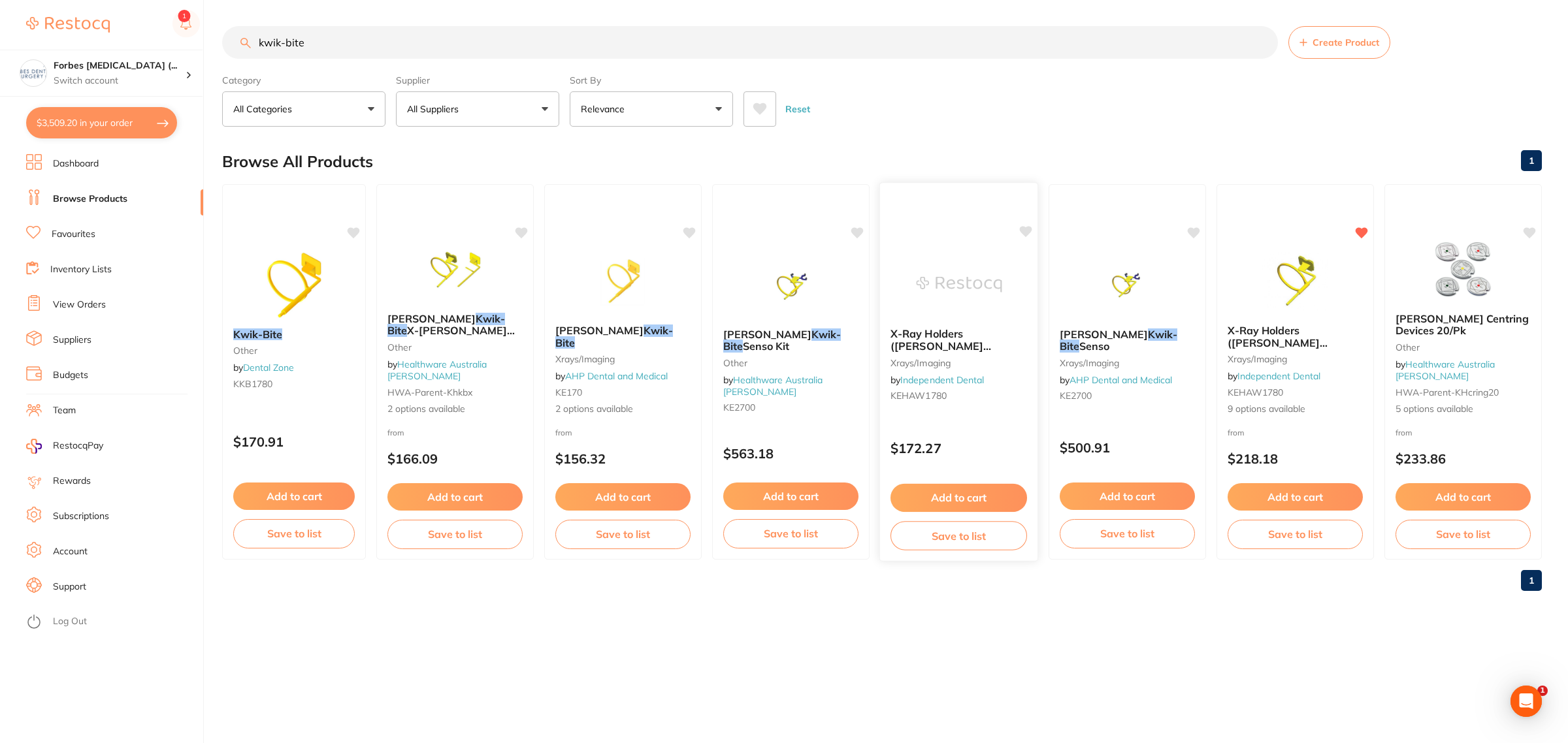
click at [964, 346] on span "X-Ray Holders ([PERSON_NAME] Solutions) **BUY 3 X-RAY HOLDERS - RECEIVE 1 FREE …" at bounding box center [956, 376] width 131 height 98
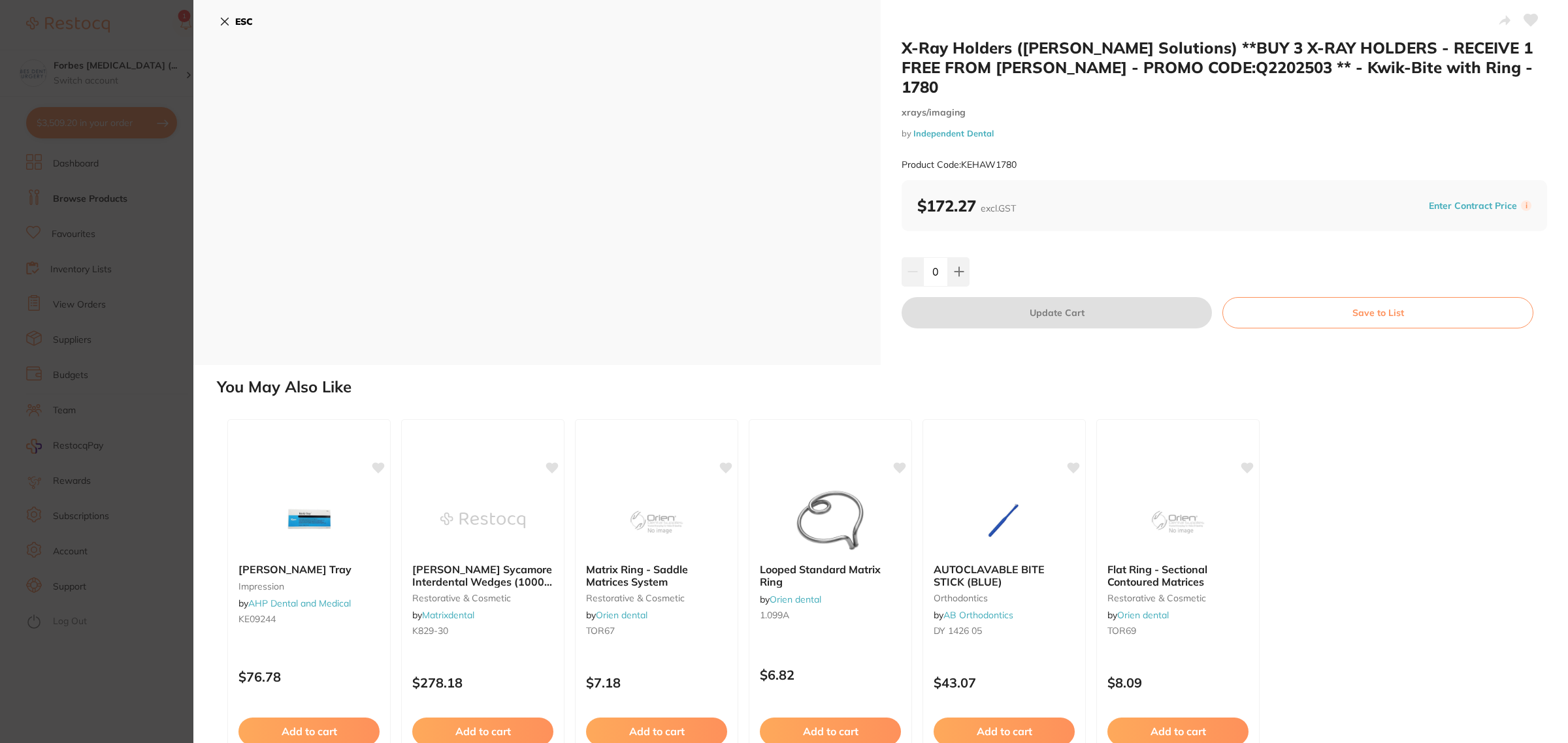
click at [126, 200] on section "X-Ray Holders ([PERSON_NAME] Solutions) **BUY 3 X-RAY HOLDERS - RECEIVE 1 FREE …" at bounding box center [784, 372] width 1568 height 743
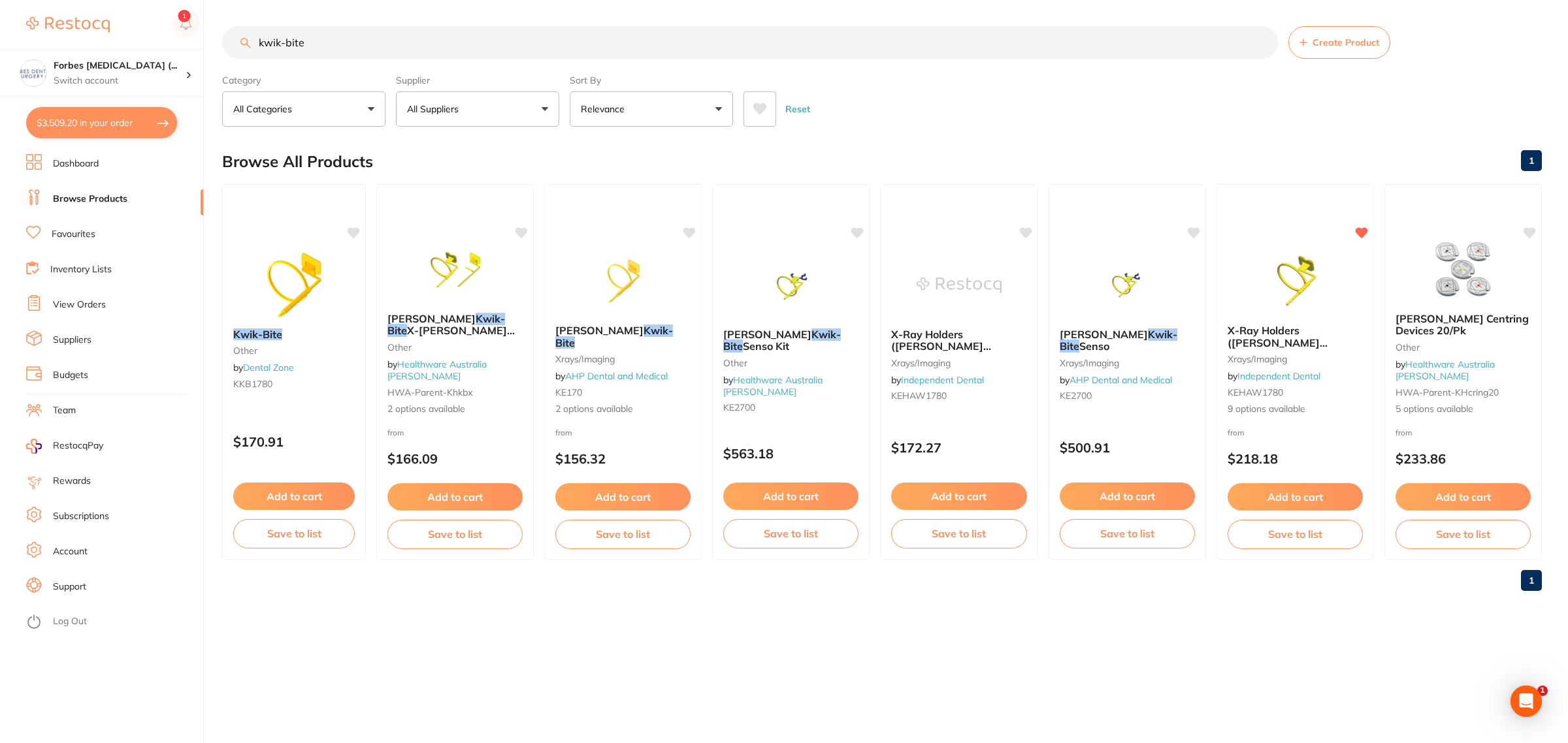
drag, startPoint x: 245, startPoint y: 40, endPoint x: 191, endPoint y: 48, distance: 54.6
click at [216, 40] on div "$3,509.20 Forbes [MEDICAL_DATA] (... Switch account Forbes [MEDICAL_DATA] (Dent…" at bounding box center [784, 372] width 1568 height 743
type input "x-[PERSON_NAME]"
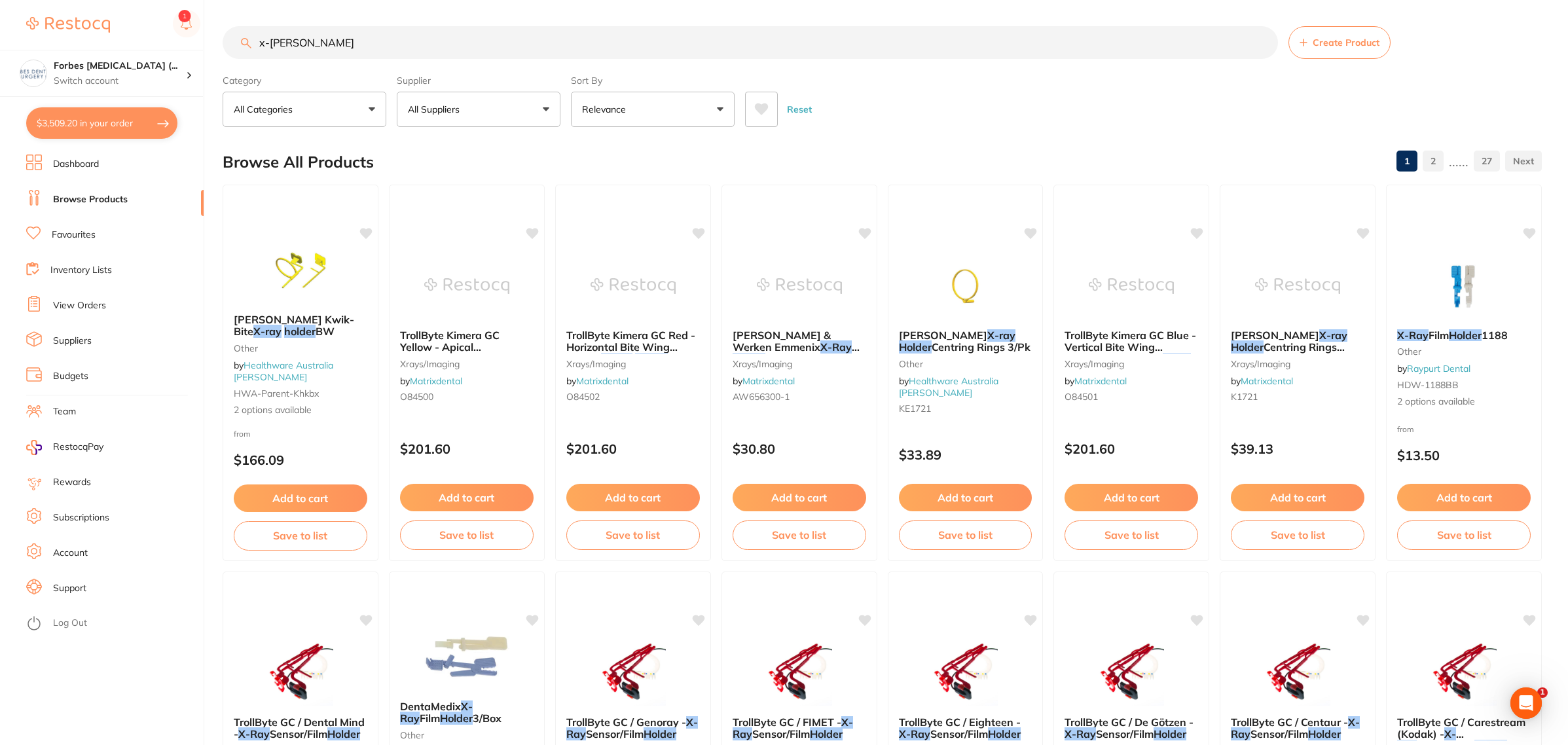
click at [499, 99] on button "All Suppliers" at bounding box center [479, 109] width 164 height 35
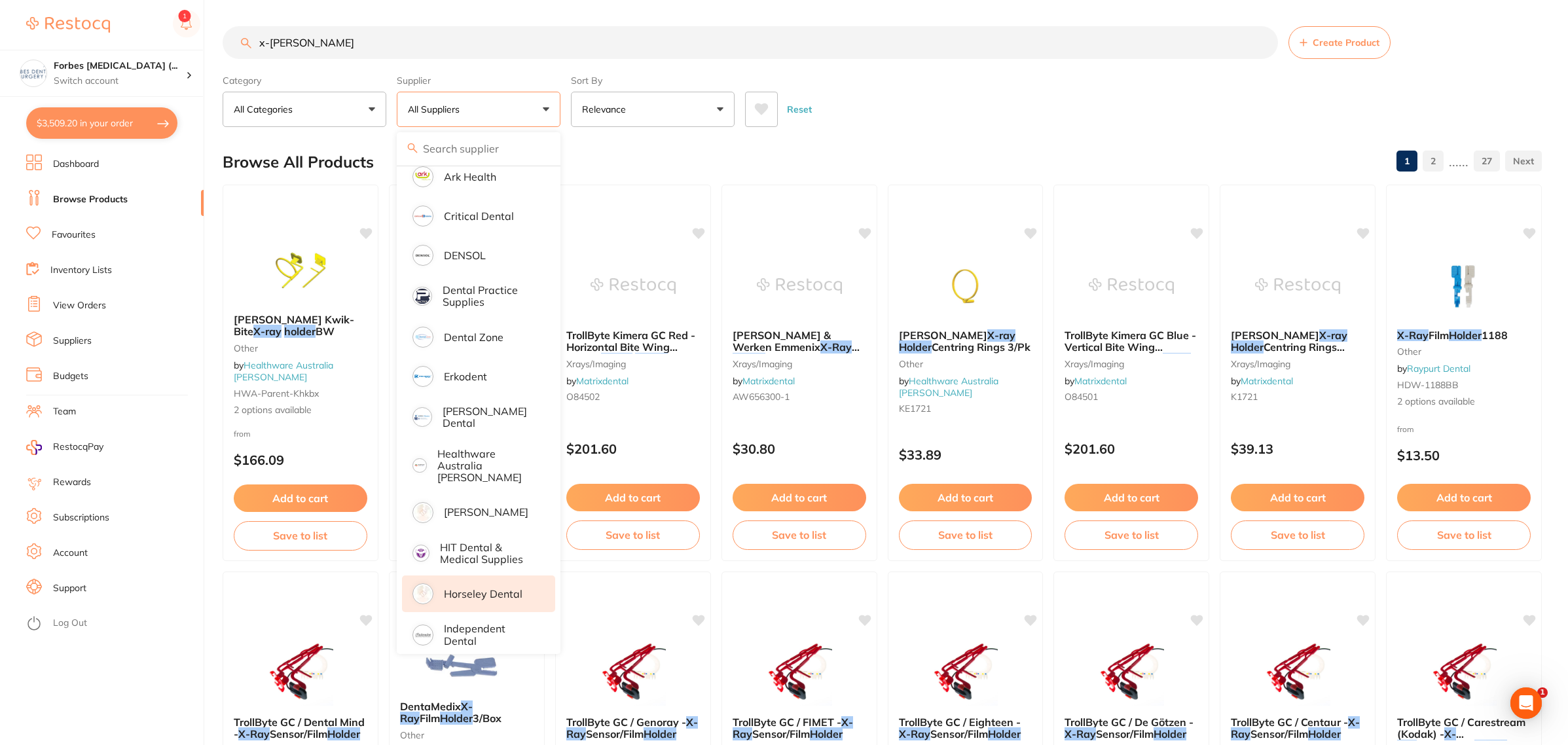
scroll to position [327, 0]
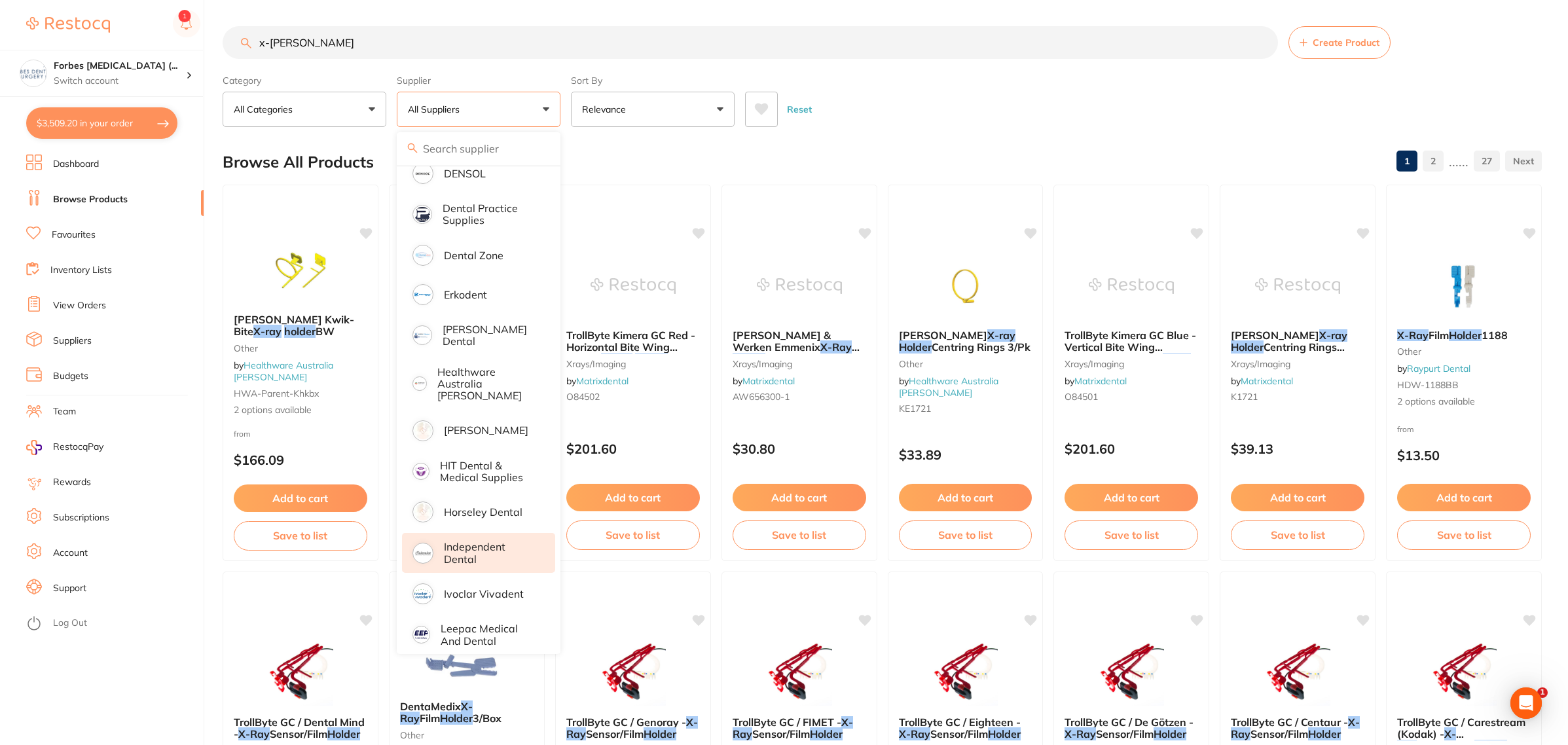
click at [463, 546] on p "Independent Dental" at bounding box center [490, 552] width 93 height 24
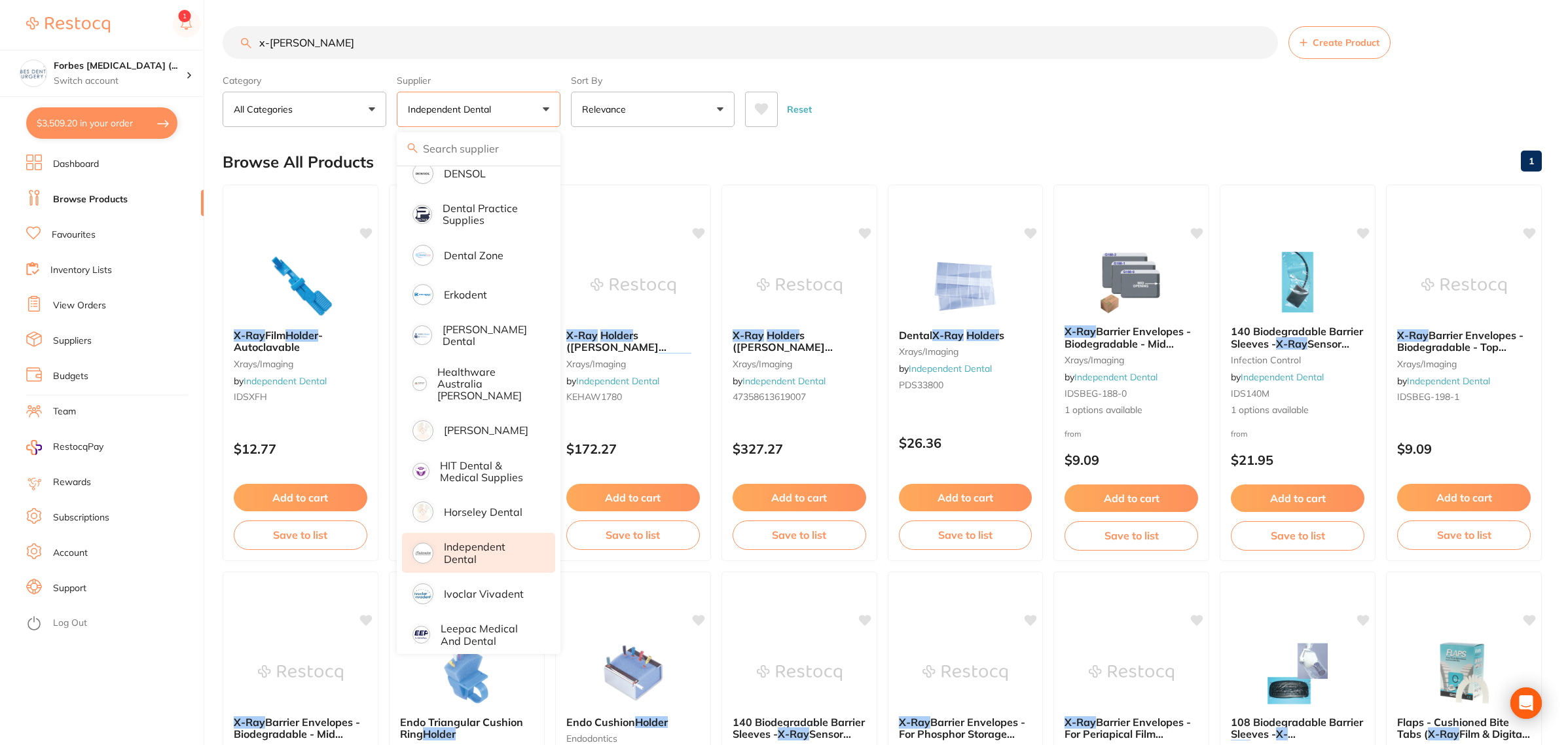
click at [1012, 85] on div "Reset" at bounding box center [1138, 104] width 786 height 46
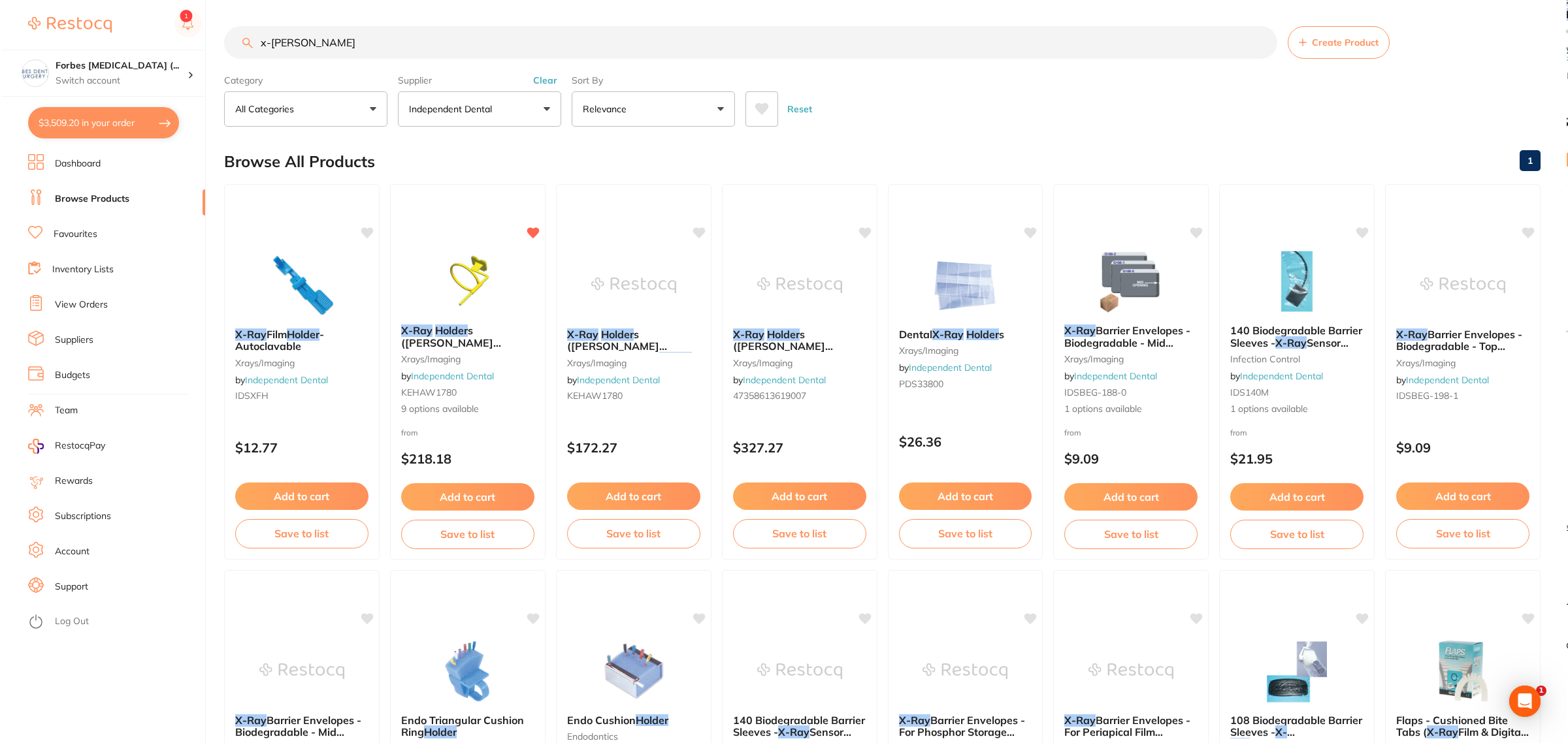
scroll to position [0, 0]
click at [429, 314] on div "X-[PERSON_NAME] s ([PERSON_NAME] Solutions) xrays/imaging by Independent Dental…" at bounding box center [466, 370] width 155 height 113
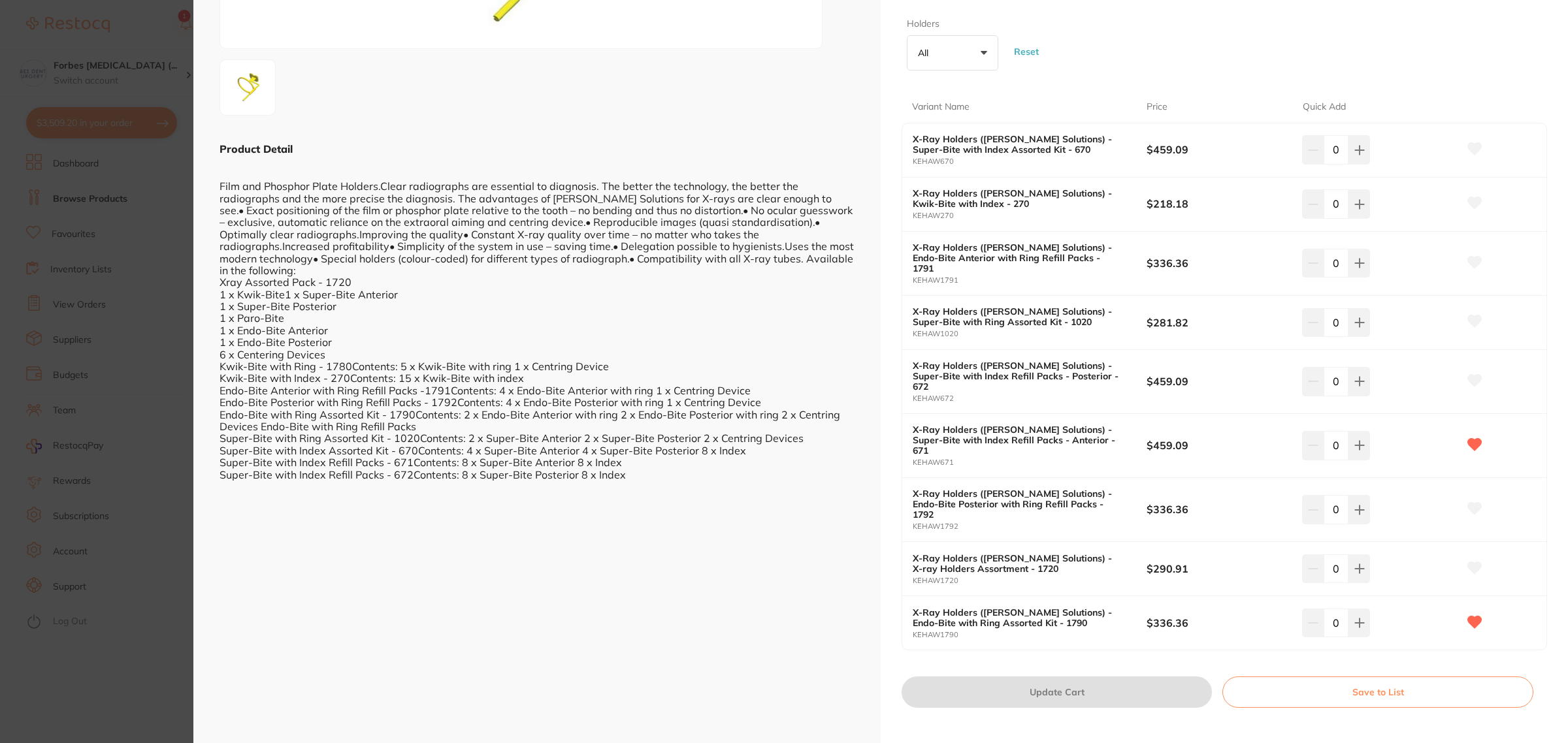
scroll to position [245, 0]
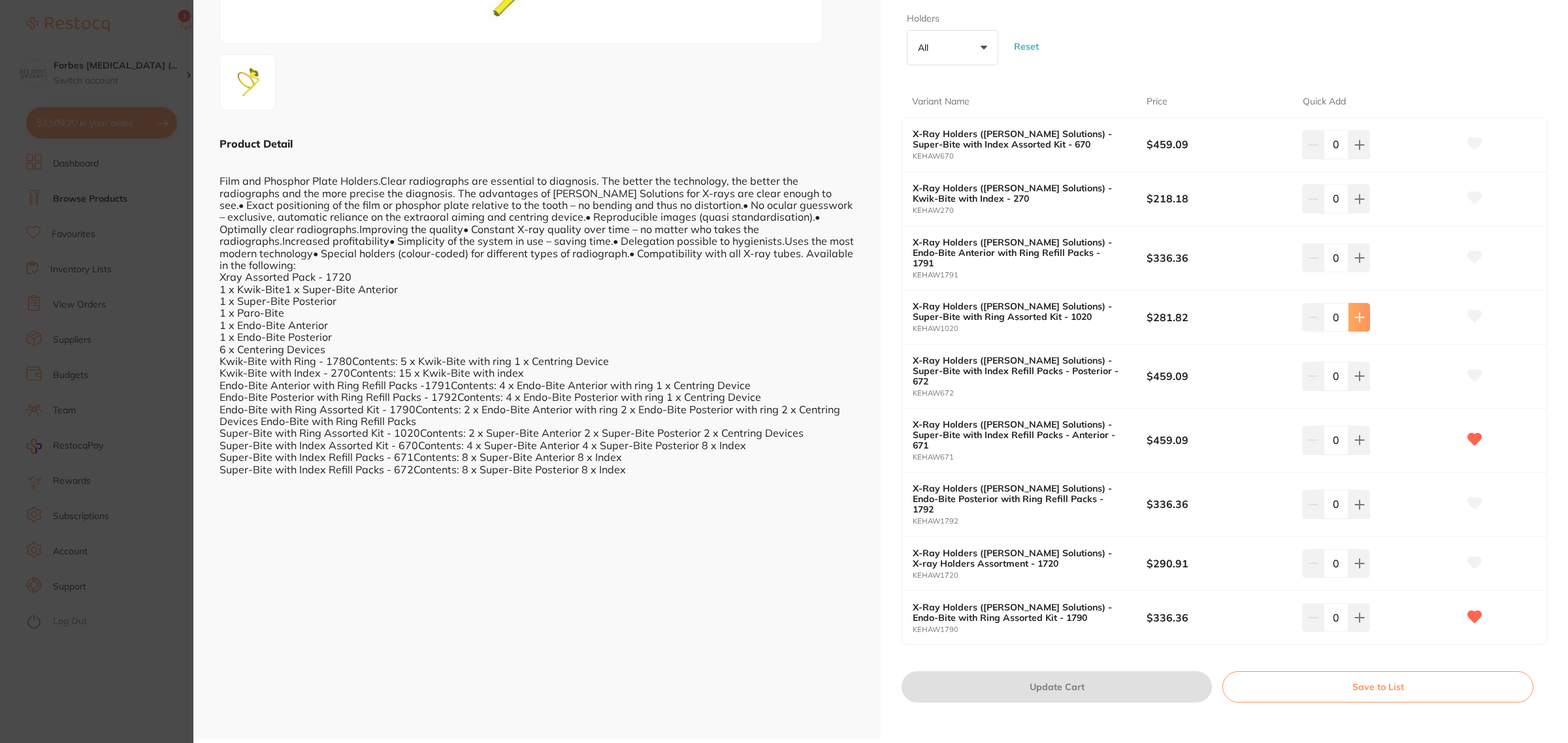
click at [1361, 312] on icon at bounding box center [1359, 317] width 10 height 10
type input "1"
click at [1101, 672] on button "Update Cart" at bounding box center [1057, 687] width 311 height 31
checkbox input "false"
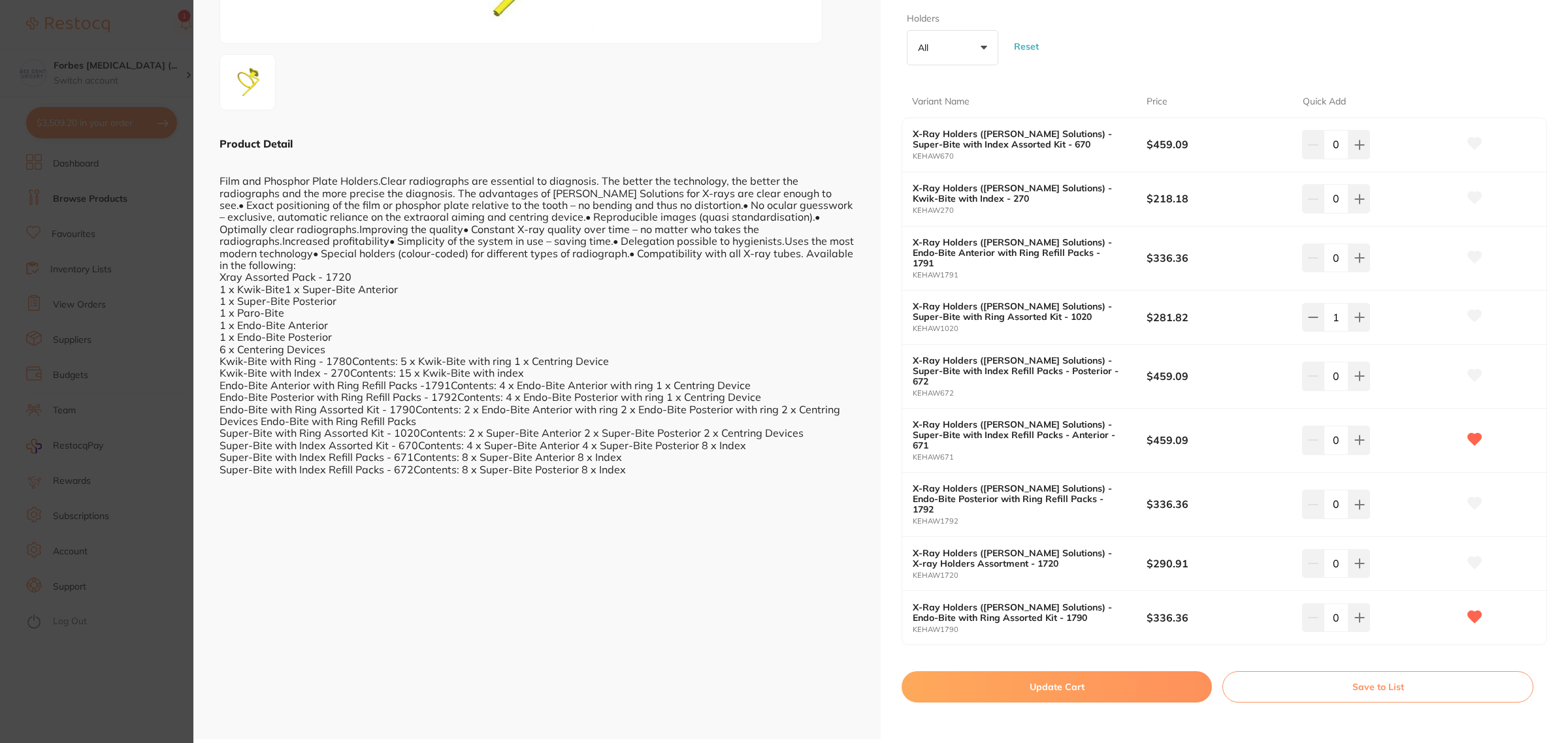
checkbox input "false"
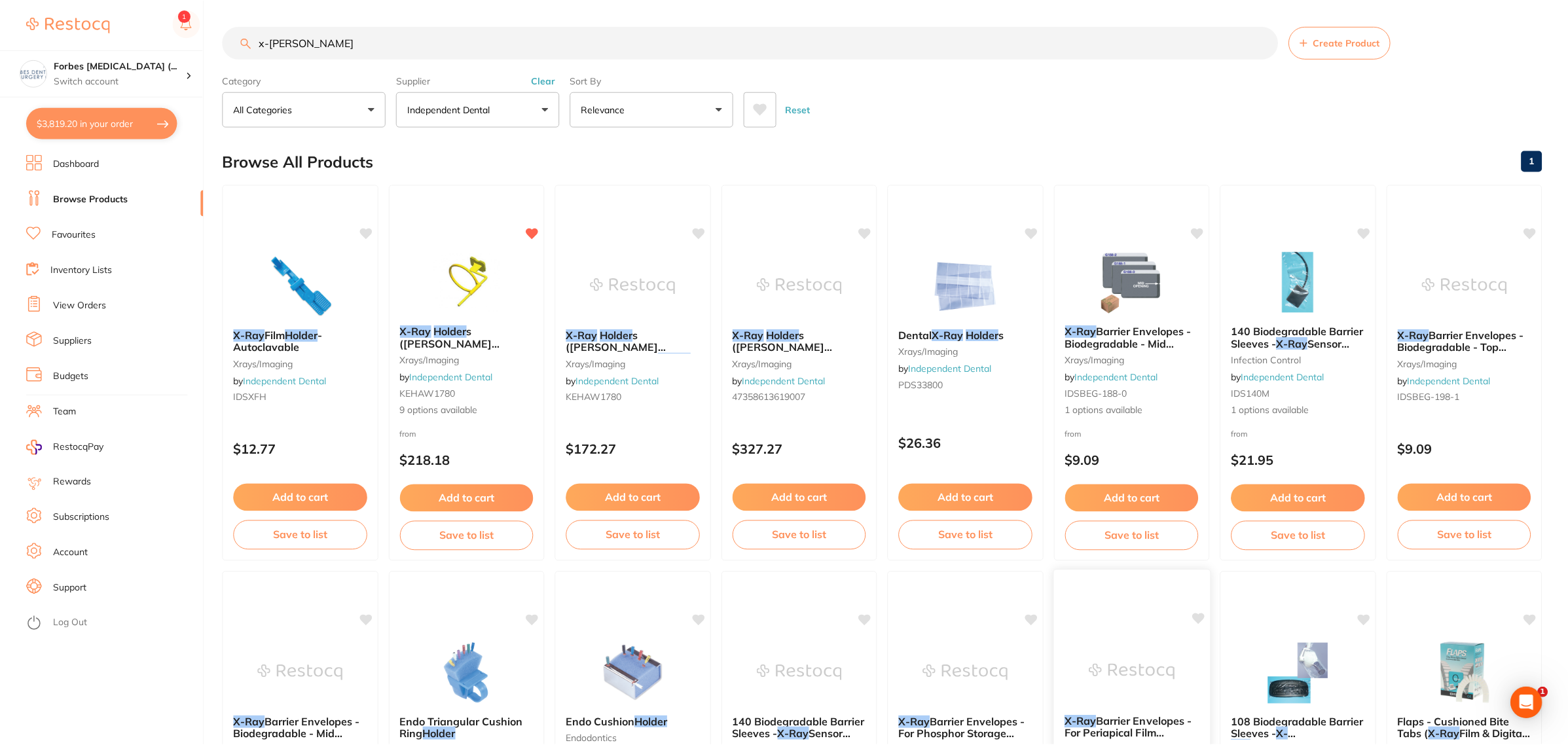
scroll to position [1, 0]
drag, startPoint x: 64, startPoint y: 119, endPoint x: 117, endPoint y: 240, distance: 132.1
click at [64, 119] on button "$3,819.20 in your order" at bounding box center [102, 123] width 151 height 31
checkbox input "true"
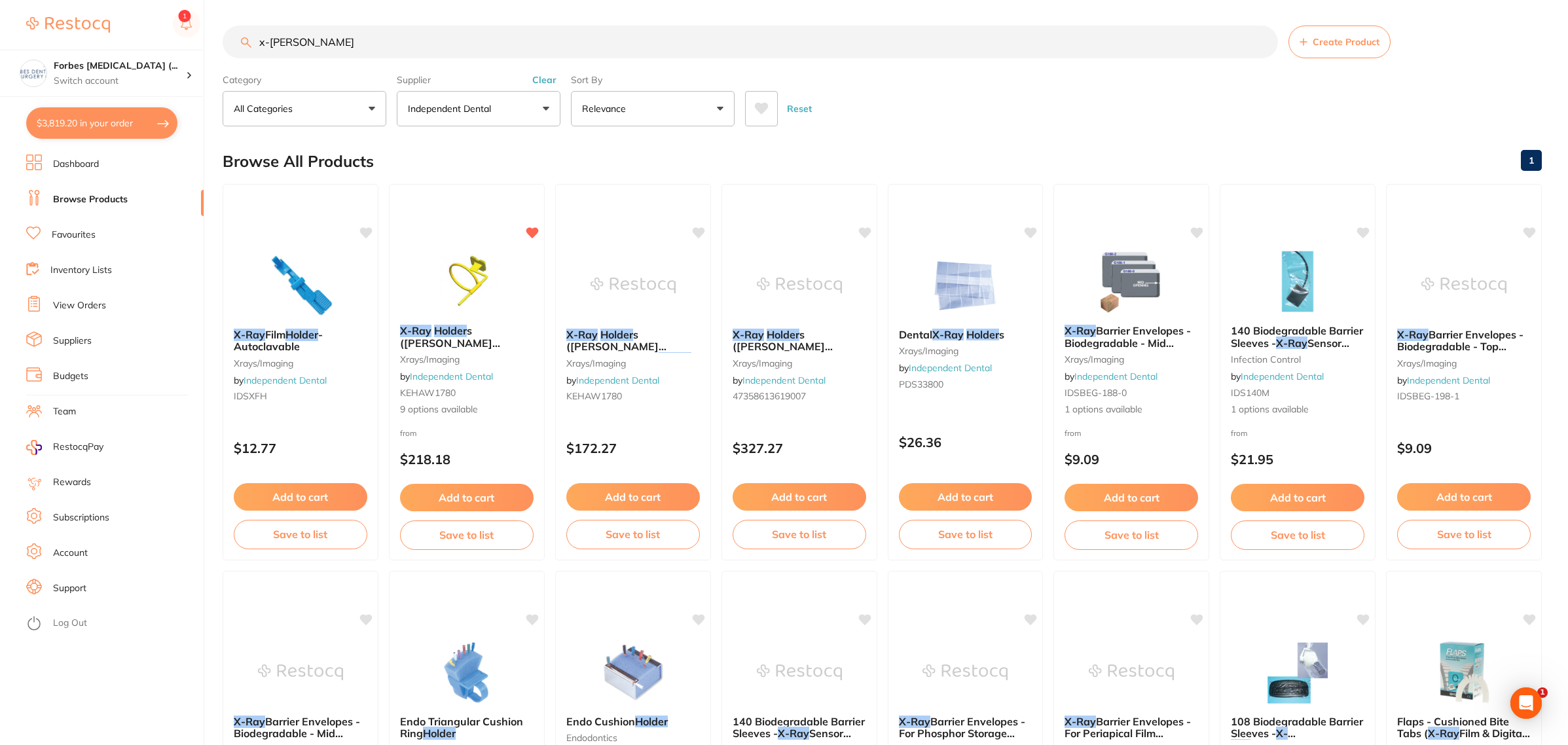
checkbox input "true"
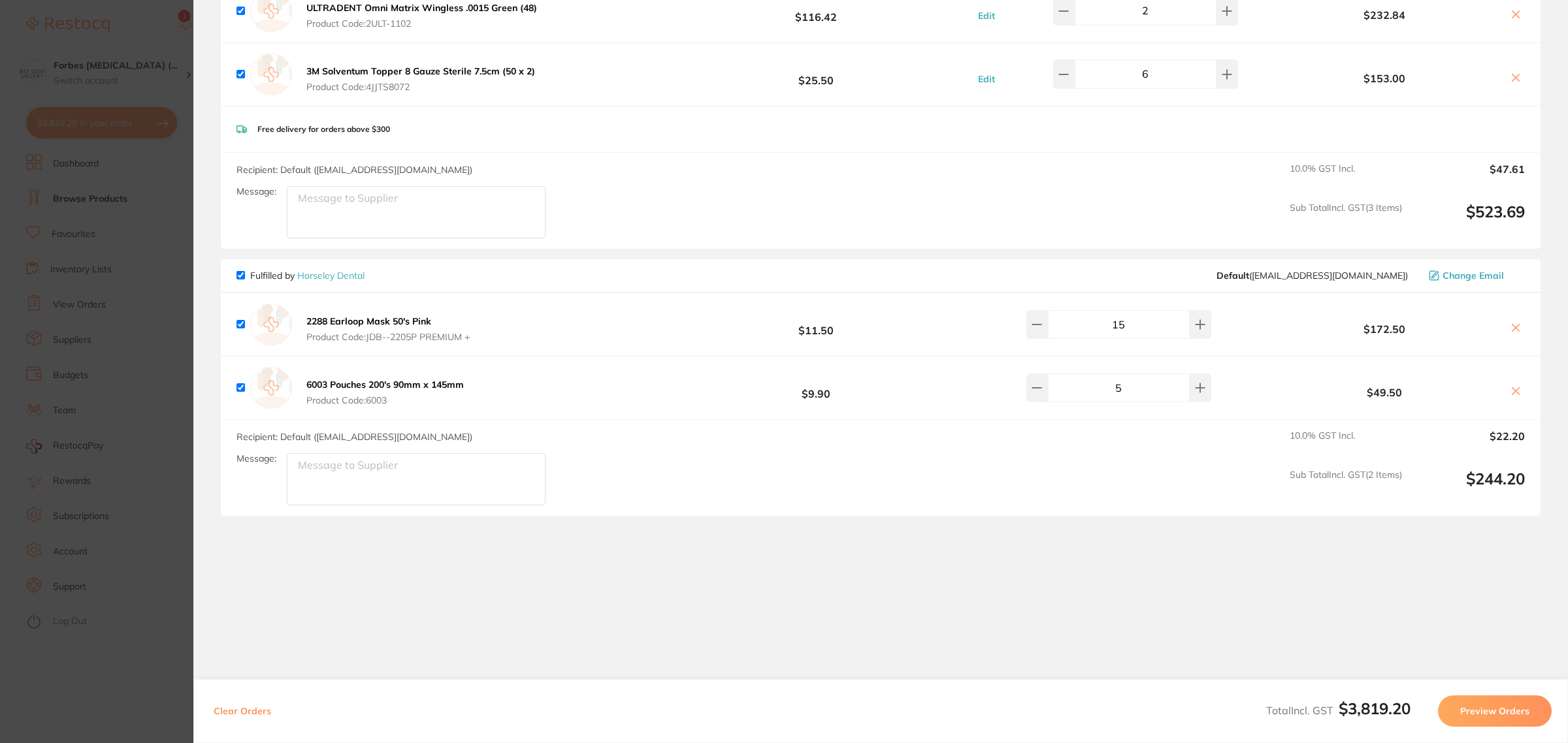
scroll to position [2054, 0]
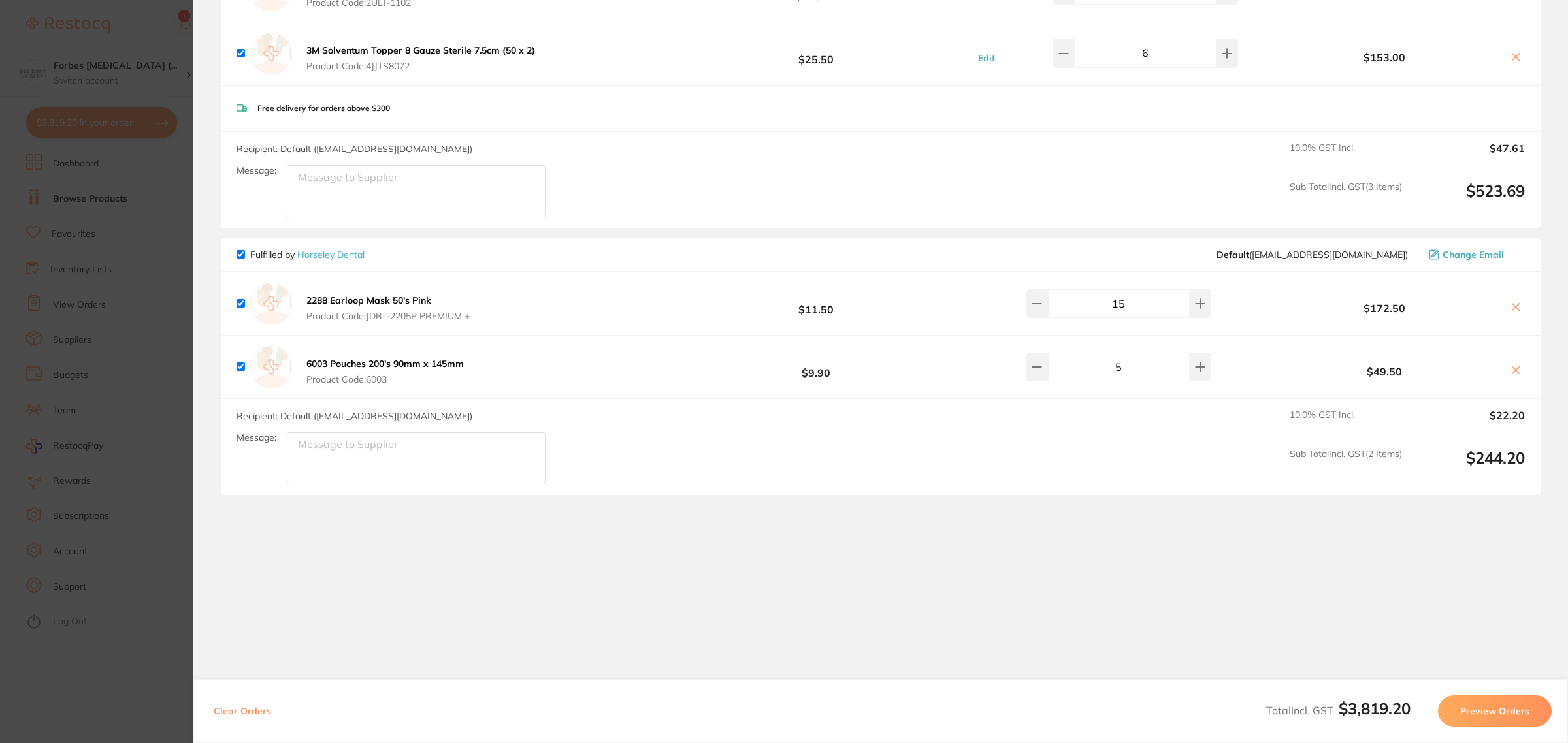
click at [168, 702] on section "Update RRP Set your pre negotiated price for this item. Item Agreed RRP (excl. …" at bounding box center [784, 372] width 1568 height 743
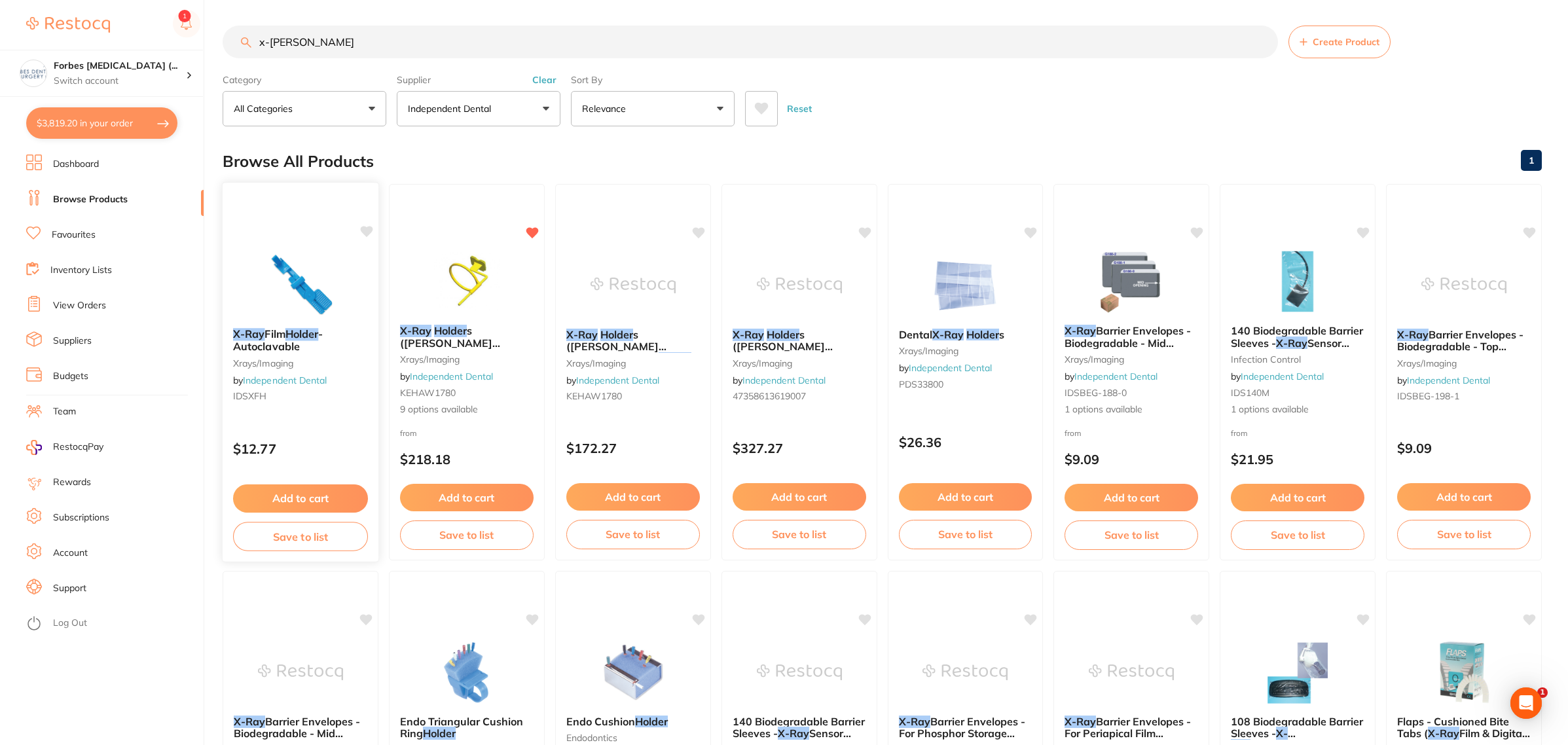
scroll to position [0, 0]
click at [76, 158] on link "Dashboard" at bounding box center [76, 164] width 46 height 13
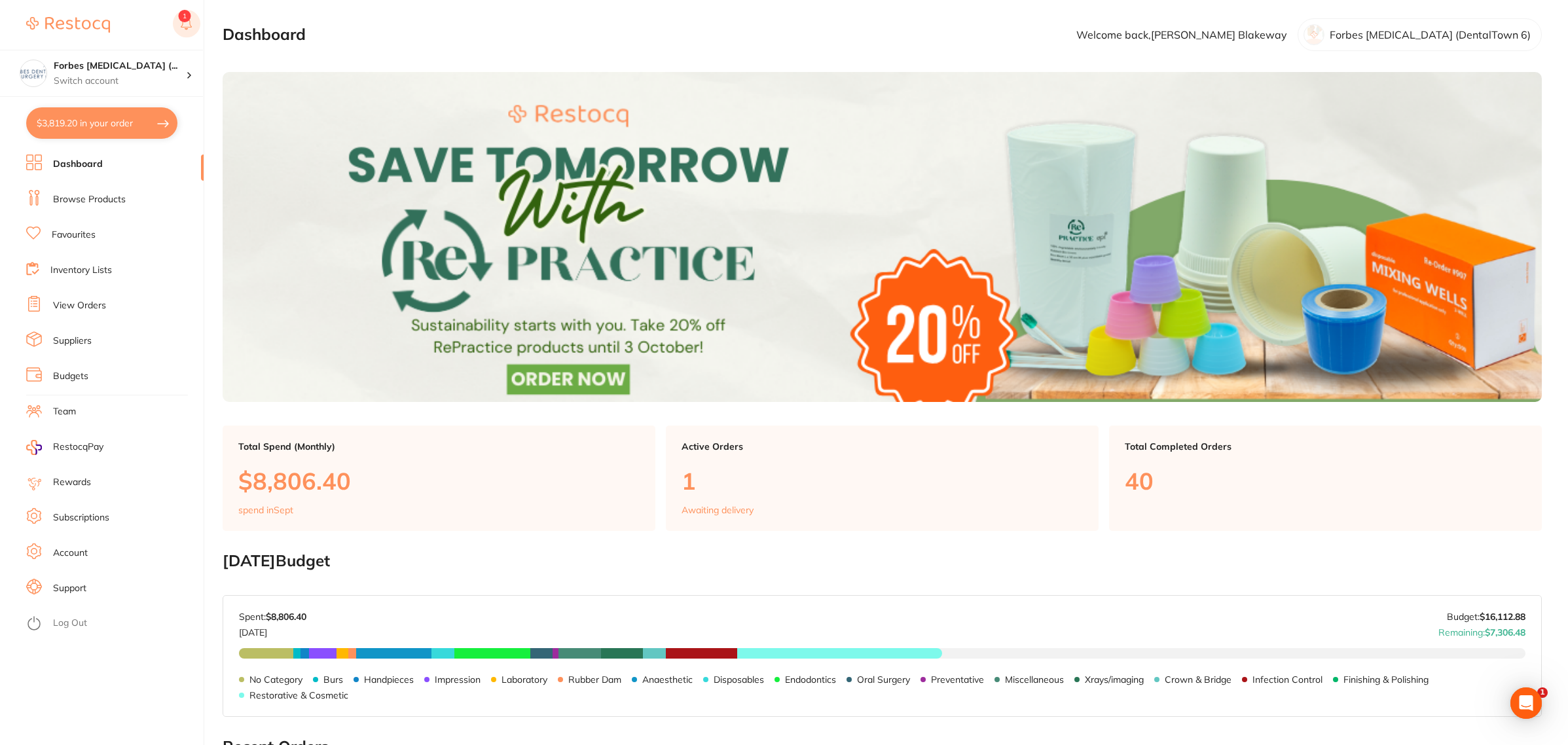
click at [188, 24] on rect at bounding box center [187, 24] width 28 height 28
click at [79, 316] on ul "Dashboard Browse Products Favourites Inventory Lists View Orders Suppliers Budg…" at bounding box center [115, 450] width 177 height 591
click at [79, 314] on li "View Orders" at bounding box center [115, 306] width 177 height 19
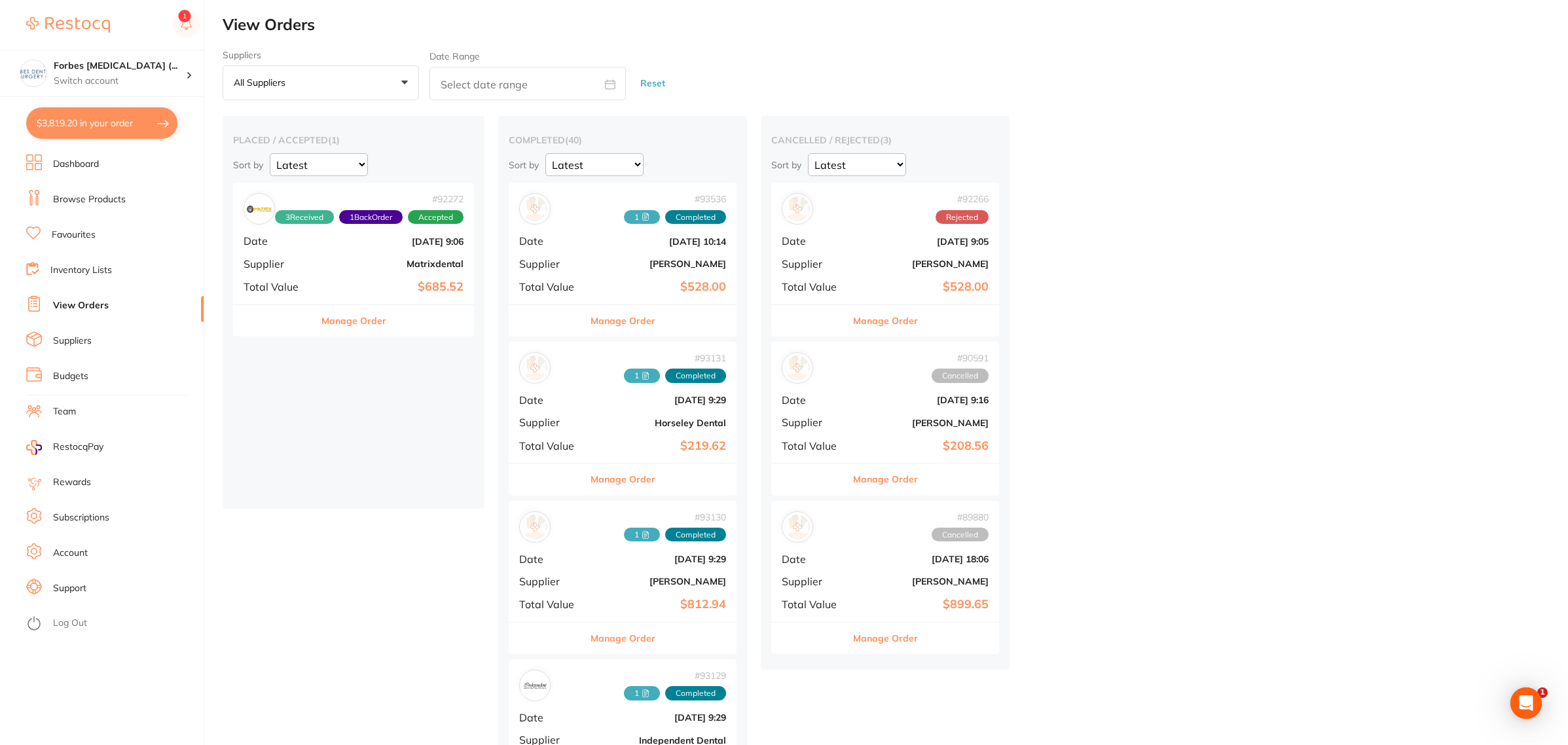
click at [345, 272] on div "# 92272 3 Received 1 Back Order Accepted Date [DATE] 9:06 Supplier Matrixdental…" at bounding box center [353, 243] width 241 height 121
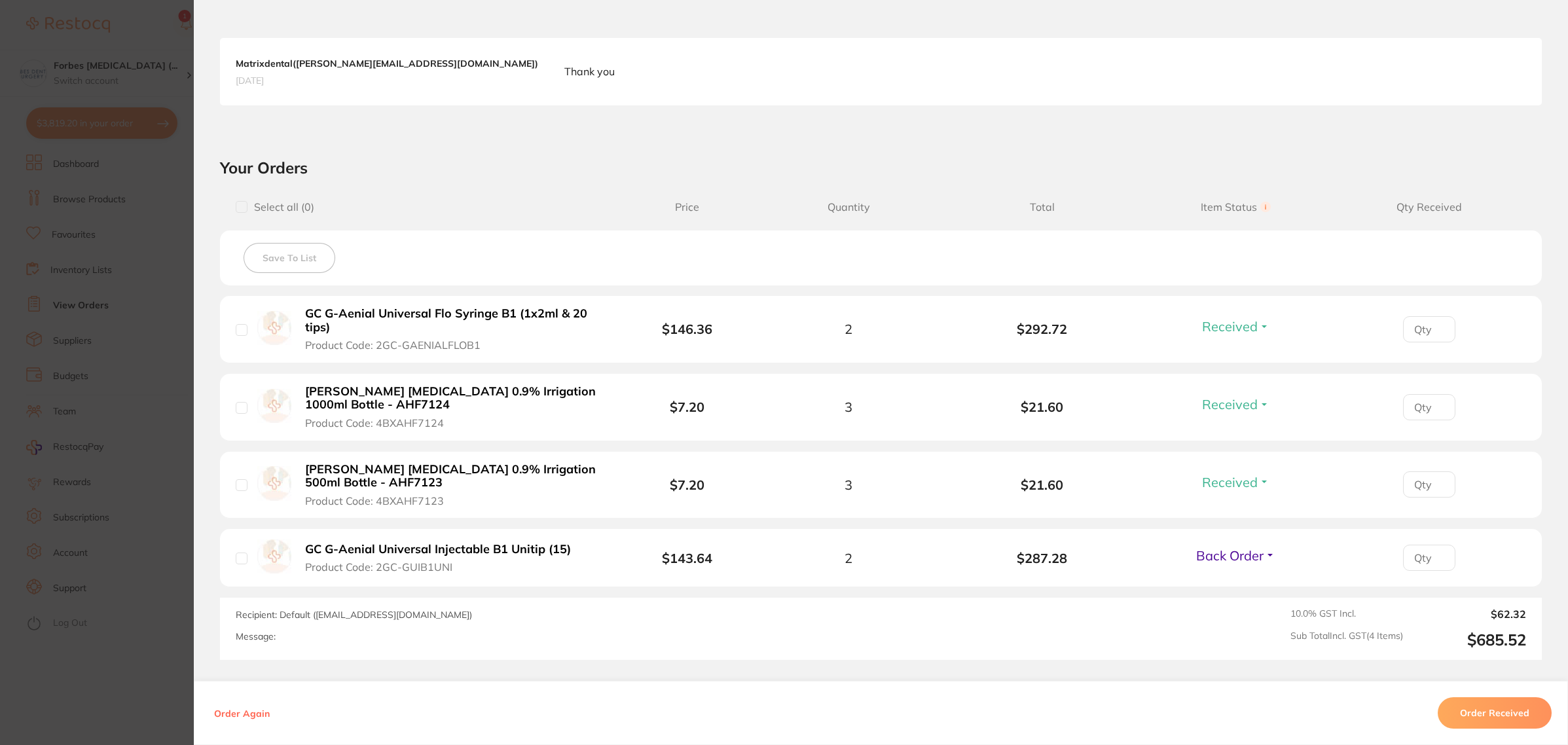
scroll to position [409, 0]
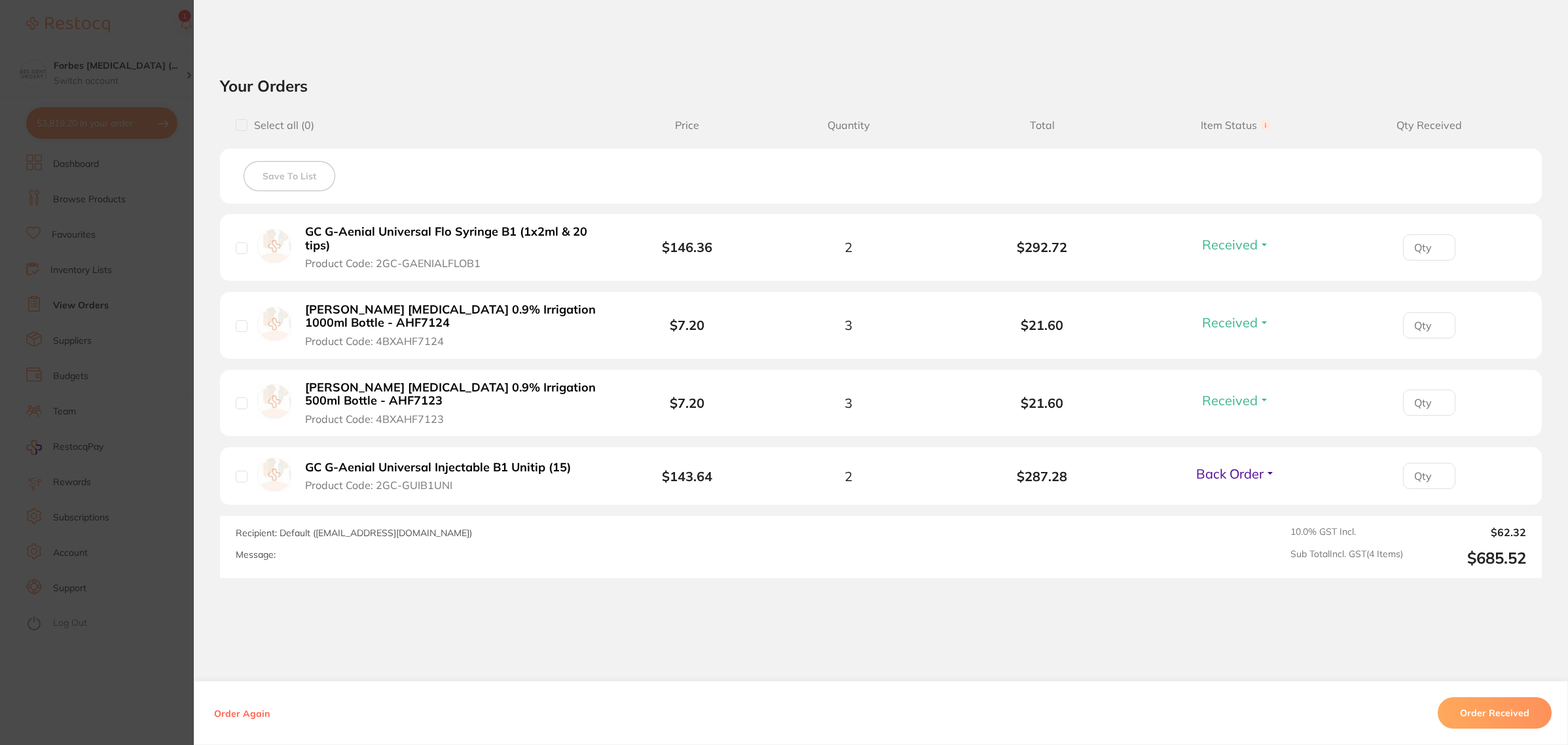
click at [128, 401] on section "Order ID: Restocq- 92272 Order Information 3 Received 1 Back Order Accepted Ord…" at bounding box center [784, 372] width 1568 height 745
